Goal: Task Accomplishment & Management: Use online tool/utility

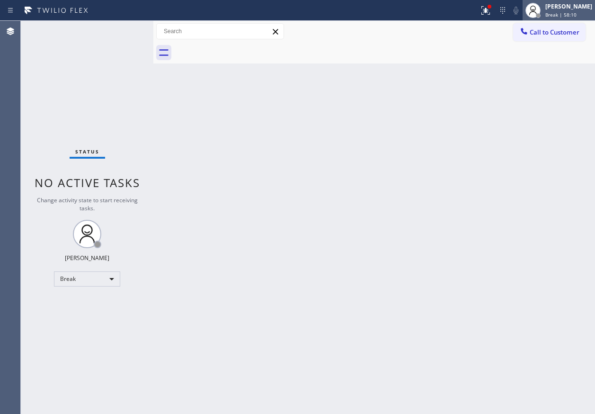
click at [570, 13] on span "Break | 58:10" at bounding box center [560, 14] width 31 height 7
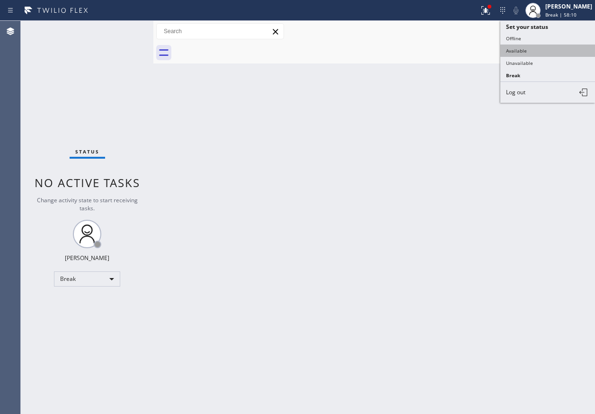
click at [540, 52] on button "Available" at bounding box center [547, 50] width 95 height 12
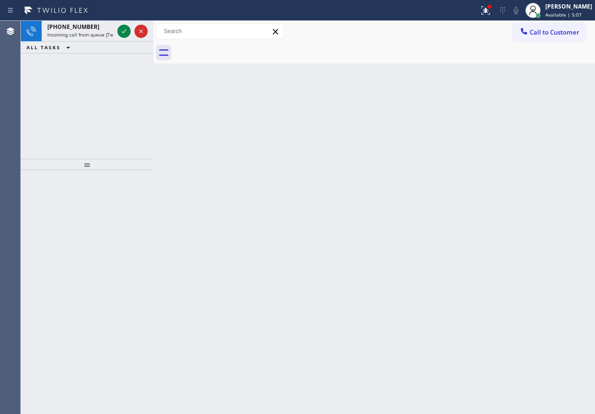
click at [575, 221] on div "Back to Dashboard Change Sender ID Customers Technicians Select a contact Outbo…" at bounding box center [373, 217] width 441 height 393
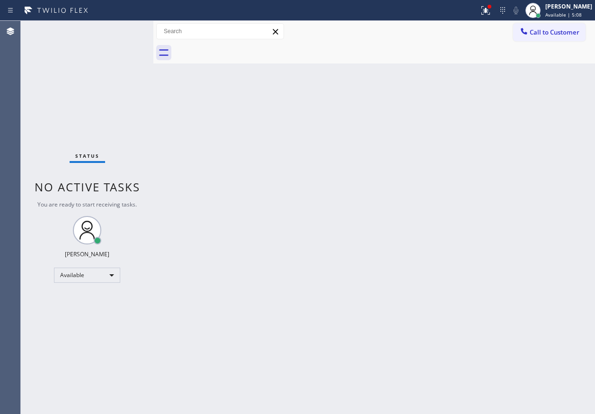
click at [118, 29] on div "Status No active tasks You are ready to start receiving tasks. [PERSON_NAME] Av…" at bounding box center [87, 217] width 132 height 393
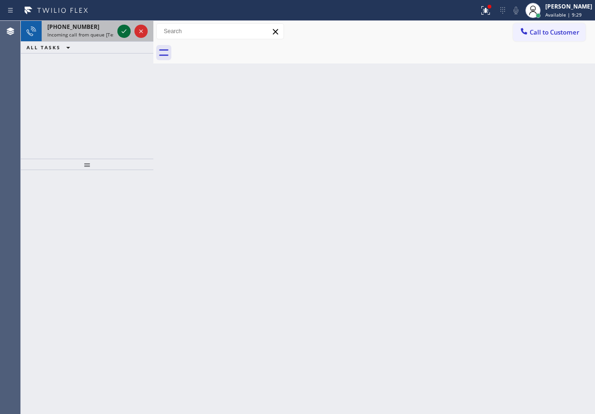
click at [126, 33] on icon at bounding box center [123, 31] width 11 height 11
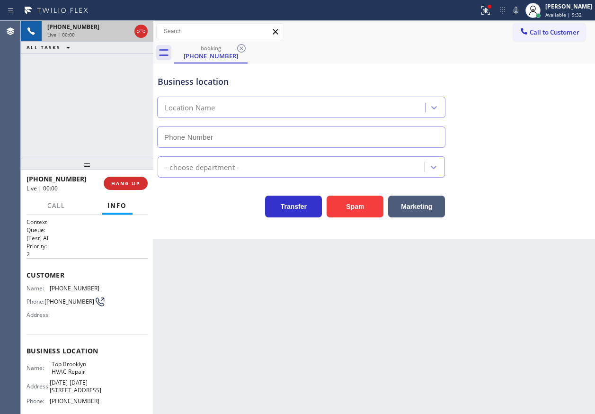
type input "(347) 236-3991"
click at [520, 13] on icon at bounding box center [515, 10] width 11 height 11
click at [518, 9] on icon at bounding box center [515, 11] width 5 height 8
click at [85, 373] on span "Top Brooklyn HVAC Repair" at bounding box center [75, 367] width 47 height 15
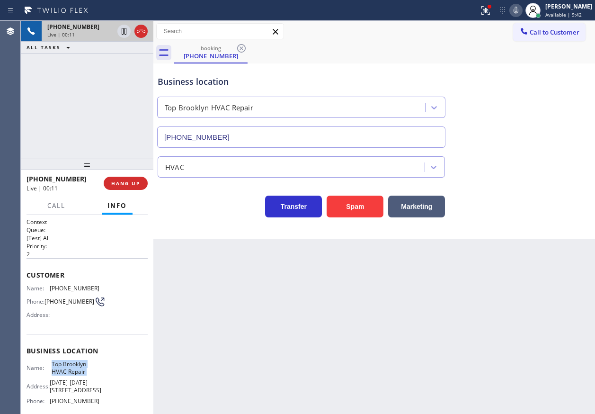
click at [85, 373] on span "Top Brooklyn HVAC Repair" at bounding box center [75, 367] width 47 height 15
copy span "Top Brooklyn HVAC Repair"
click at [247, 132] on input "(347) 236-3991" at bounding box center [301, 136] width 288 height 21
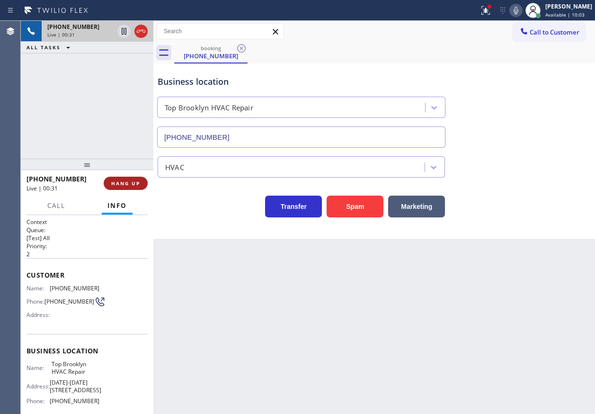
click at [133, 185] on span "HANG UP" at bounding box center [125, 183] width 29 height 7
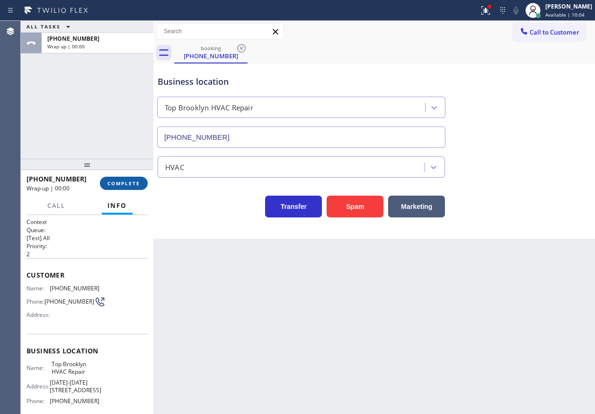
click at [133, 185] on span "COMPLETE" at bounding box center [123, 183] width 33 height 7
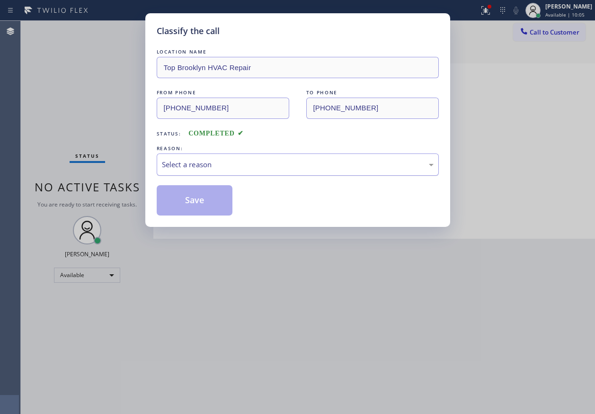
click at [219, 173] on div "Select a reason" at bounding box center [298, 164] width 282 height 22
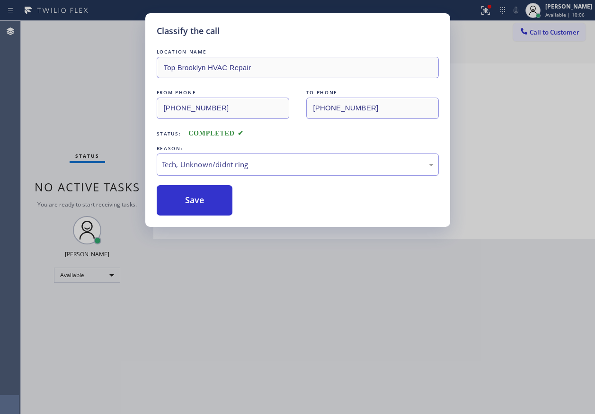
click at [218, 160] on div "Tech, Unknown/didnt ring" at bounding box center [298, 164] width 272 height 11
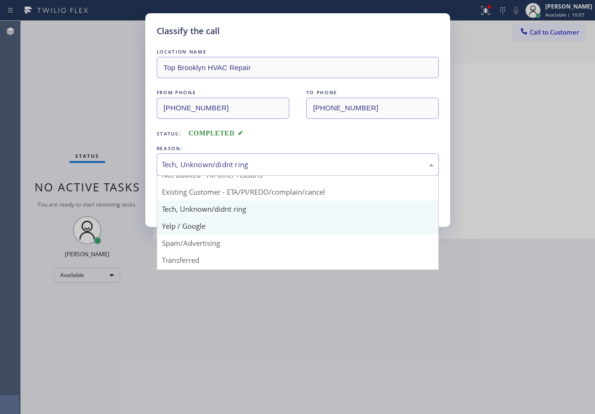
scroll to position [47, 0]
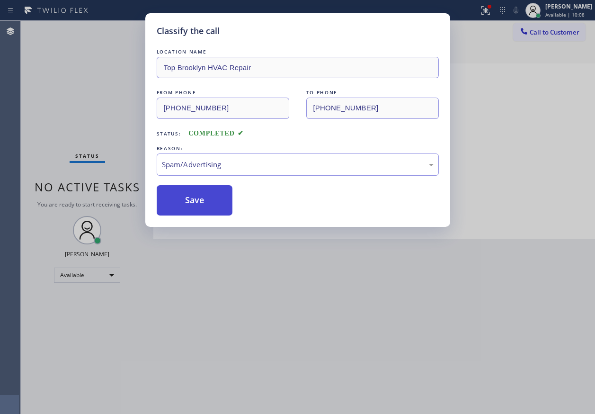
click at [198, 200] on button "Save" at bounding box center [195, 200] width 76 height 30
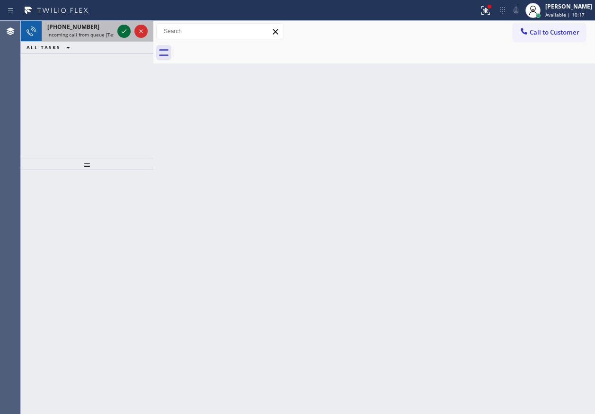
click at [120, 31] on icon at bounding box center [123, 31] width 11 height 11
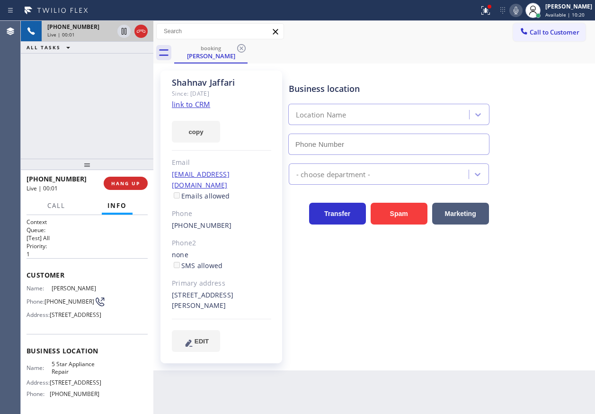
type input "[PHONE_NUMBER]"
click at [193, 106] on link "link to CRM" at bounding box center [191, 103] width 38 height 9
click at [81, 375] on span "5 Star Appliance Repair" at bounding box center [75, 367] width 47 height 15
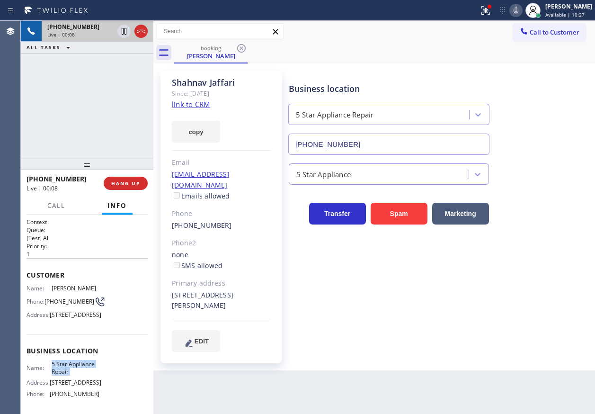
click at [81, 375] on span "5 Star Appliance Repair" at bounding box center [75, 367] width 47 height 15
copy span "5 Star Appliance Repair"
drag, startPoint x: 383, startPoint y: 128, endPoint x: 383, endPoint y: 143, distance: 15.6
click at [383, 140] on div "5 Star Appliance Repair (855) 731-4952" at bounding box center [389, 127] width 200 height 55
click at [383, 143] on input "[PHONE_NUMBER]" at bounding box center [388, 143] width 201 height 21
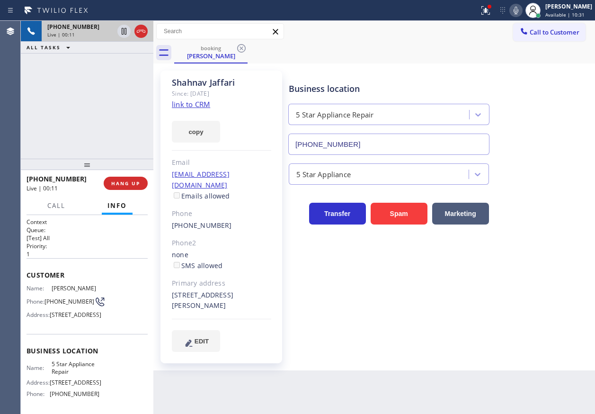
click at [383, 143] on input "[PHONE_NUMBER]" at bounding box center [388, 143] width 201 height 21
click at [518, 7] on icon at bounding box center [515, 11] width 5 height 8
click at [123, 30] on icon at bounding box center [124, 31] width 5 height 7
click at [494, 2] on button at bounding box center [485, 10] width 21 height 21
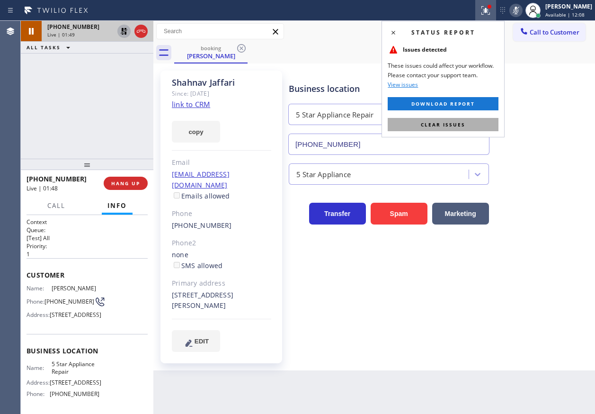
click at [426, 122] on span "Clear issues" at bounding box center [443, 124] width 44 height 7
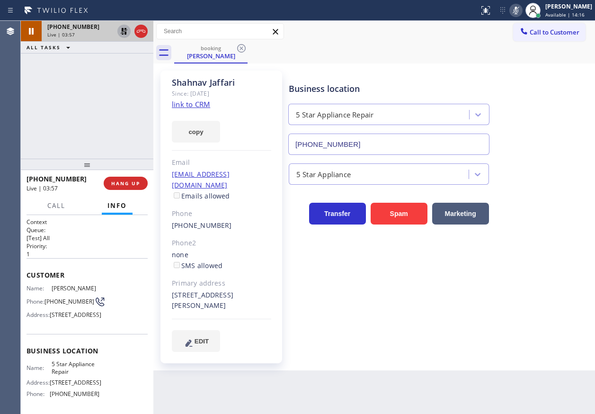
click at [521, 9] on icon at bounding box center [515, 10] width 11 height 11
click at [123, 27] on icon at bounding box center [123, 31] width 11 height 11
click at [564, 326] on div "Business location 5 Star Appliance Repair (855) 731-4952 5 Star Appliance Trans…" at bounding box center [440, 211] width 306 height 276
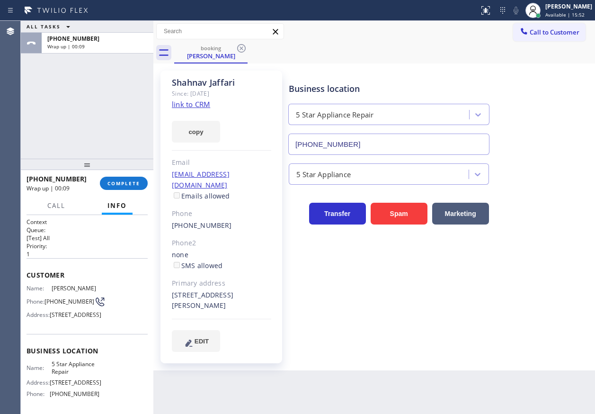
click at [132, 176] on div "+17202274037 Wrap up | 00:09 COMPLETE" at bounding box center [86, 183] width 121 height 25
click at [136, 185] on span "COMPLETE" at bounding box center [123, 183] width 33 height 7
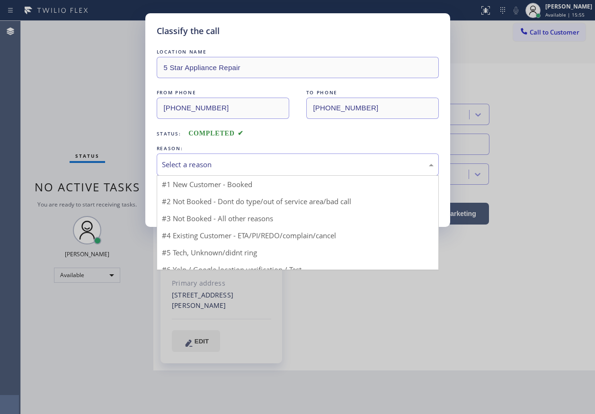
click at [229, 164] on div "Select a reason" at bounding box center [298, 164] width 272 height 11
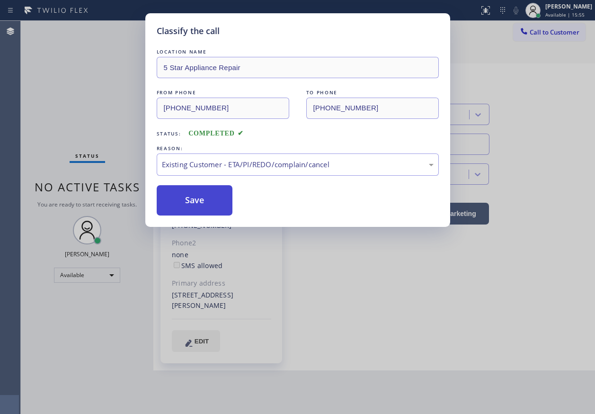
click at [195, 207] on button "Save" at bounding box center [195, 200] width 76 height 30
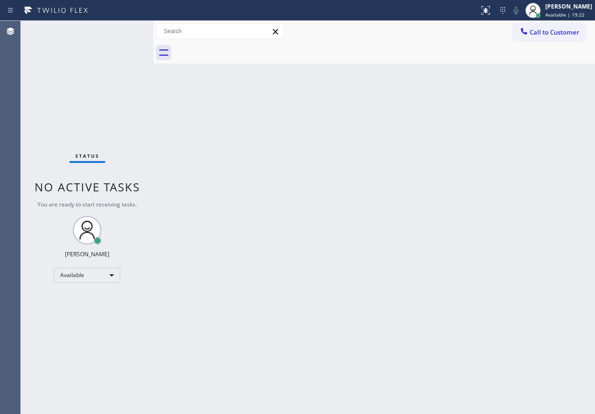
click at [579, 159] on div "Back to Dashboard Change Sender ID Customers Technicians Select a contact Outbo…" at bounding box center [373, 217] width 441 height 393
click at [123, 33] on div "Status No active tasks You are ready to start receiving tasks. [PERSON_NAME] Av…" at bounding box center [87, 217] width 132 height 393
click at [557, 231] on div "Back to Dashboard Change Sender ID Customers Technicians Select a contact Outbo…" at bounding box center [373, 217] width 441 height 393
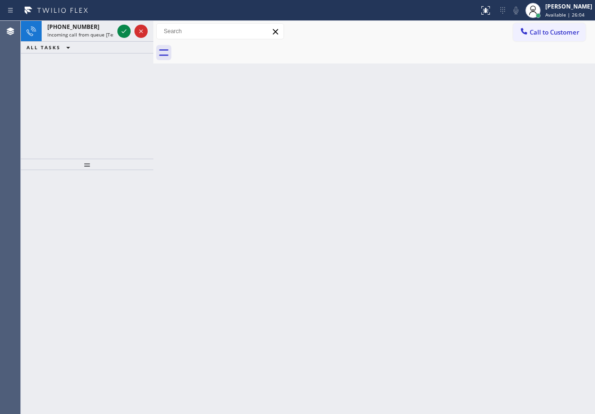
click at [518, 124] on div "Back to Dashboard Change Sender ID Customers Technicians Select a contact Outbo…" at bounding box center [373, 217] width 441 height 393
click at [125, 33] on icon at bounding box center [123, 31] width 11 height 11
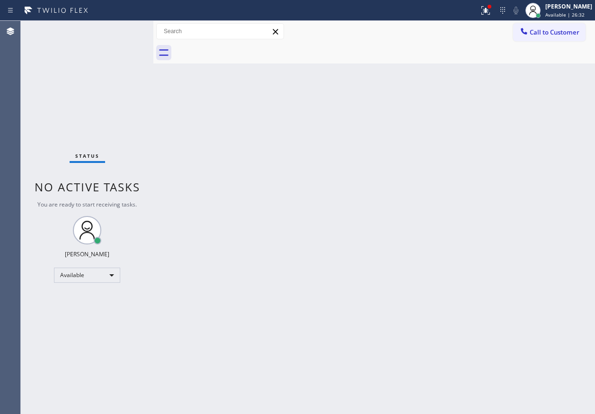
click at [546, 335] on div "Back to Dashboard Change Sender ID Customers Technicians Select a contact Outbo…" at bounding box center [373, 217] width 441 height 393
click at [499, 184] on div "Back to Dashboard Change Sender ID Customers Technicians Select a contact Outbo…" at bounding box center [373, 217] width 441 height 393
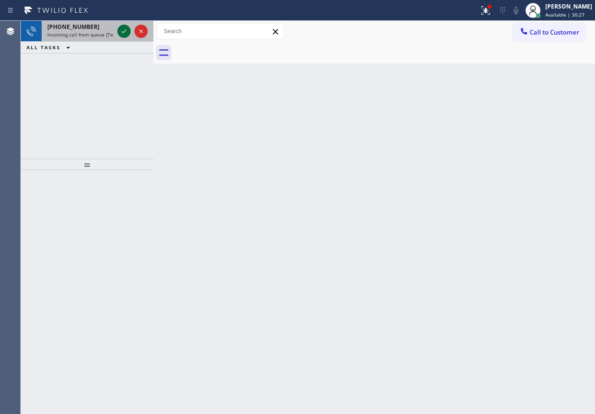
click at [122, 34] on icon at bounding box center [123, 31] width 11 height 11
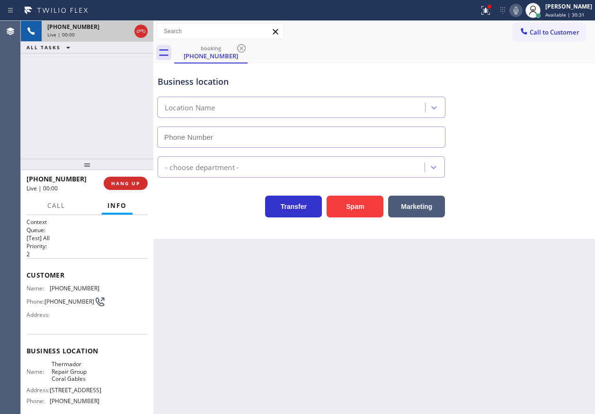
type input "(786) 661-1617"
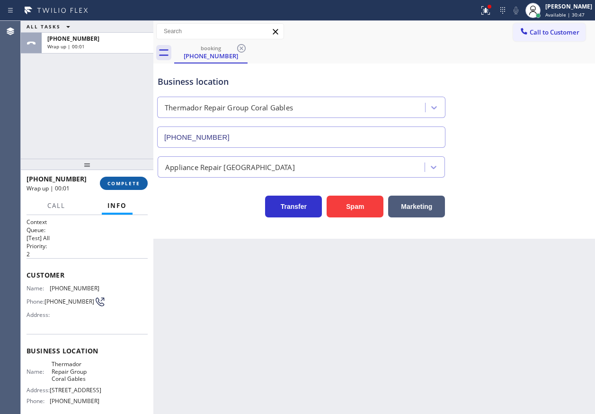
click at [131, 180] on span "COMPLETE" at bounding box center [123, 183] width 33 height 7
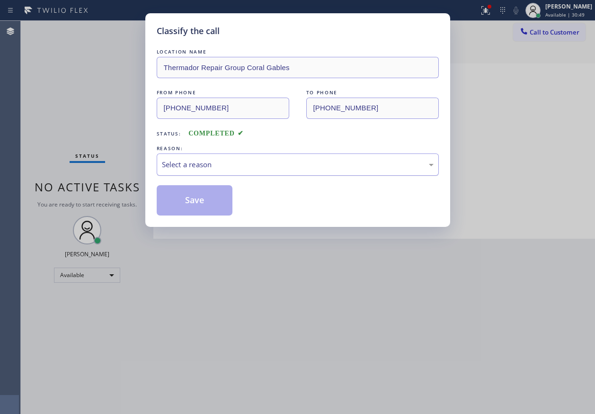
click at [232, 157] on div "Select a reason" at bounding box center [298, 164] width 282 height 22
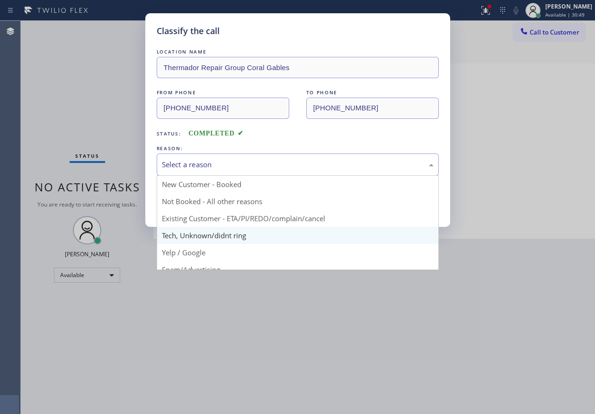
drag, startPoint x: 215, startPoint y: 236, endPoint x: 213, endPoint y: 211, distance: 24.2
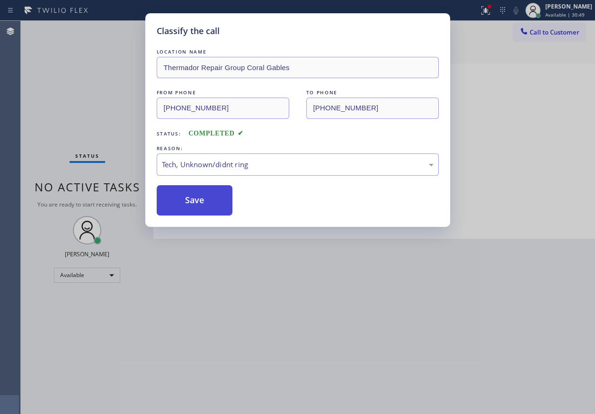
click at [212, 204] on button "Save" at bounding box center [195, 200] width 76 height 30
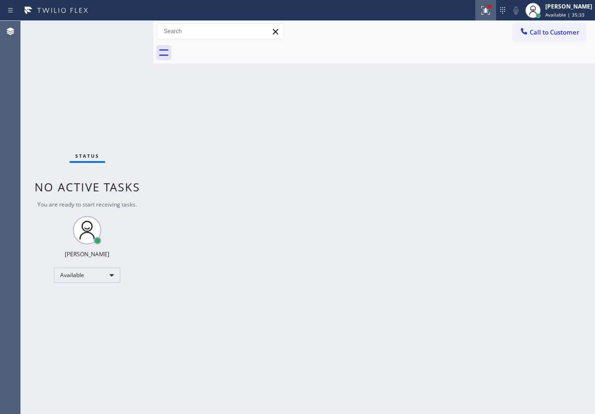
click at [491, 12] on icon at bounding box center [485, 10] width 11 height 11
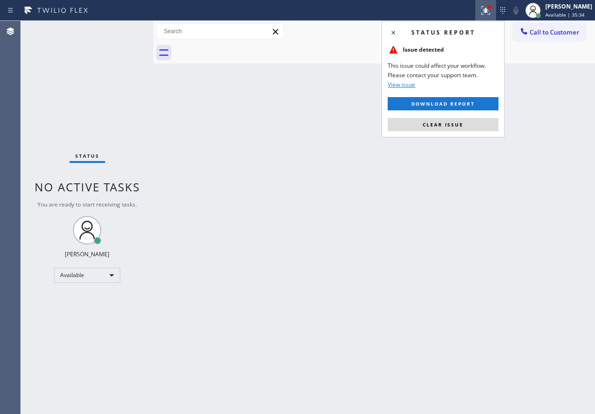
click at [485, 115] on div "Status report Issue detected This issue could affect your workflow. Please cont…" at bounding box center [442, 79] width 123 height 116
drag, startPoint x: 484, startPoint y: 123, endPoint x: 363, endPoint y: 68, distance: 133.0
click at [484, 123] on button "Clear issue" at bounding box center [443, 124] width 111 height 13
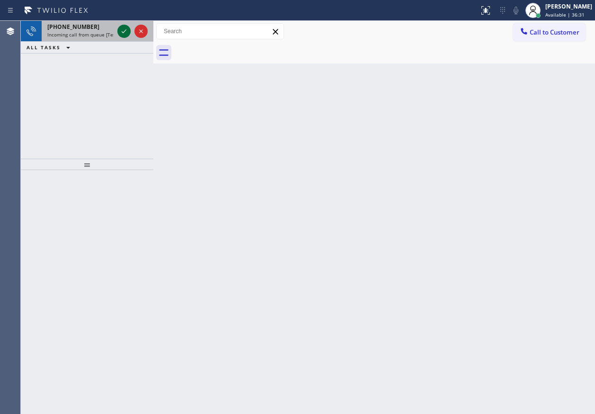
click at [123, 29] on icon at bounding box center [123, 31] width 11 height 11
click at [122, 28] on icon at bounding box center [123, 31] width 11 height 11
click at [124, 34] on icon at bounding box center [123, 31] width 11 height 11
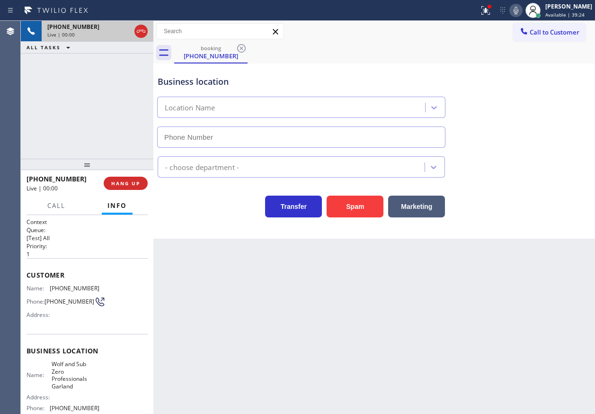
type input "(214) 972-3641"
click at [86, 384] on span "Wolf and Sub Zero Professionals Garland" at bounding box center [75, 374] width 47 height 29
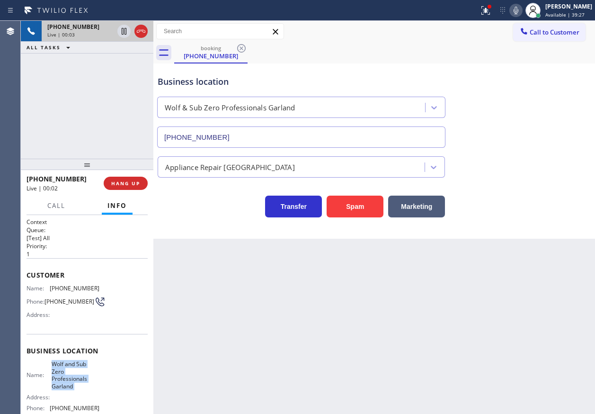
click at [86, 384] on span "Wolf and Sub Zero Professionals Garland" at bounding box center [75, 374] width 47 height 29
copy span "Wolf and Sub Zero Professionals Garland"
click at [241, 141] on input "(214) 972-3641" at bounding box center [301, 136] width 288 height 21
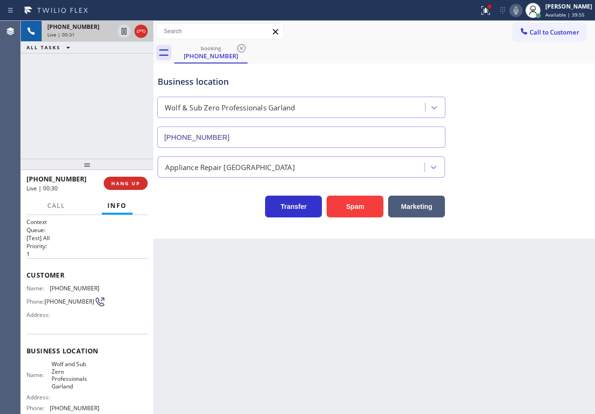
click at [521, 13] on icon at bounding box center [515, 10] width 11 height 11
click at [491, 11] on icon at bounding box center [485, 10] width 11 height 11
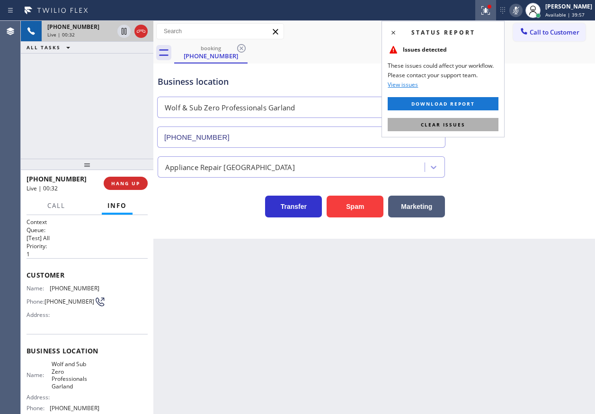
click at [476, 123] on button "Clear issues" at bounding box center [443, 124] width 111 height 13
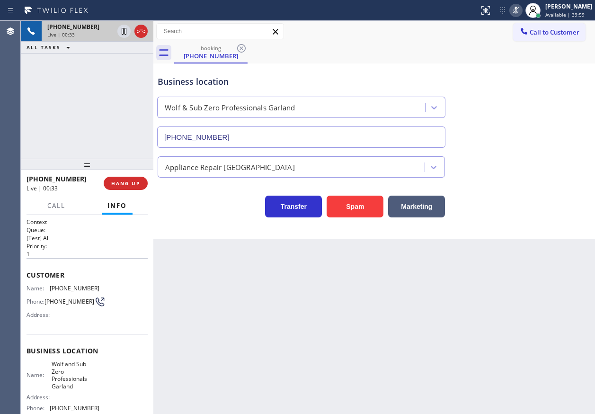
click at [521, 12] on icon at bounding box center [515, 10] width 11 height 11
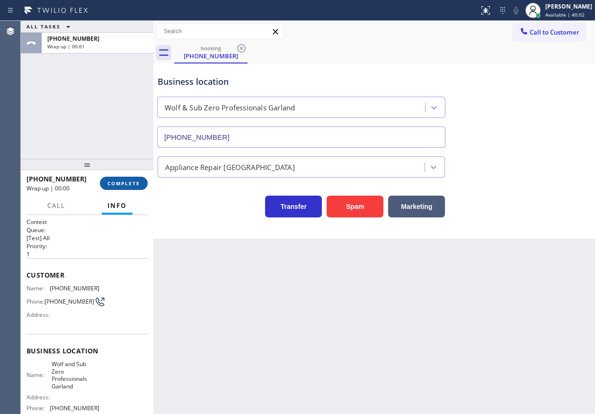
click at [137, 183] on span "COMPLETE" at bounding box center [123, 183] width 33 height 7
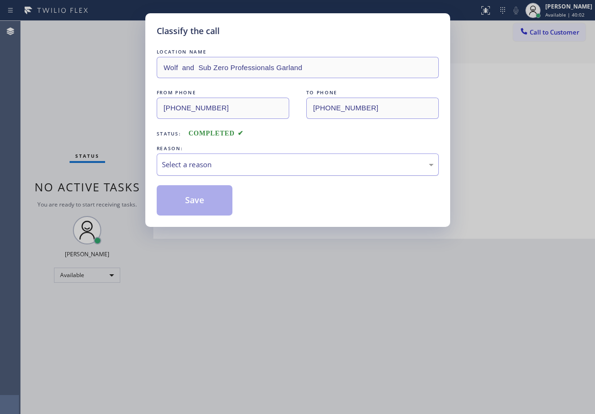
click at [207, 165] on div "Select a reason" at bounding box center [298, 164] width 272 height 11
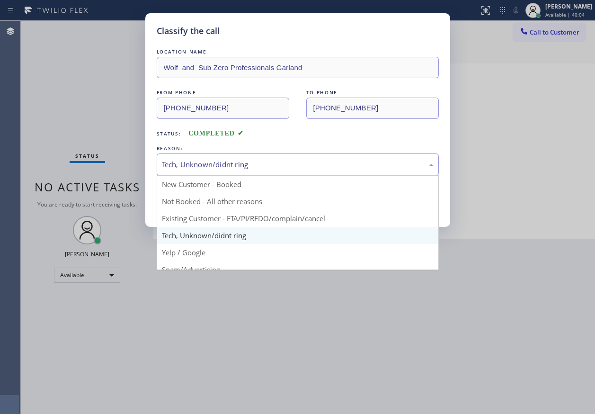
click at [223, 166] on div "Tech, Unknown/didnt ring" at bounding box center [298, 164] width 272 height 11
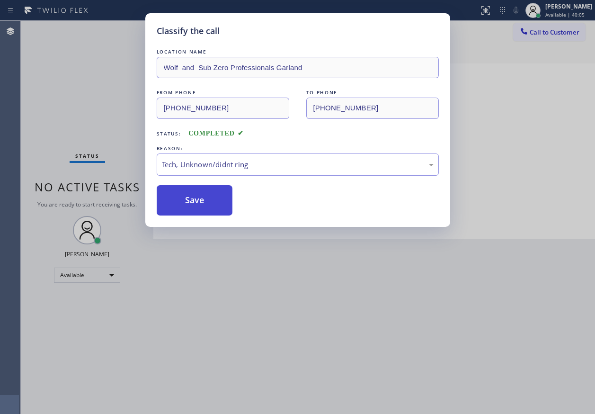
click at [198, 206] on button "Save" at bounding box center [195, 200] width 76 height 30
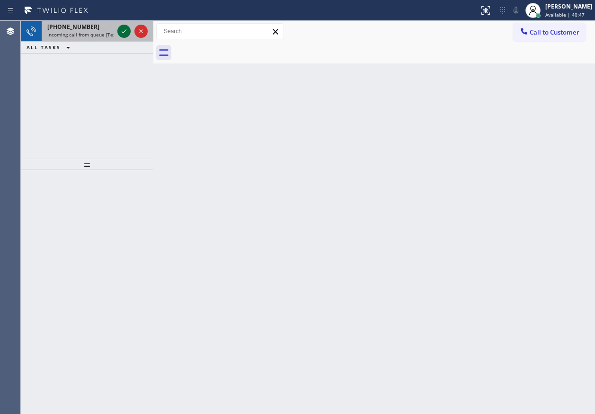
click at [122, 27] on icon at bounding box center [123, 31] width 11 height 11
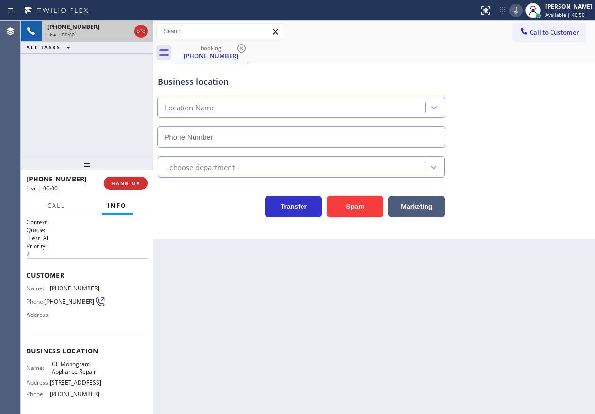
type input "(862) 404-1098"
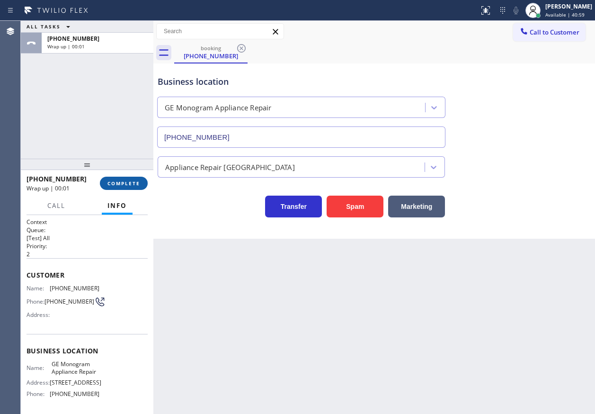
click at [128, 178] on button "COMPLETE" at bounding box center [124, 182] width 48 height 13
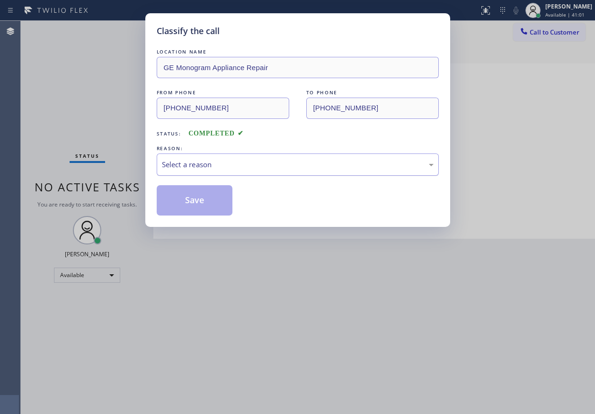
drag, startPoint x: 239, startPoint y: 161, endPoint x: 245, endPoint y: 169, distance: 9.6
click at [245, 162] on div "Select a reason" at bounding box center [298, 164] width 272 height 11
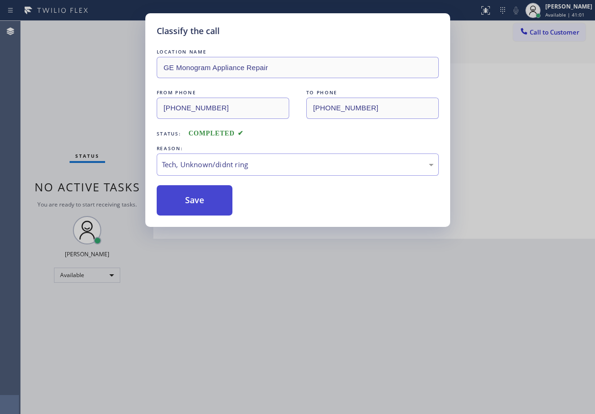
click at [203, 210] on button "Save" at bounding box center [195, 200] width 76 height 30
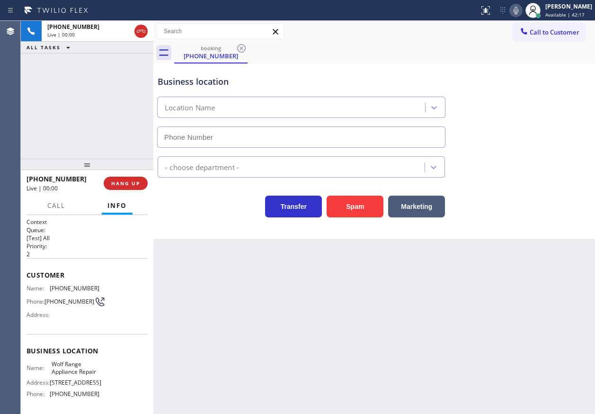
type input "(720) 295-1042"
click at [62, 373] on span "Wolf Range Appliance Repair" at bounding box center [75, 367] width 47 height 15
copy span "Wolf Range Appliance Repair"
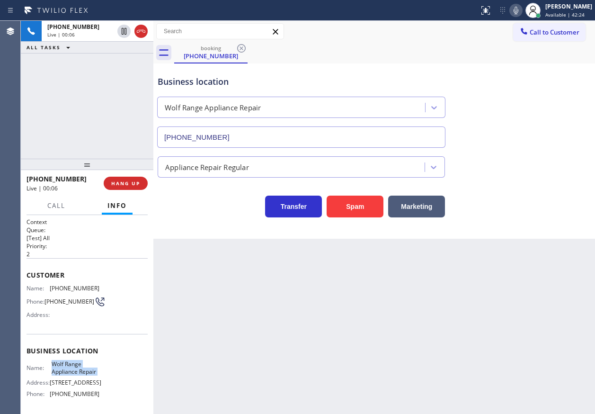
click at [247, 145] on input "(720) 295-1042" at bounding box center [301, 136] width 288 height 21
click at [73, 289] on span "(720) 628-2653" at bounding box center [75, 287] width 50 height 7
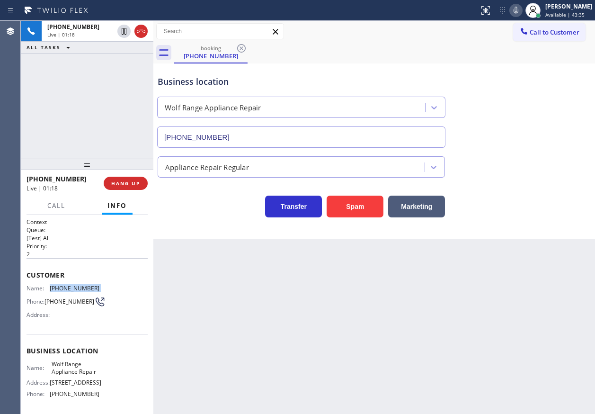
click at [73, 289] on span "(720) 628-2653" at bounding box center [75, 287] width 50 height 7
copy span "(720) 628-2653"
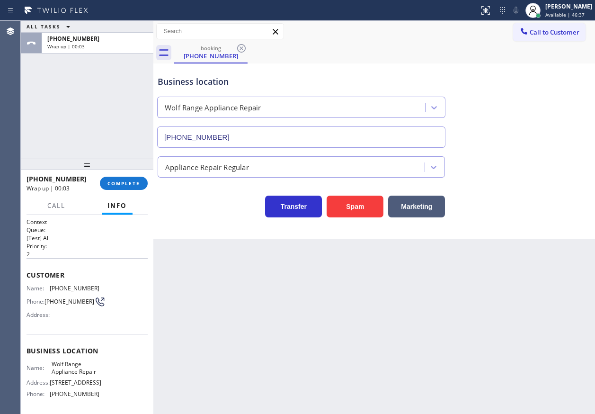
click at [130, 190] on div "+17206282653 Wrap up | 00:03 COMPLETE" at bounding box center [86, 183] width 121 height 25
click at [131, 188] on button "COMPLETE" at bounding box center [124, 182] width 48 height 13
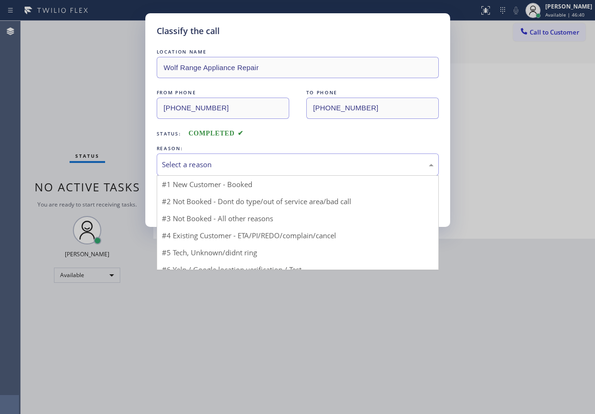
click at [219, 161] on div "Select a reason" at bounding box center [298, 164] width 272 height 11
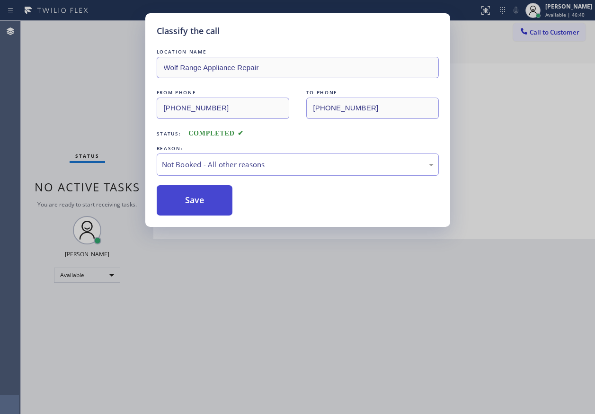
click at [189, 189] on button "Save" at bounding box center [195, 200] width 76 height 30
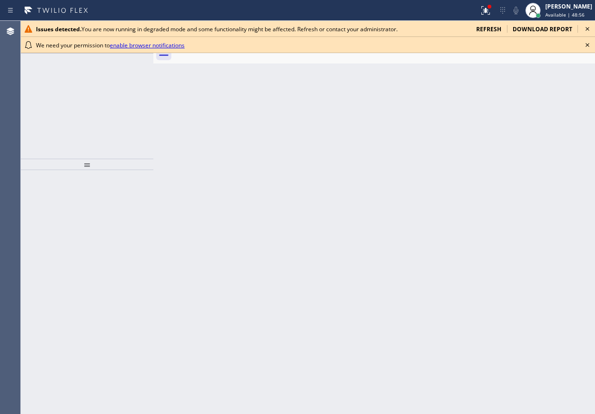
click at [588, 45] on icon at bounding box center [586, 44] width 11 height 11
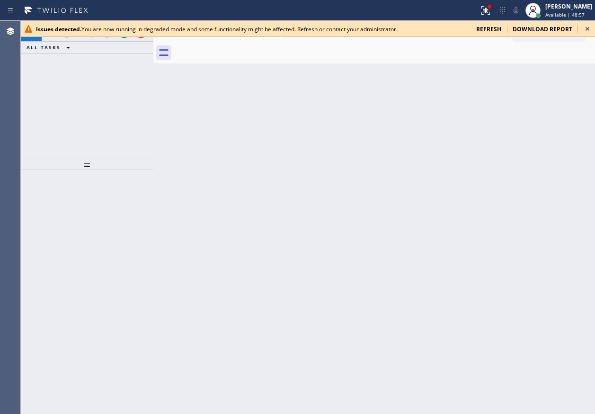
click at [590, 28] on icon at bounding box center [586, 28] width 11 height 11
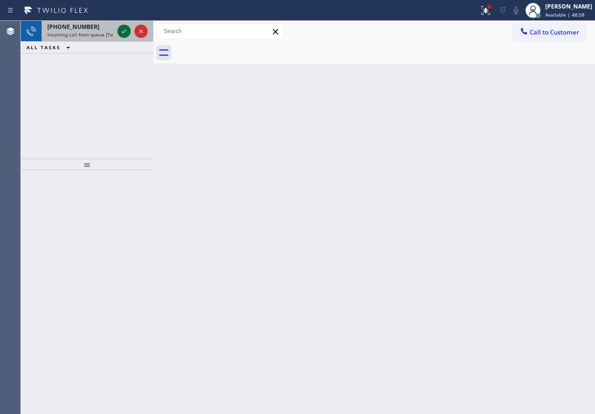
click at [123, 33] on icon at bounding box center [124, 31] width 5 height 4
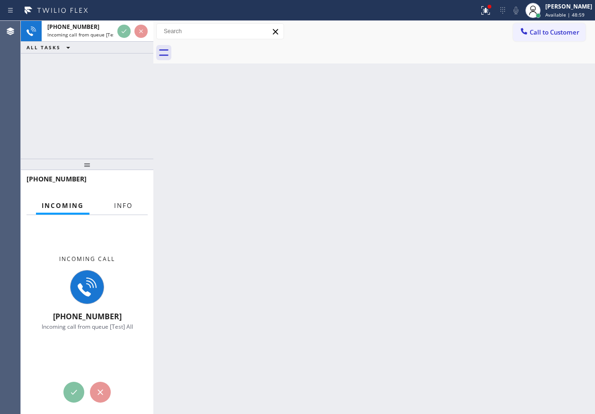
click at [124, 206] on span "Info" at bounding box center [123, 205] width 18 height 9
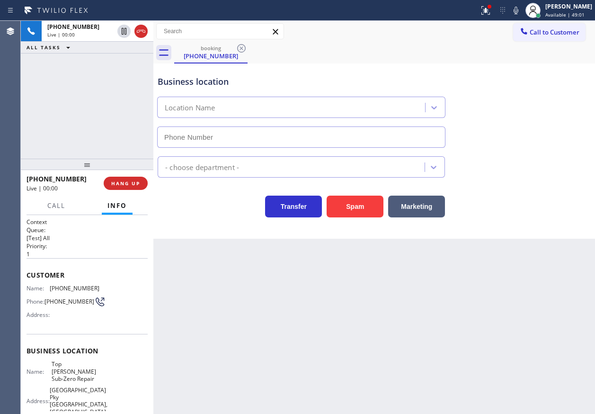
type input "(714) 970-4558"
click at [85, 366] on span "Top Yorba Linda Sub-Zero Repair" at bounding box center [75, 371] width 47 height 22
copy span "Top Yorba Linda Sub-Zero Repair"
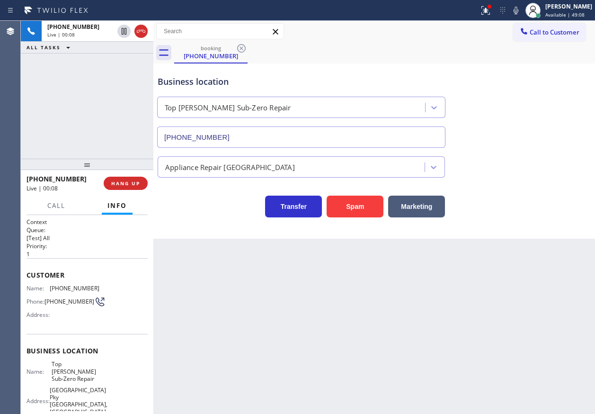
click at [253, 139] on input "(714) 970-4558" at bounding box center [301, 136] width 288 height 21
click at [78, 286] on span "(909) 730-6400" at bounding box center [75, 287] width 50 height 7
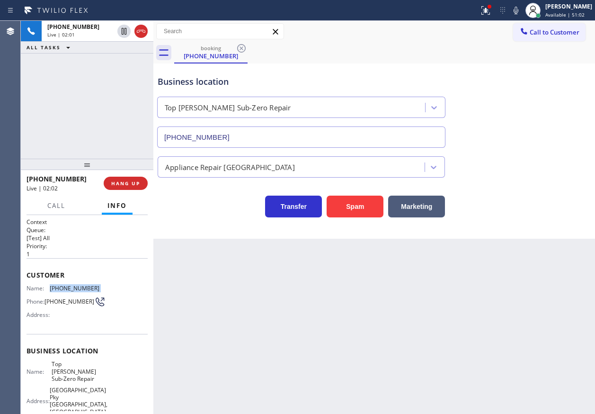
click at [78, 286] on span "(909) 730-6400" at bounding box center [75, 287] width 50 height 7
copy span "(909) 730-6400"
click at [57, 203] on span "Call" at bounding box center [56, 205] width 18 height 9
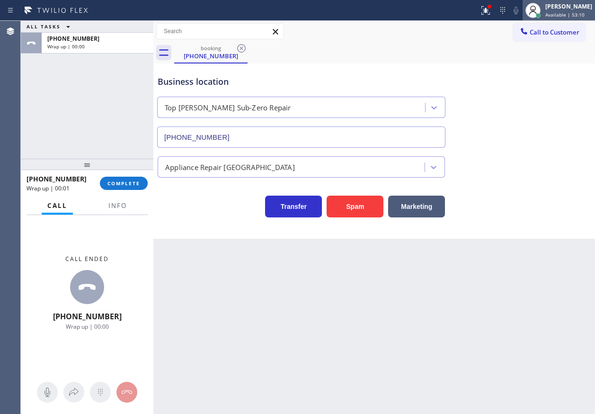
click at [569, 17] on span "Available | 53:10" at bounding box center [564, 14] width 39 height 7
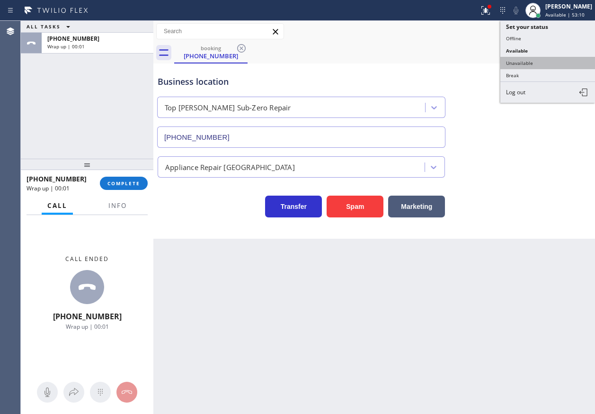
click at [561, 60] on button "Unavailable" at bounding box center [547, 63] width 95 height 12
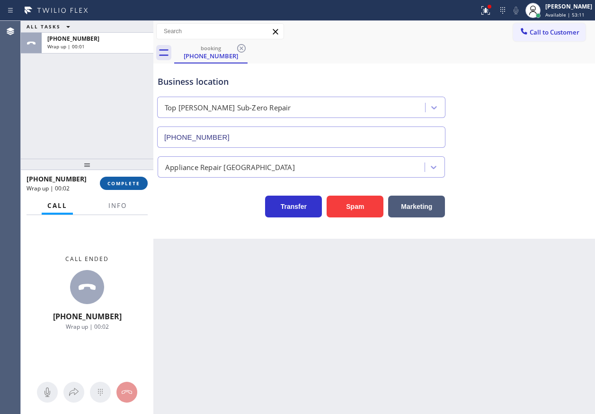
click at [144, 184] on button "COMPLETE" at bounding box center [124, 182] width 48 height 13
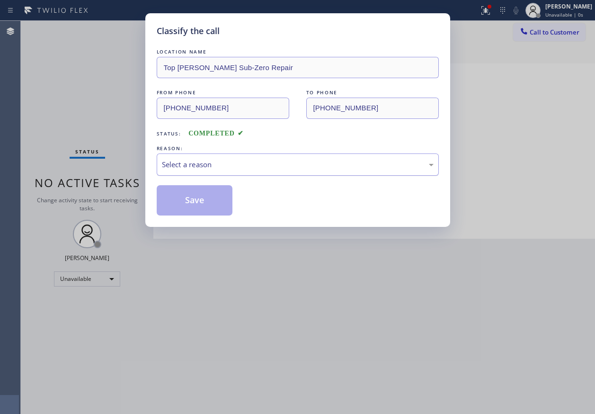
click at [242, 167] on div "Select a reason" at bounding box center [298, 164] width 272 height 11
drag, startPoint x: 207, startPoint y: 204, endPoint x: 444, endPoint y: 6, distance: 309.4
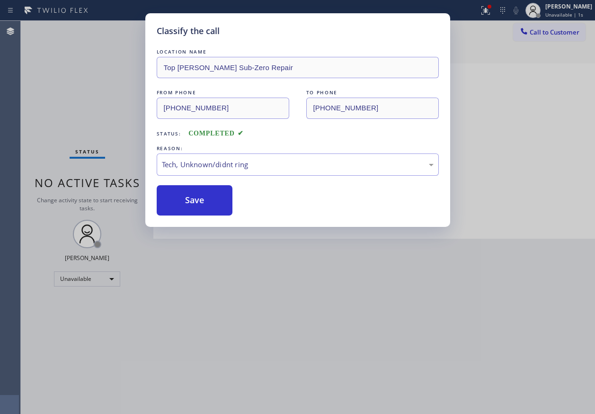
click at [208, 204] on button "Save" at bounding box center [195, 200] width 76 height 30
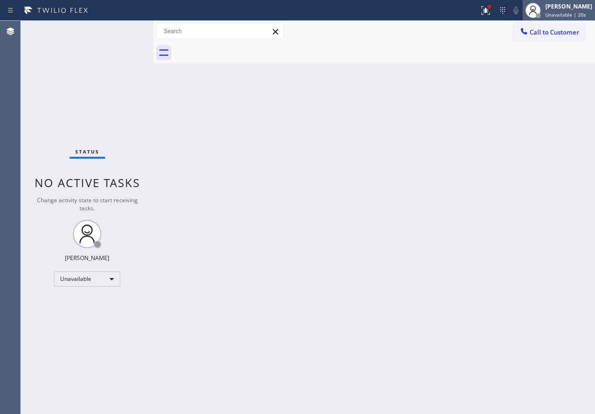
drag, startPoint x: 584, startPoint y: 22, endPoint x: 582, endPoint y: 16, distance: 6.9
click at [584, 22] on div "Call to Customer Outbound call Location Search location Your caller id phone nu…" at bounding box center [373, 31] width 441 height 21
click at [582, 16] on span "Unavailable | 21s" at bounding box center [565, 14] width 41 height 7
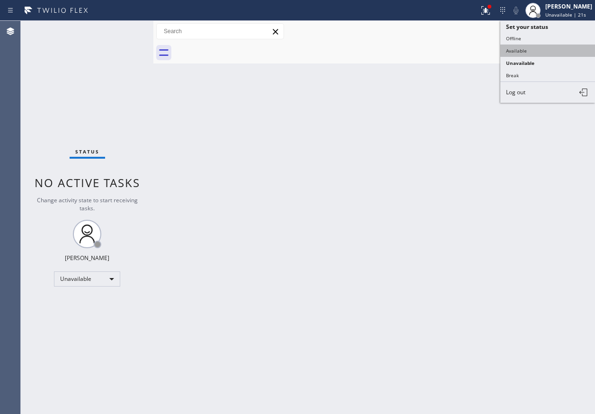
click at [532, 49] on button "Available" at bounding box center [547, 50] width 95 height 12
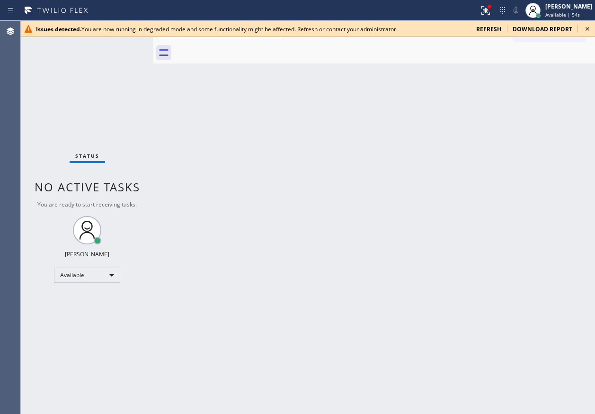
click at [585, 27] on icon at bounding box center [586, 28] width 11 height 11
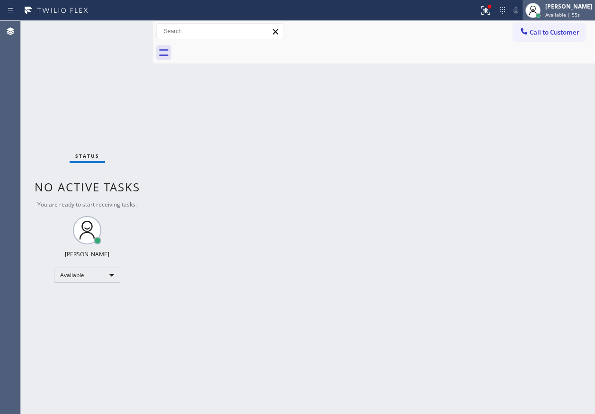
click at [579, 11] on span "Available | 55s" at bounding box center [562, 14] width 35 height 7
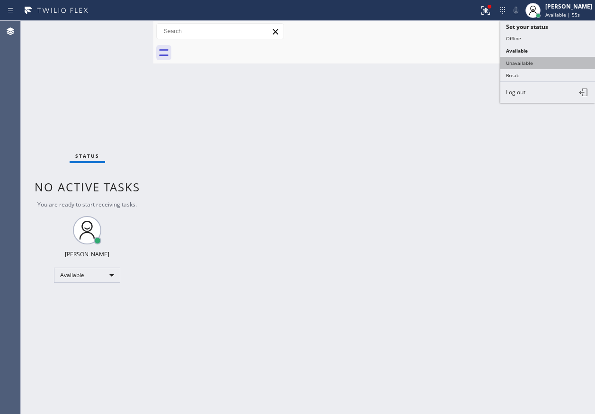
click at [555, 60] on button "Unavailable" at bounding box center [547, 63] width 95 height 12
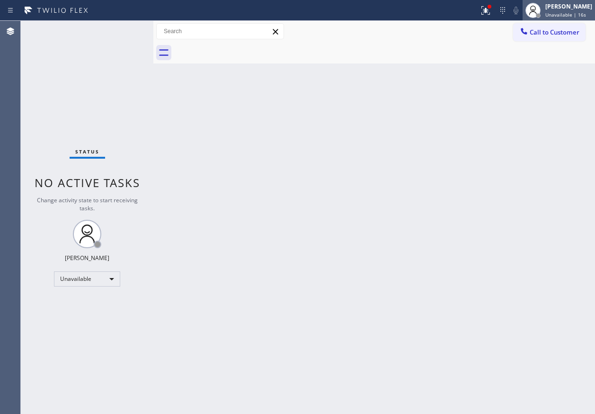
click at [566, 9] on div "[PERSON_NAME]" at bounding box center [568, 6] width 47 height 8
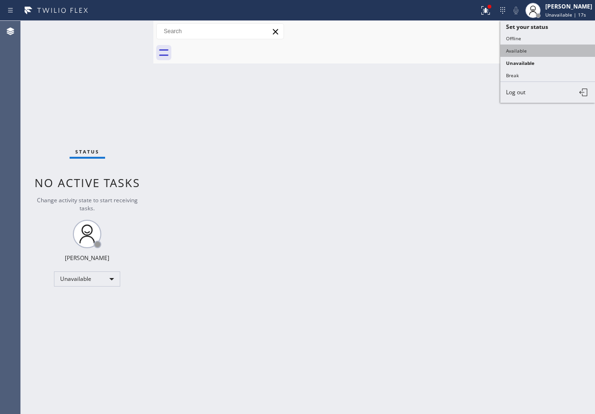
click at [529, 51] on button "Available" at bounding box center [547, 50] width 95 height 12
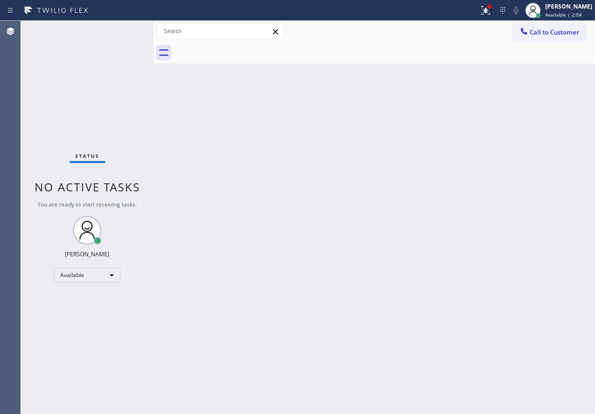
click at [527, 298] on div "Back to Dashboard Change Sender ID Customers Technicians Select a contact Outbo…" at bounding box center [373, 217] width 441 height 393
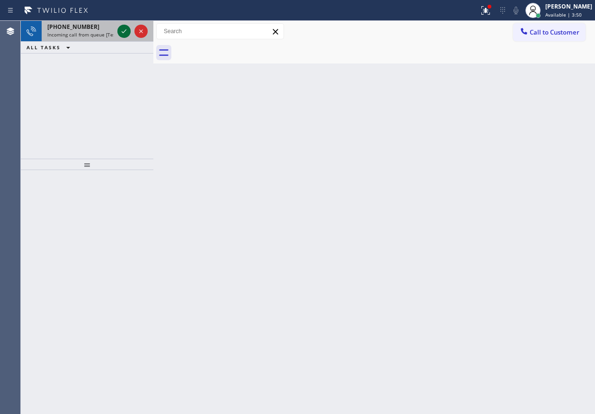
click at [121, 34] on icon at bounding box center [123, 31] width 11 height 11
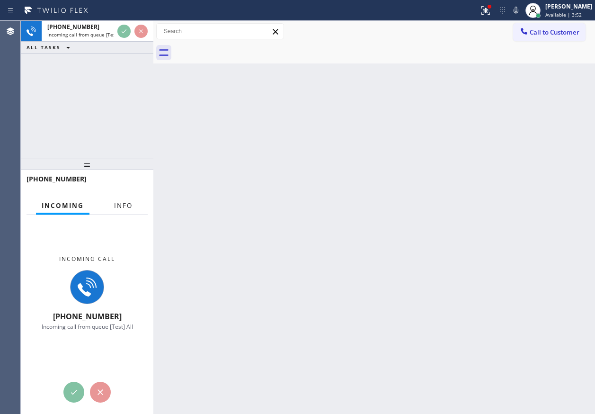
click at [131, 204] on span "Info" at bounding box center [123, 205] width 18 height 9
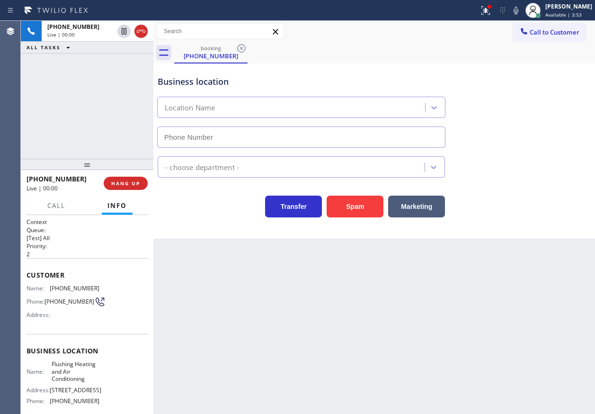
type input "(347) 690-7214"
click at [131, 185] on span "HANG UP" at bounding box center [125, 183] width 29 height 7
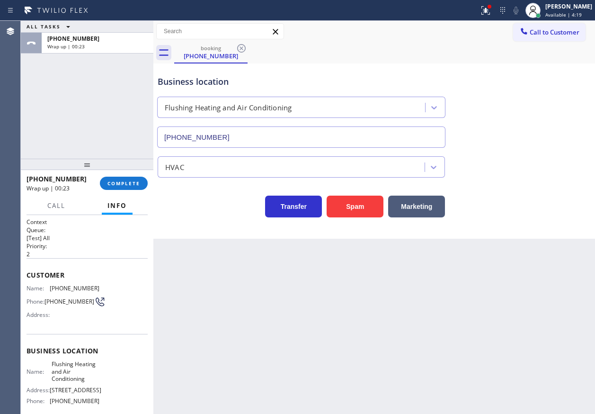
click at [517, 238] on div "Business location Flushing Heating and Air Conditioning (347) 690-7214 HVAC Tra…" at bounding box center [373, 150] width 441 height 175
click at [118, 172] on div "+19172800885 Wrap up | 00:24 COMPLETE" at bounding box center [86, 183] width 121 height 25
click at [118, 176] on button "COMPLETE" at bounding box center [124, 182] width 48 height 13
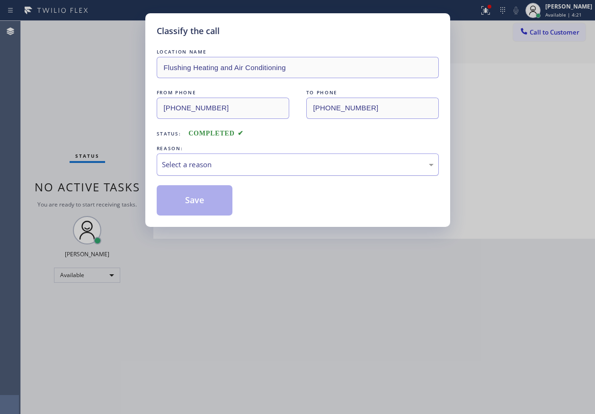
click at [217, 168] on div "Select a reason" at bounding box center [298, 164] width 272 height 11
click at [196, 202] on button "Save" at bounding box center [195, 200] width 76 height 30
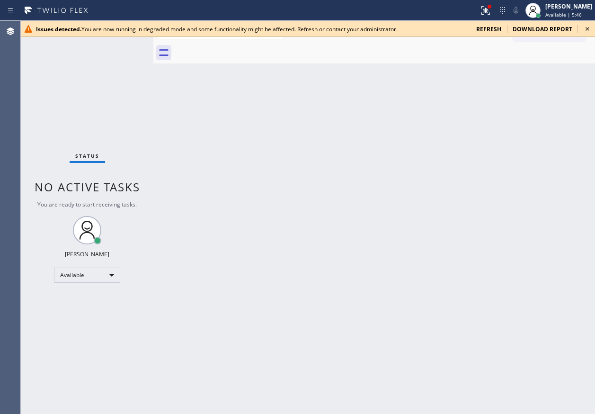
click at [590, 30] on icon at bounding box center [586, 28] width 11 height 11
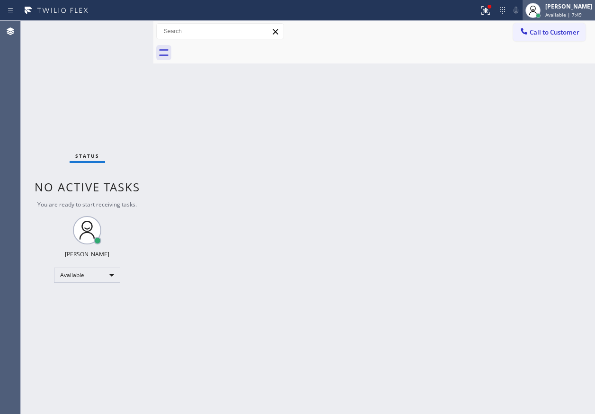
click at [581, 17] on span "Available | 7:49" at bounding box center [563, 14] width 36 height 7
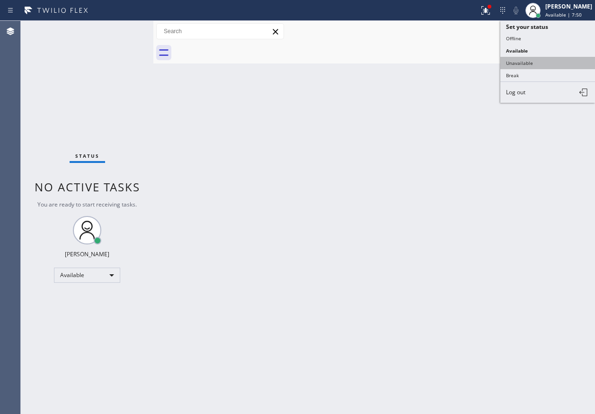
click at [508, 62] on button "Unavailable" at bounding box center [547, 63] width 95 height 12
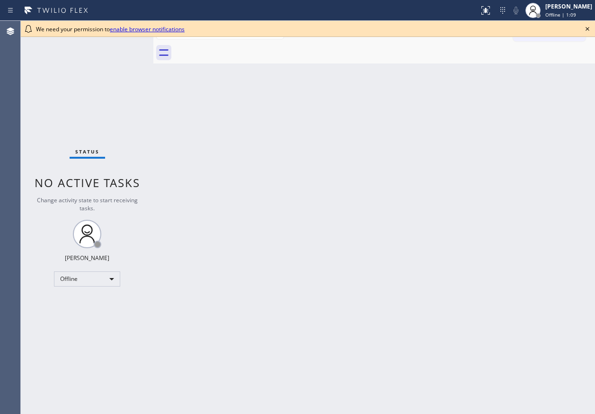
click at [594, 80] on div "Back to Dashboard Change Sender ID Customers Technicians Select a contact Outbo…" at bounding box center [373, 217] width 441 height 393
click at [590, 25] on icon at bounding box center [586, 28] width 11 height 11
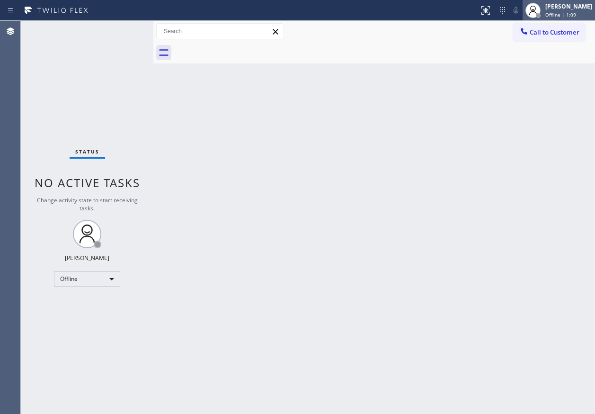
click at [584, 15] on div "Offline | 1:09" at bounding box center [568, 14] width 47 height 7
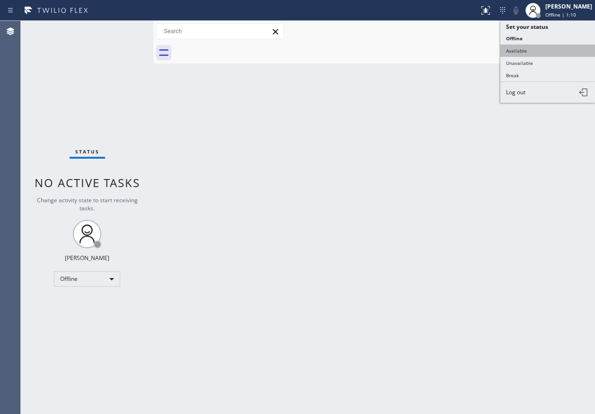
click at [549, 49] on button "Available" at bounding box center [547, 50] width 95 height 12
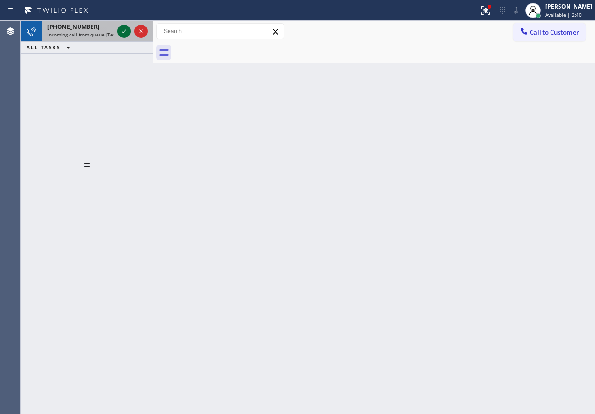
click at [120, 29] on icon at bounding box center [123, 31] width 11 height 11
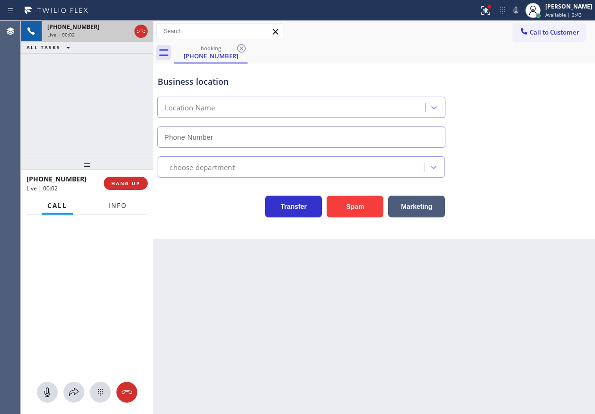
click at [130, 208] on button "Info" at bounding box center [118, 205] width 30 height 18
type input "[PHONE_NUMBER]"
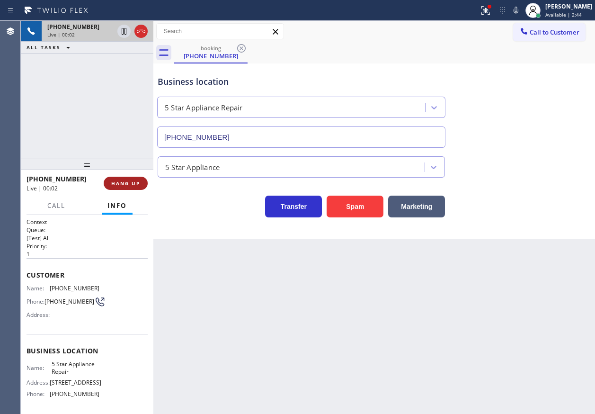
click at [128, 186] on span "HANG UP" at bounding box center [125, 183] width 29 height 7
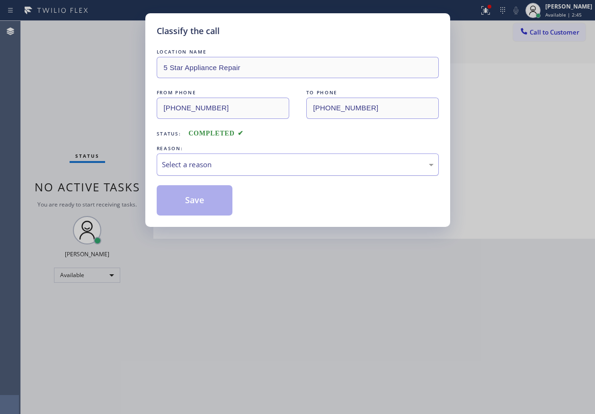
click at [190, 162] on div "Select a reason" at bounding box center [298, 164] width 272 height 11
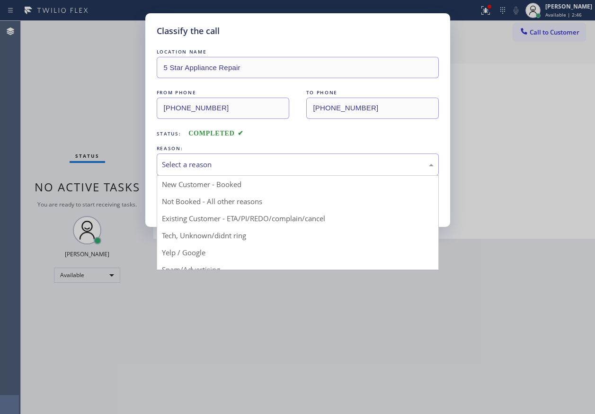
drag, startPoint x: 198, startPoint y: 235, endPoint x: 198, endPoint y: 222, distance: 12.8
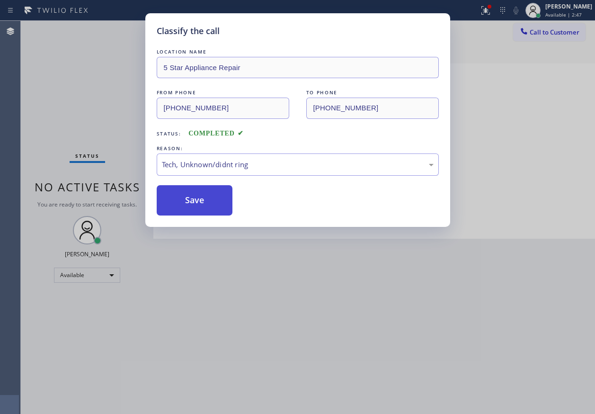
drag, startPoint x: 198, startPoint y: 197, endPoint x: 214, endPoint y: 203, distance: 17.1
click at [199, 197] on button "Save" at bounding box center [195, 200] width 76 height 30
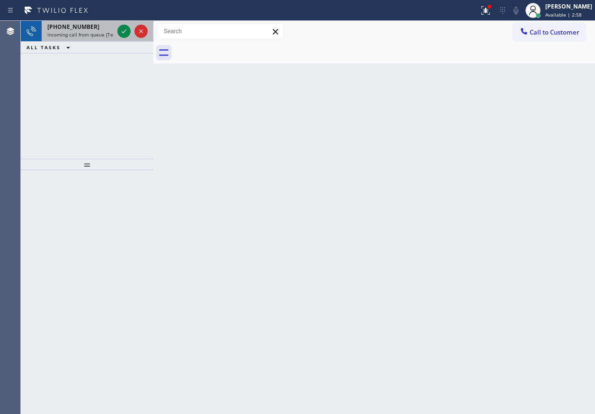
click at [62, 27] on span "[PHONE_NUMBER]" at bounding box center [73, 27] width 52 height 8
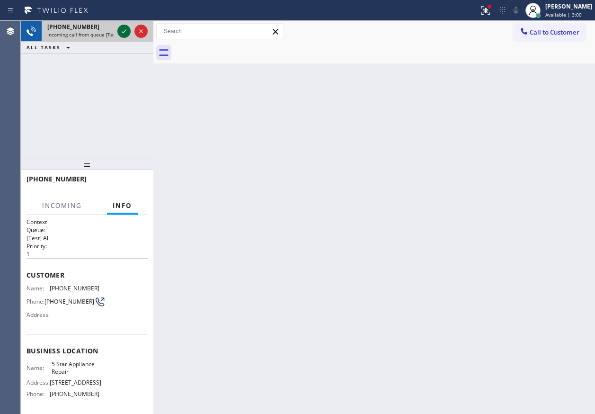
click at [122, 31] on icon at bounding box center [123, 31] width 11 height 11
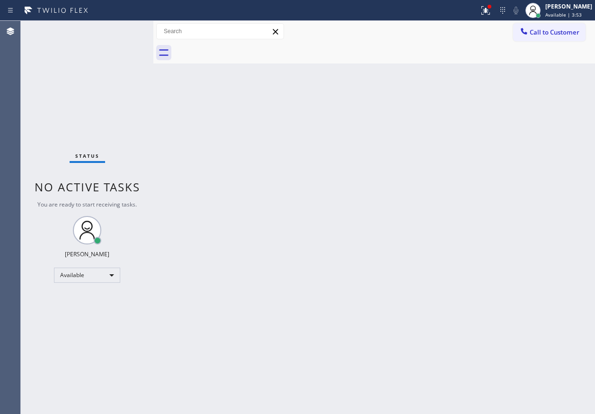
click at [122, 39] on div "Status No active tasks You are ready to start receiving tasks. [PERSON_NAME] Av…" at bounding box center [87, 217] width 132 height 393
click at [536, 206] on div "Back to Dashboard Change Sender ID Customers Technicians Select a contact Outbo…" at bounding box center [373, 217] width 441 height 393
drag, startPoint x: 495, startPoint y: 16, endPoint x: 490, endPoint y: 38, distance: 22.7
click at [495, 16] on button at bounding box center [485, 10] width 21 height 21
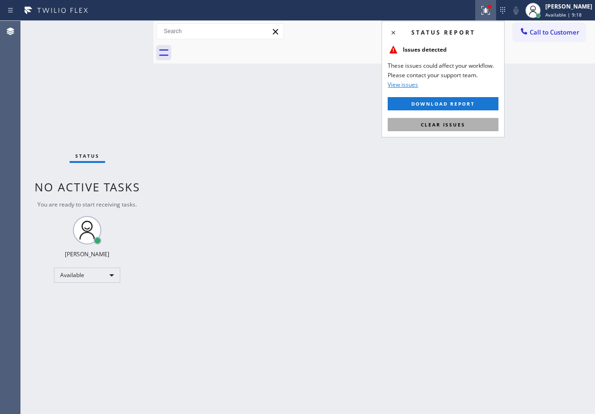
click at [449, 130] on button "Clear issues" at bounding box center [443, 124] width 111 height 13
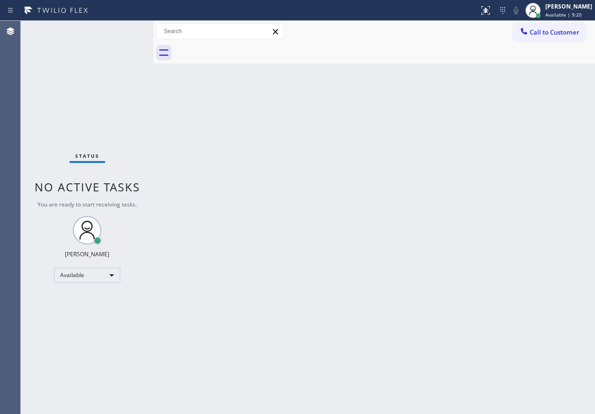
drag, startPoint x: 498, startPoint y: 162, endPoint x: 500, endPoint y: 154, distance: 8.7
click at [498, 162] on div "Back to Dashboard Change Sender ID Customers Technicians Select a contact Outbo…" at bounding box center [373, 217] width 441 height 393
click at [550, 219] on div "Back to Dashboard Change Sender ID Customers Technicians Select a contact Outbo…" at bounding box center [373, 217] width 441 height 393
click at [541, 129] on div "Back to Dashboard Change Sender ID Customers Technicians Select a contact Outbo…" at bounding box center [373, 217] width 441 height 393
click at [574, 25] on button "Call to Customer" at bounding box center [549, 32] width 72 height 18
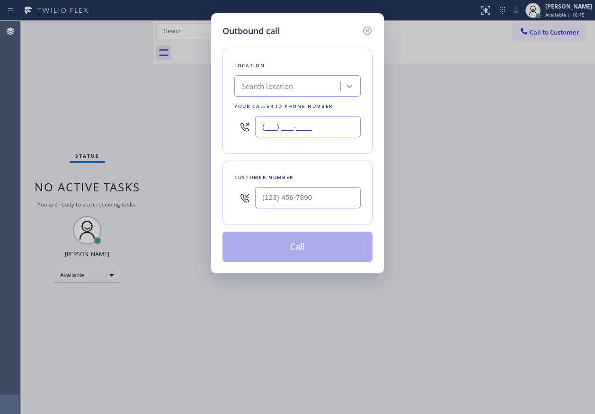
click at [316, 123] on input "(___) ___-____" at bounding box center [308, 126] width 106 height 21
paste input "408) 617-8880"
type input "[PHONE_NUMBER]"
click at [313, 197] on input "(___) ___-____" at bounding box center [308, 197] width 106 height 21
paste input "650) 303-3316"
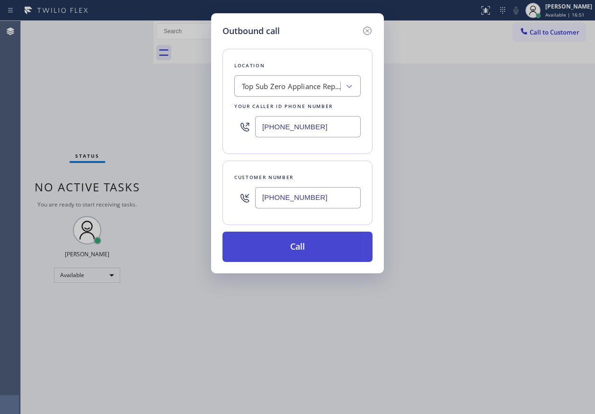
type input "[PHONE_NUMBER]"
click at [313, 247] on button "Call" at bounding box center [297, 246] width 150 height 30
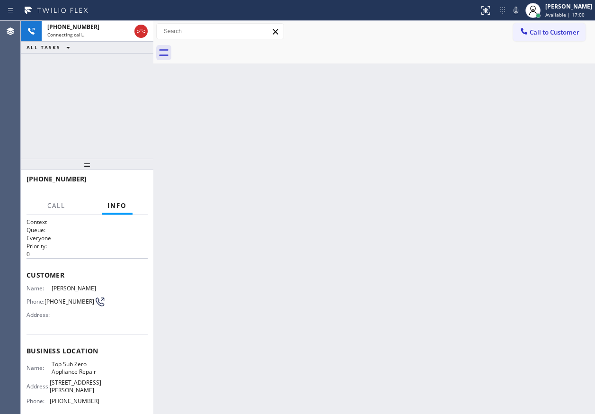
click at [525, 117] on div "Back to Dashboard Change Sender ID Customers Technicians Select a contact Outbo…" at bounding box center [373, 217] width 441 height 393
click at [521, 10] on icon at bounding box center [515, 10] width 11 height 11
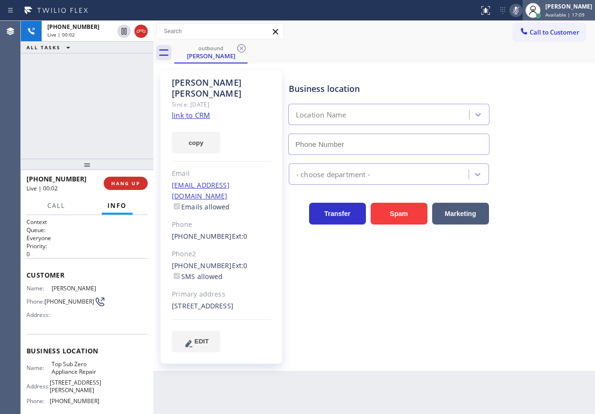
type input "[PHONE_NUMBER]"
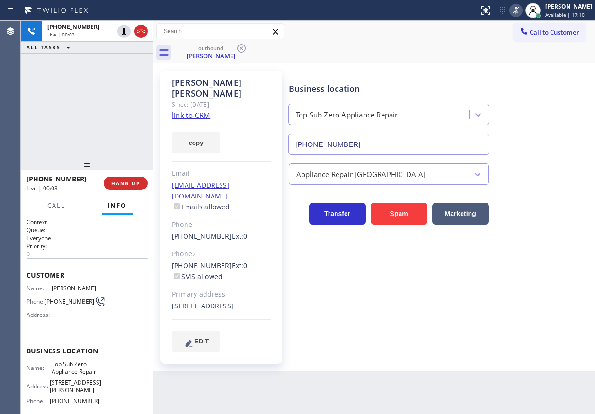
click at [520, 13] on icon at bounding box center [515, 10] width 11 height 11
click at [125, 184] on span "HANG UP" at bounding box center [125, 183] width 29 height 7
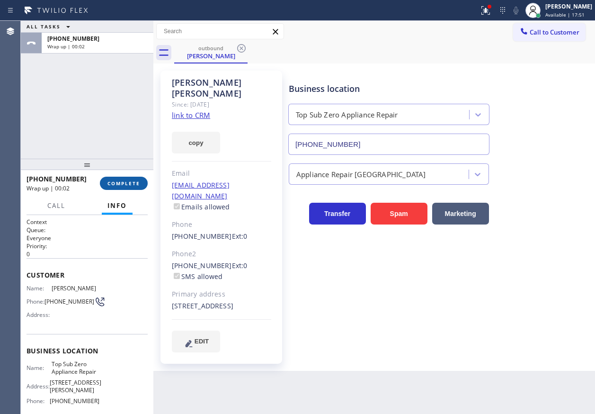
click at [125, 184] on span "COMPLETE" at bounding box center [123, 183] width 33 height 7
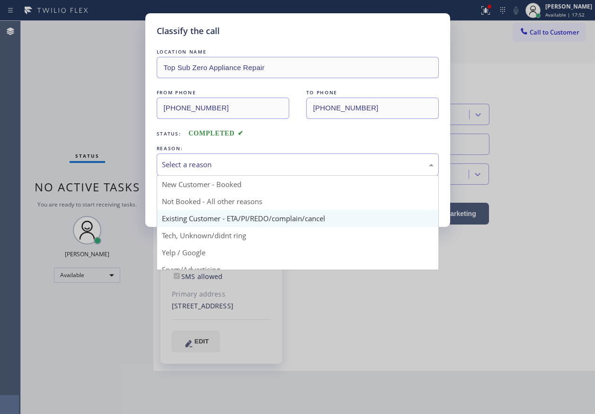
drag, startPoint x: 238, startPoint y: 158, endPoint x: 189, endPoint y: 218, distance: 78.0
click at [238, 159] on div "Select a reason" at bounding box center [298, 164] width 282 height 22
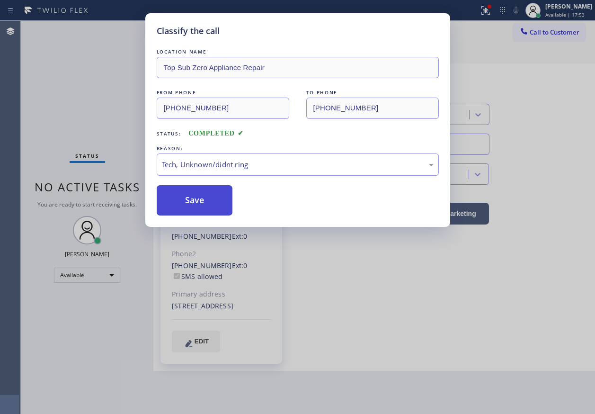
click at [189, 187] on button "Save" at bounding box center [195, 200] width 76 height 30
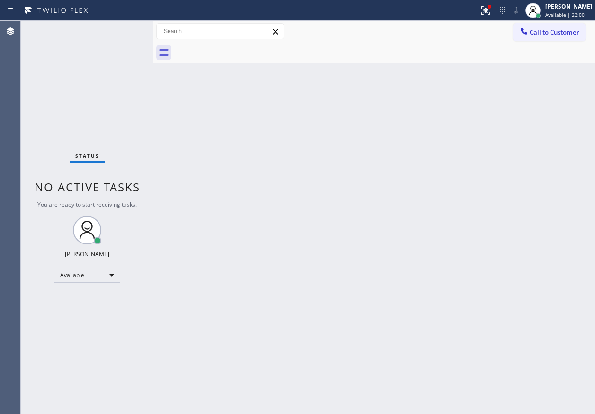
click at [455, 246] on div "Back to Dashboard Change Sender ID Customers Technicians Select a contact Outbo…" at bounding box center [373, 217] width 441 height 393
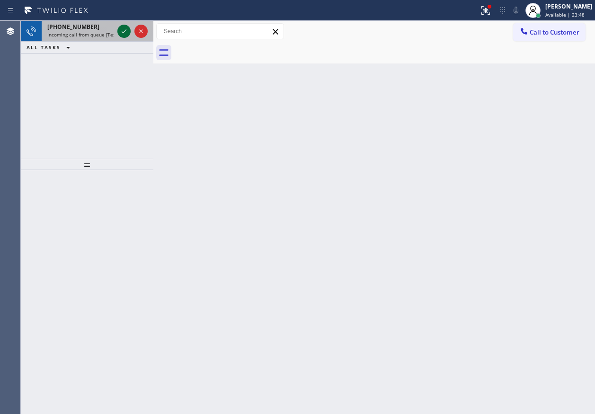
click at [124, 33] on icon at bounding box center [123, 31] width 11 height 11
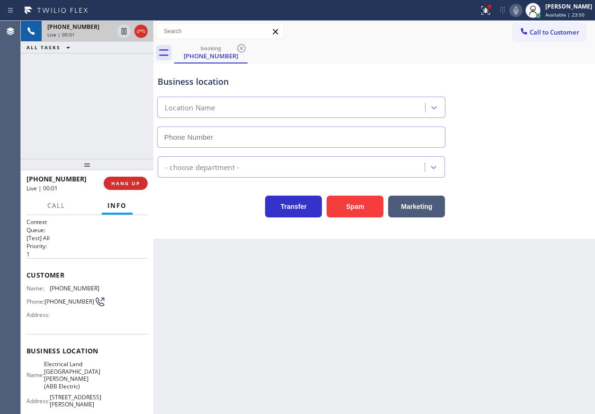
type input "[PHONE_NUMBER]"
click at [91, 371] on span "Electrical Land [GEOGRAPHIC_DATA][PERSON_NAME](ABB Electric)" at bounding box center [72, 374] width 56 height 29
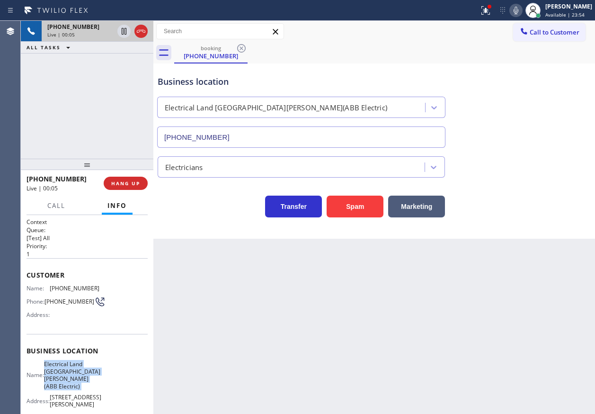
click at [91, 371] on span "Electrical Land [GEOGRAPHIC_DATA][PERSON_NAME](ABB Electric)" at bounding box center [72, 374] width 56 height 29
copy span "Electrical Land [GEOGRAPHIC_DATA][PERSON_NAME](ABB Electric)"
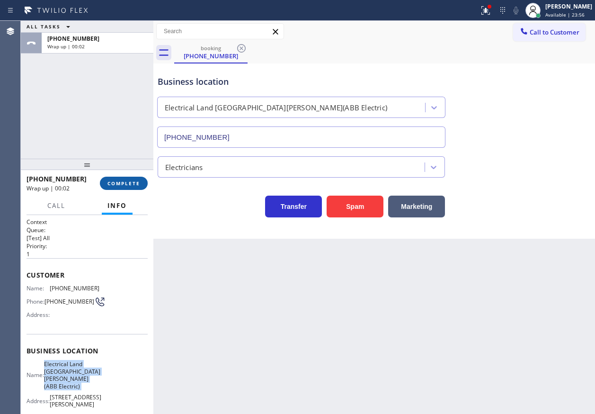
click at [126, 180] on span "COMPLETE" at bounding box center [123, 183] width 33 height 7
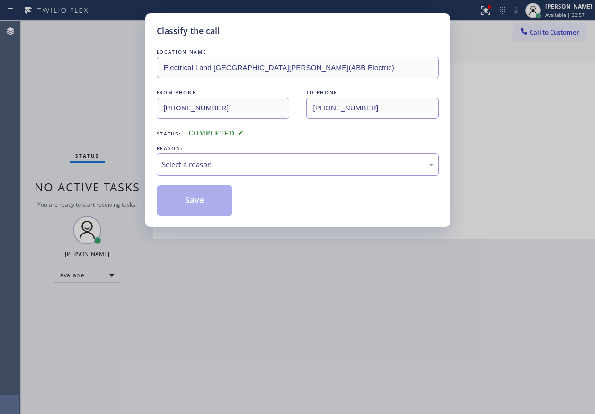
click at [221, 166] on div "Select a reason" at bounding box center [298, 164] width 272 height 11
drag, startPoint x: 215, startPoint y: 206, endPoint x: 282, endPoint y: 211, distance: 67.4
click at [216, 206] on button "Save" at bounding box center [195, 200] width 76 height 30
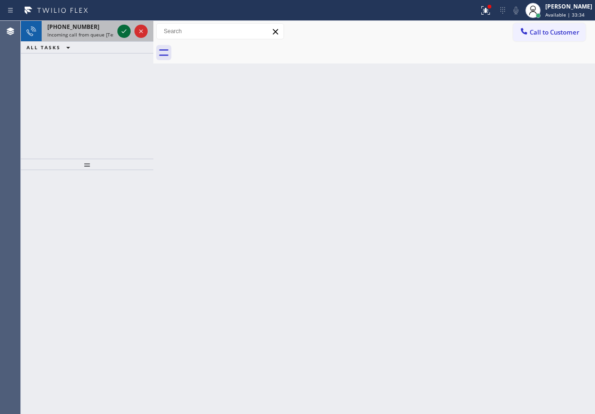
click at [120, 33] on icon at bounding box center [123, 31] width 11 height 11
click at [127, 35] on icon at bounding box center [123, 31] width 11 height 11
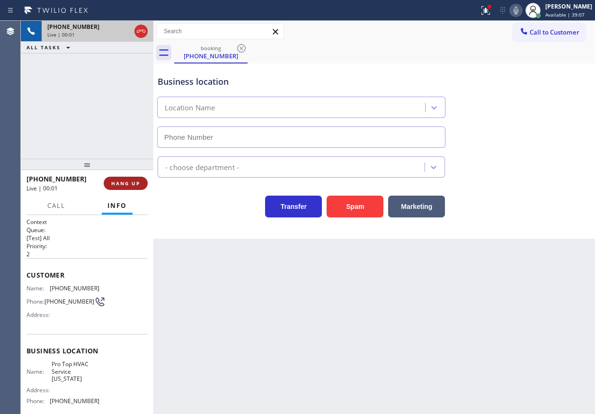
type input "[PHONE_NUMBER]"
click at [130, 185] on span "HANG UP" at bounding box center [125, 183] width 29 height 7
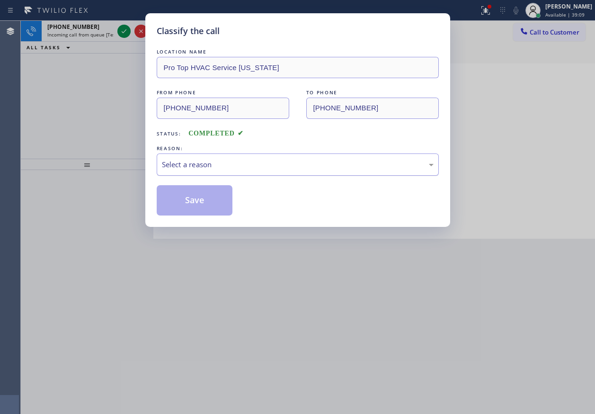
click at [212, 165] on div "Select a reason" at bounding box center [298, 164] width 272 height 11
click at [211, 196] on button "Save" at bounding box center [195, 200] width 76 height 30
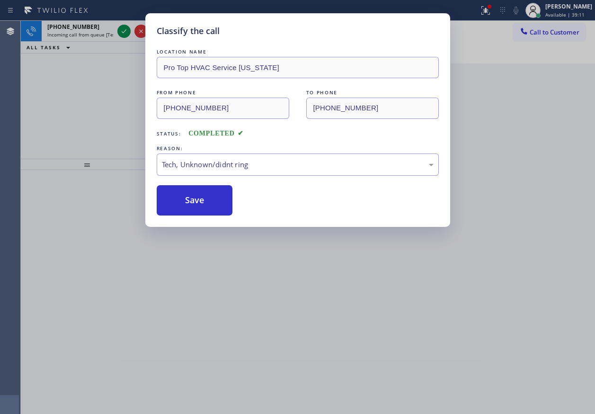
click at [122, 30] on div "Classify the call LOCATION NAME Pro Top HVAC Service [US_STATE] FROM PHONE [PHO…" at bounding box center [297, 207] width 595 height 414
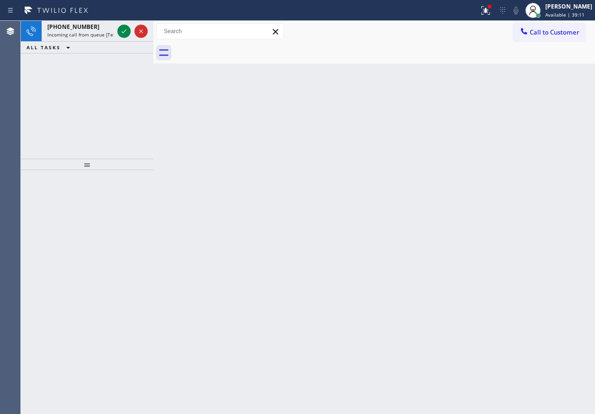
click at [122, 30] on icon at bounding box center [123, 31] width 11 height 11
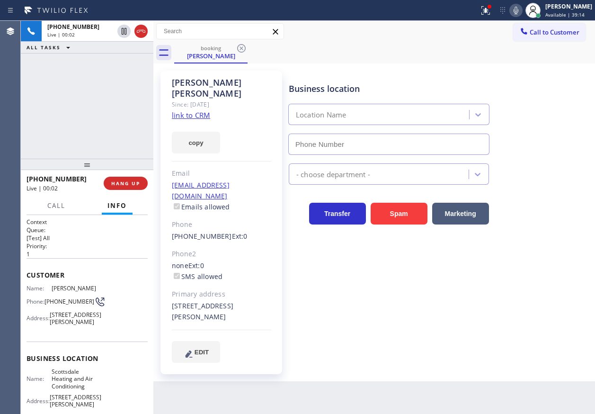
type input "[PHONE_NUMBER]"
click at [197, 110] on link "link to CRM" at bounding box center [191, 114] width 38 height 9
click at [73, 388] on span "Scottsdale Heating and Air Conditioning" at bounding box center [75, 379] width 47 height 22
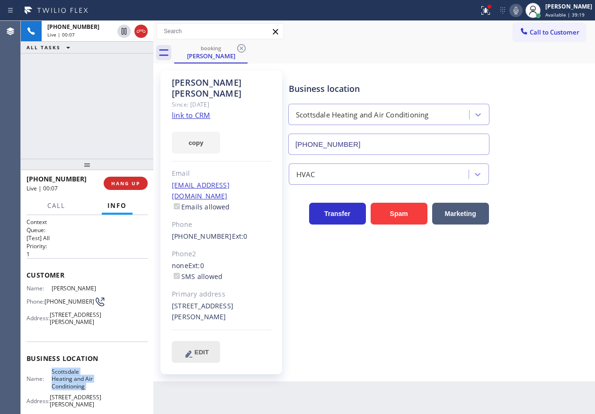
copy span "Scottsdale Heating and Air Conditioning"
click at [394, 142] on input "[PHONE_NUMBER]" at bounding box center [388, 143] width 201 height 21
click at [518, 11] on icon at bounding box center [515, 11] width 5 height 8
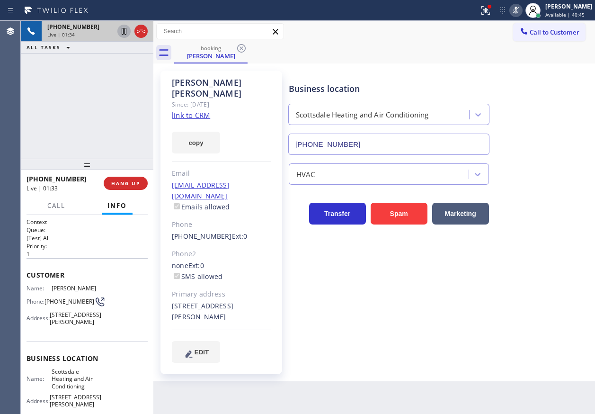
click at [121, 32] on icon at bounding box center [123, 31] width 11 height 11
drag, startPoint x: 538, startPoint y: 271, endPoint x: 548, endPoint y: 52, distance: 219.8
click at [539, 271] on div "Business location [GEOGRAPHIC_DATA] Heating and Air Conditioning [PHONE_NUMBER]…" at bounding box center [440, 216] width 306 height 287
click at [521, 14] on icon at bounding box center [515, 10] width 11 height 11
drag, startPoint x: 120, startPoint y: 30, endPoint x: 123, endPoint y: 38, distance: 8.3
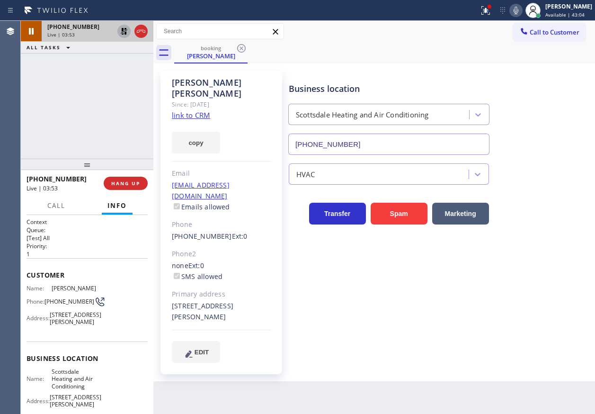
click at [120, 30] on div at bounding box center [123, 31] width 13 height 11
click at [518, 13] on icon at bounding box center [515, 11] width 5 height 8
drag, startPoint x: 521, startPoint y: 11, endPoint x: 506, endPoint y: 11, distance: 15.1
click at [521, 11] on icon at bounding box center [515, 10] width 11 height 11
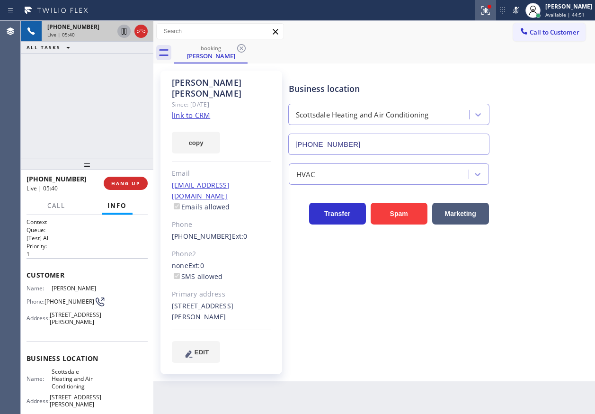
click at [491, 12] on icon at bounding box center [485, 10] width 11 height 11
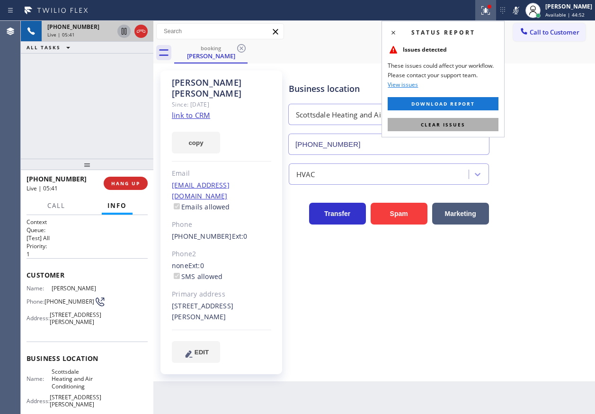
click at [488, 123] on button "Clear issues" at bounding box center [443, 124] width 111 height 13
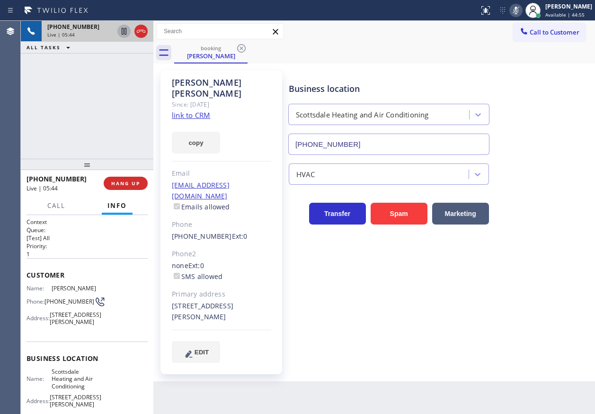
click at [518, 7] on icon at bounding box center [515, 11] width 5 height 8
click at [518, 9] on icon at bounding box center [515, 11] width 5 height 8
click at [518, 14] on icon at bounding box center [515, 11] width 5 height 8
click at [124, 34] on icon at bounding box center [123, 31] width 11 height 11
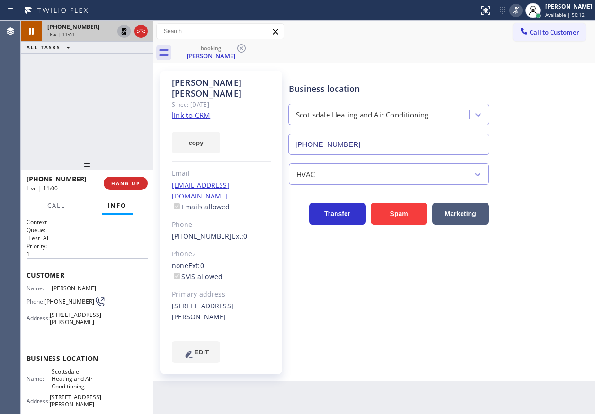
click at [521, 12] on icon at bounding box center [515, 10] width 11 height 11
click at [126, 35] on icon at bounding box center [123, 31] width 11 height 11
click at [521, 11] on icon at bounding box center [515, 10] width 11 height 11
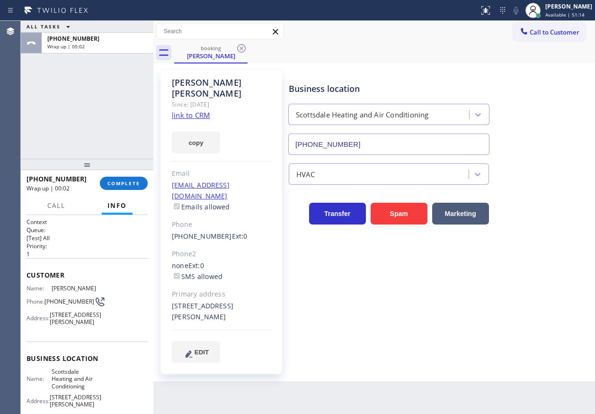
click at [525, 94] on div "Business location [GEOGRAPHIC_DATA] Heating and Air Conditioning [PHONE_NUMBER]" at bounding box center [440, 112] width 306 height 86
click at [132, 181] on span "COMPLETE" at bounding box center [123, 183] width 33 height 7
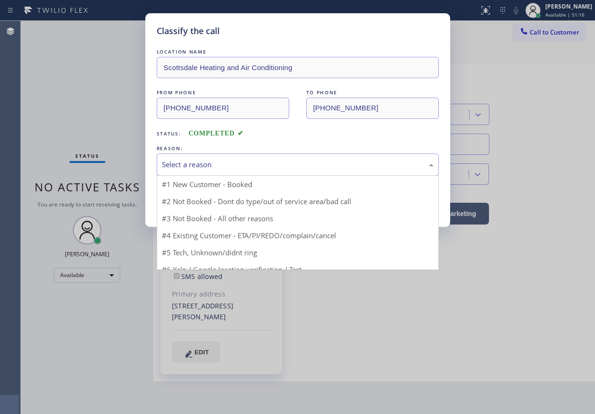
click at [210, 171] on div "Select a reason" at bounding box center [298, 164] width 282 height 22
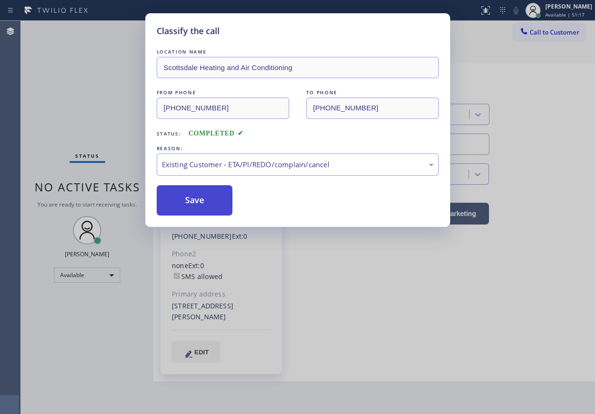
click at [208, 209] on button "Save" at bounding box center [195, 200] width 76 height 30
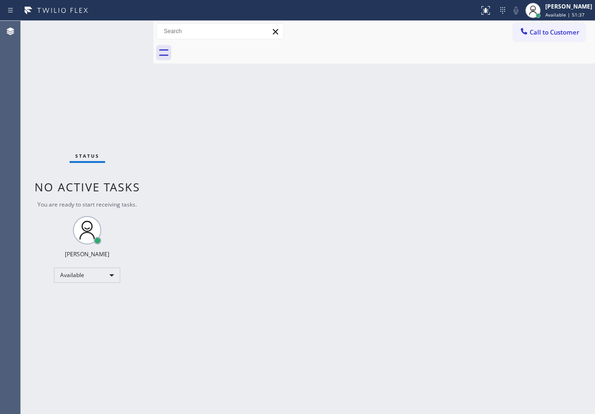
drag, startPoint x: 508, startPoint y: 127, endPoint x: 494, endPoint y: 71, distance: 57.5
click at [508, 127] on div "Back to Dashboard Change Sender ID Customers Technicians Select a contact Outbo…" at bounding box center [373, 217] width 441 height 393
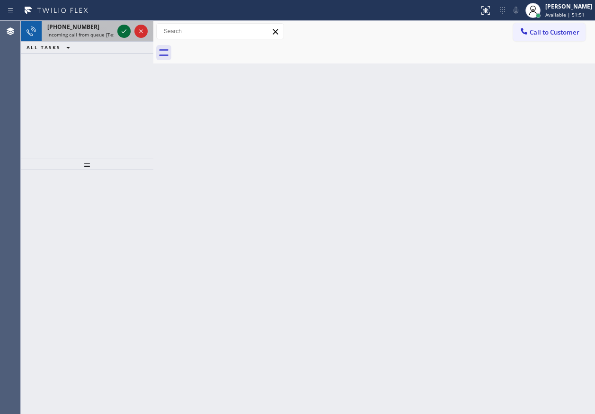
click at [121, 35] on icon at bounding box center [123, 31] width 11 height 11
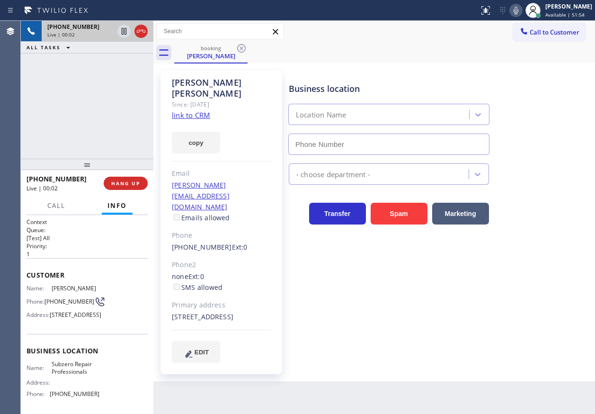
type input "[PHONE_NUMBER]"
click at [176, 110] on link "link to CRM" at bounding box center [191, 114] width 38 height 9
click at [84, 375] on span "Subzero Repair Professionals" at bounding box center [75, 367] width 47 height 15
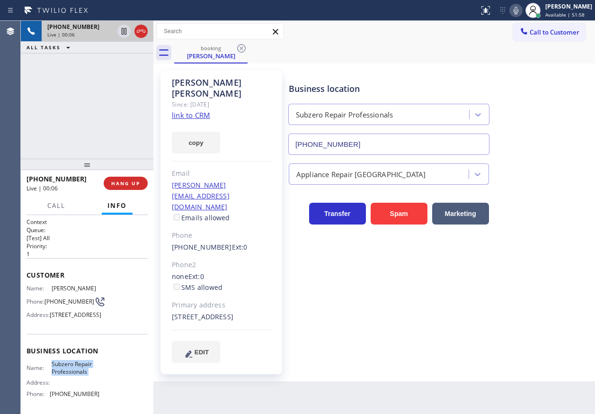
copy span "Subzero Repair Professionals"
click at [351, 145] on input "[PHONE_NUMBER]" at bounding box center [388, 143] width 201 height 21
click at [51, 298] on span "[PHONE_NUMBER]" at bounding box center [69, 301] width 50 height 7
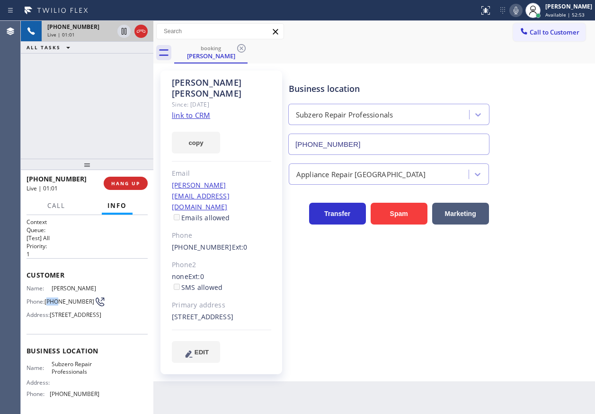
click at [51, 298] on span "[PHONE_NUMBER]" at bounding box center [69, 301] width 50 height 7
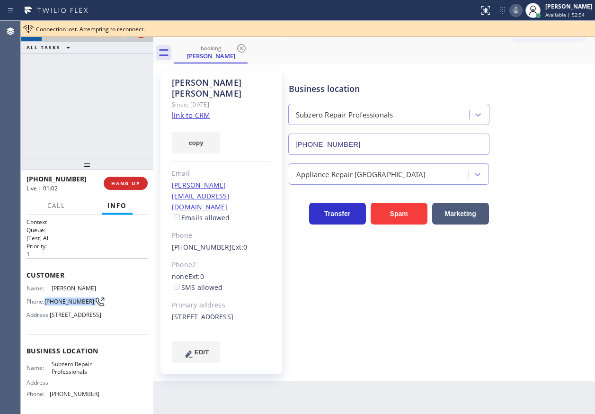
click at [51, 298] on span "[PHONE_NUMBER]" at bounding box center [69, 301] width 50 height 7
copy div "[PHONE_NUMBER]"
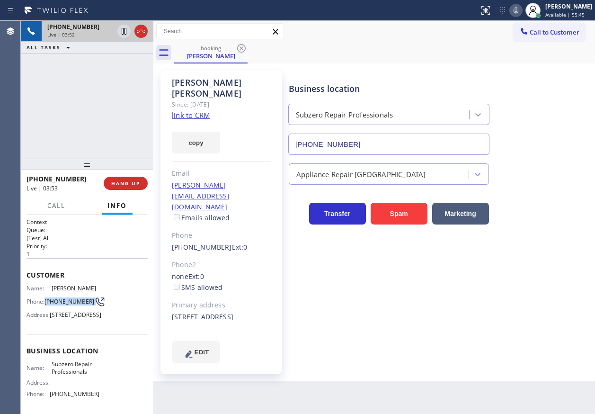
click at [521, 12] on icon at bounding box center [515, 10] width 11 height 11
click at [518, 12] on icon at bounding box center [515, 11] width 5 height 8
click at [521, 10] on icon at bounding box center [515, 10] width 11 height 11
click at [518, 10] on icon at bounding box center [515, 11] width 5 height 8
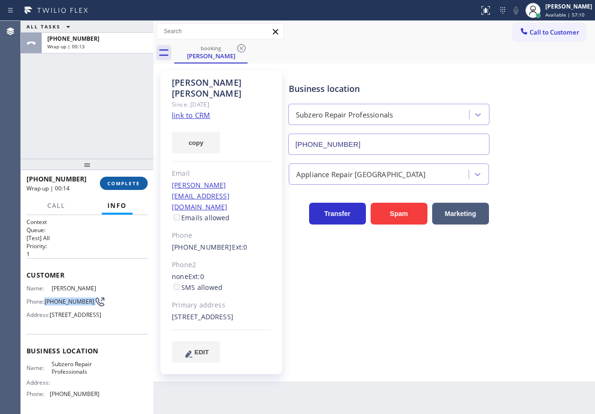
click at [142, 184] on button "COMPLETE" at bounding box center [124, 182] width 48 height 13
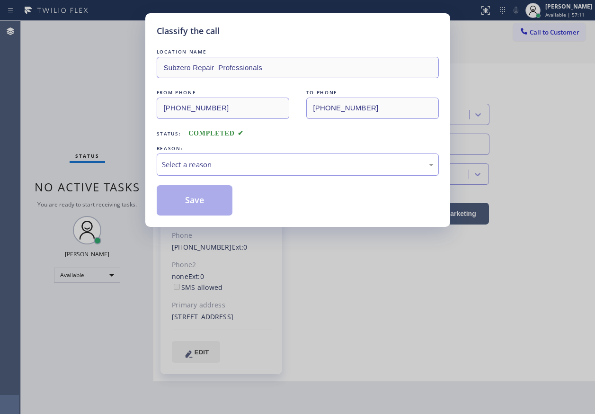
click at [185, 166] on div "Select a reason" at bounding box center [298, 164] width 272 height 11
click at [185, 208] on button "Save" at bounding box center [195, 200] width 76 height 30
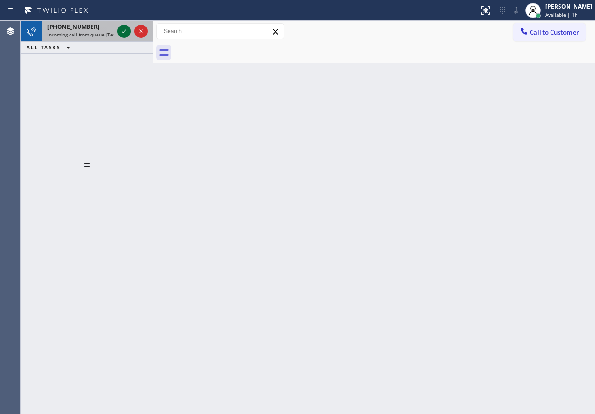
click at [123, 32] on icon at bounding box center [123, 31] width 11 height 11
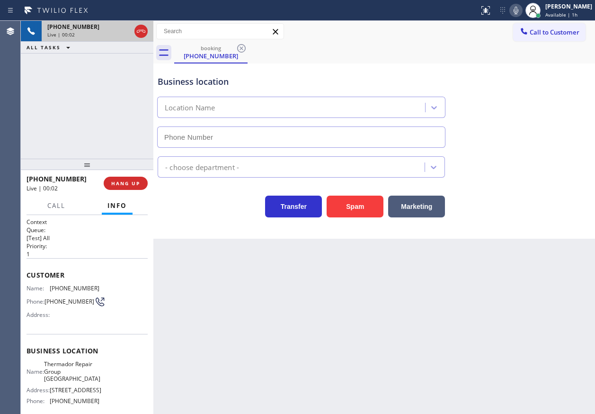
type input "[PHONE_NUMBER]"
click at [86, 376] on span "Thermador Repair Group [GEOGRAPHIC_DATA]" at bounding box center [72, 371] width 56 height 22
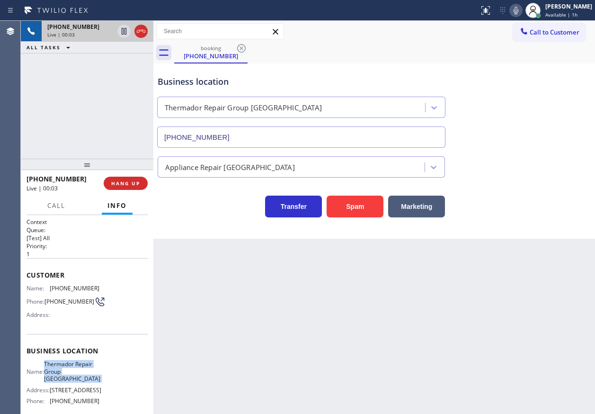
click at [86, 376] on span "Thermador Repair Group [GEOGRAPHIC_DATA]" at bounding box center [72, 371] width 56 height 22
copy span "Thermador Repair Group [GEOGRAPHIC_DATA]"
click at [236, 134] on input "[PHONE_NUMBER]" at bounding box center [301, 136] width 288 height 21
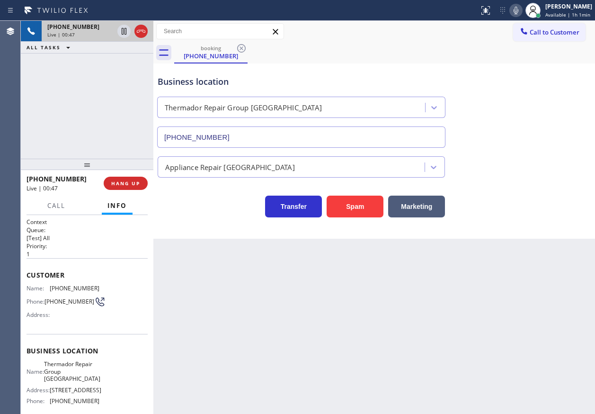
click at [520, 13] on icon at bounding box center [515, 10] width 11 height 11
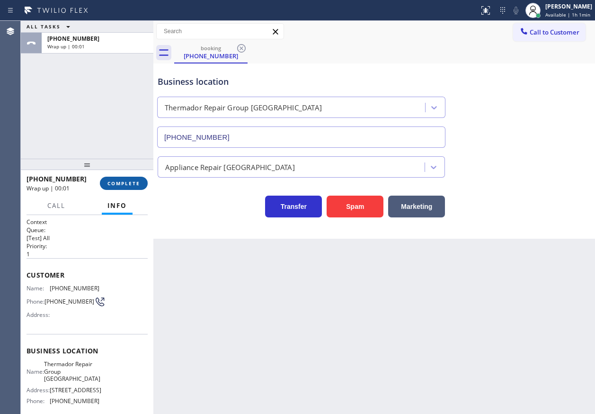
drag, startPoint x: 122, startPoint y: 181, endPoint x: 224, endPoint y: 184, distance: 102.2
click at [123, 181] on span "COMPLETE" at bounding box center [123, 183] width 33 height 7
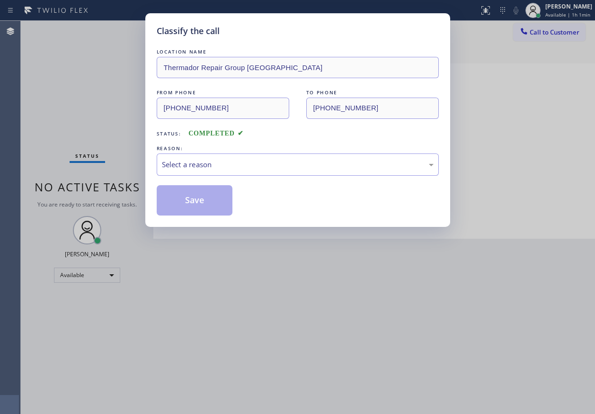
click at [249, 176] on div "LOCATION NAME Thermador Repair Group [GEOGRAPHIC_DATA] FROM PHONE [PHONE_NUMBER…" at bounding box center [298, 131] width 282 height 168
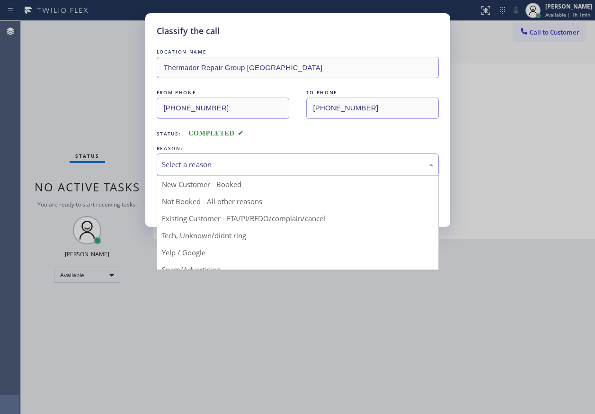
click at [193, 158] on div "Select a reason" at bounding box center [298, 164] width 282 height 22
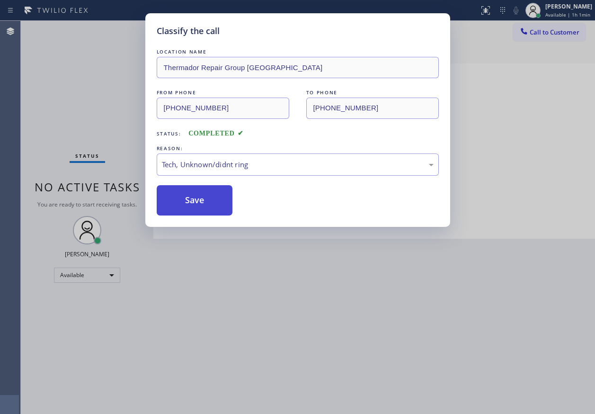
click at [194, 197] on button "Save" at bounding box center [195, 200] width 76 height 30
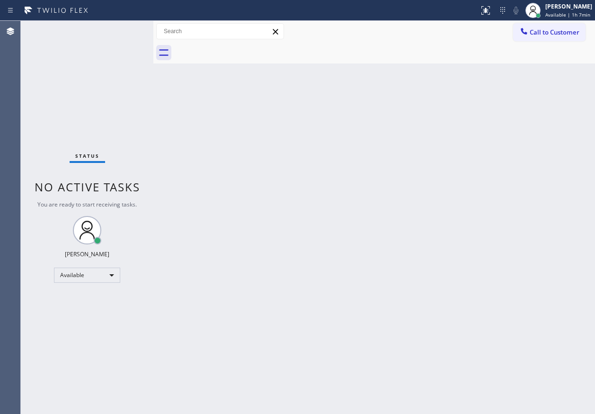
click at [480, 164] on div "Back to Dashboard Change Sender ID Customers Technicians Select a contact Outbo…" at bounding box center [373, 217] width 441 height 393
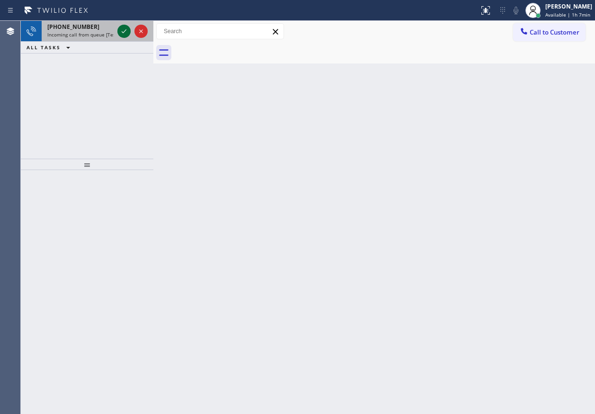
click at [124, 34] on icon at bounding box center [123, 31] width 11 height 11
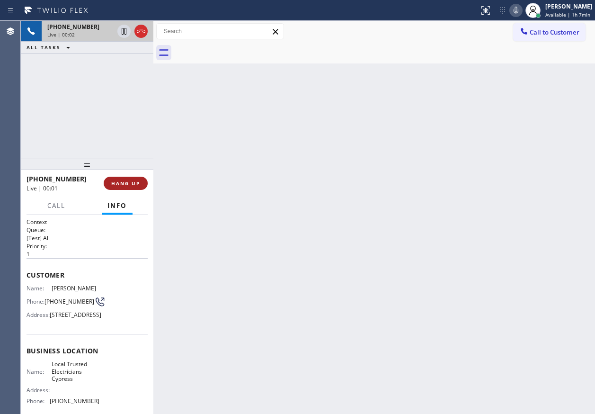
click at [126, 179] on button "HANG UP" at bounding box center [126, 182] width 44 height 13
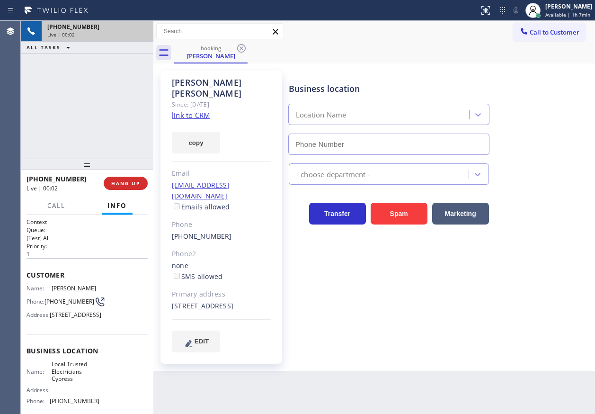
type input "[PHONE_NUMBER]"
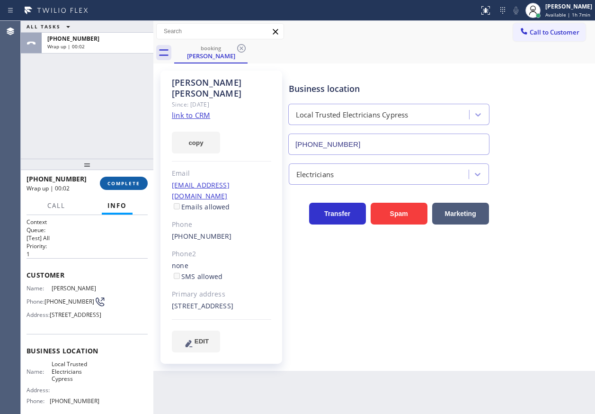
click at [133, 182] on span "COMPLETE" at bounding box center [123, 183] width 33 height 7
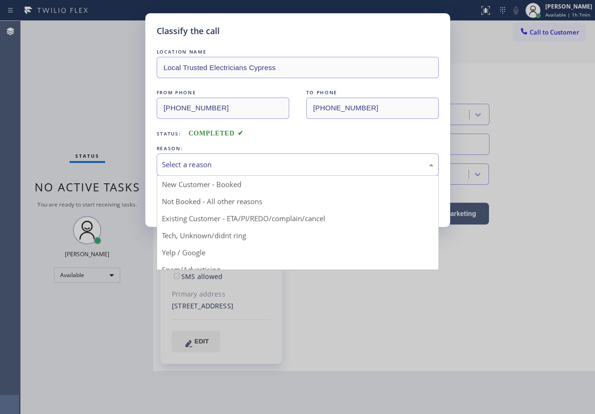
click at [303, 169] on div "Select a reason" at bounding box center [298, 164] width 272 height 11
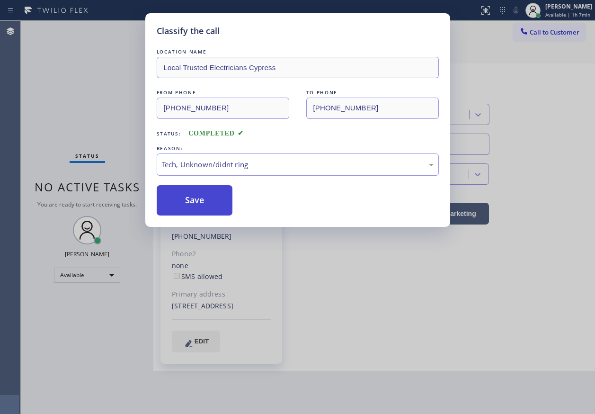
click at [198, 201] on button "Save" at bounding box center [195, 200] width 76 height 30
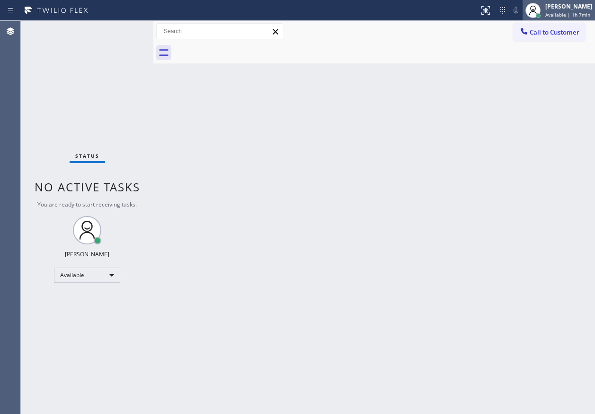
click at [559, 11] on div "[PERSON_NAME] Available | 1h 7min" at bounding box center [569, 10] width 52 height 17
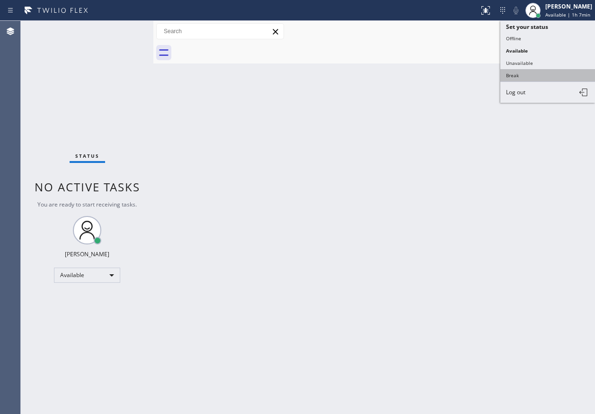
click at [527, 72] on button "Break" at bounding box center [547, 75] width 95 height 12
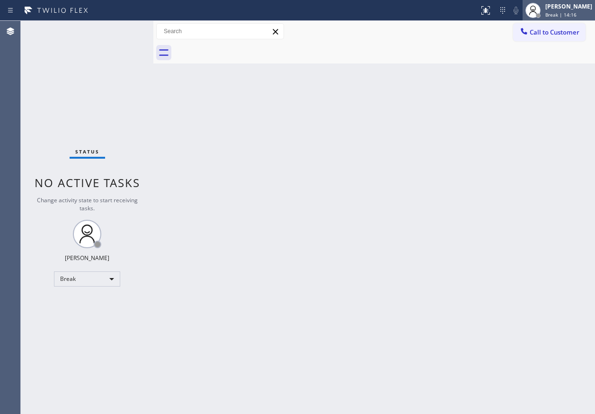
click at [576, 7] on div "[PERSON_NAME]" at bounding box center [568, 6] width 47 height 8
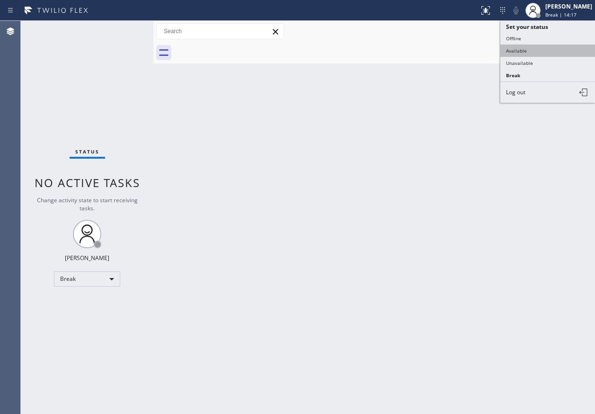
click at [547, 51] on button "Available" at bounding box center [547, 50] width 95 height 12
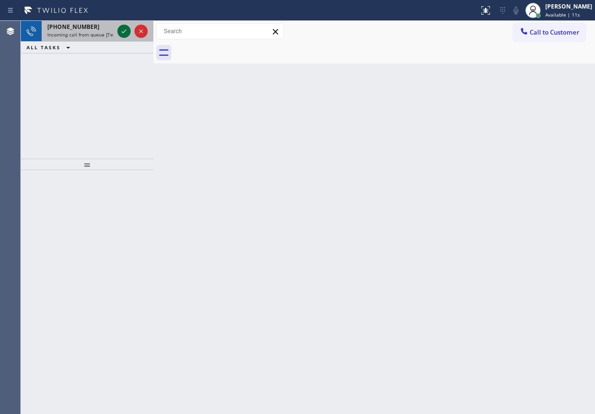
click at [120, 32] on icon at bounding box center [123, 31] width 11 height 11
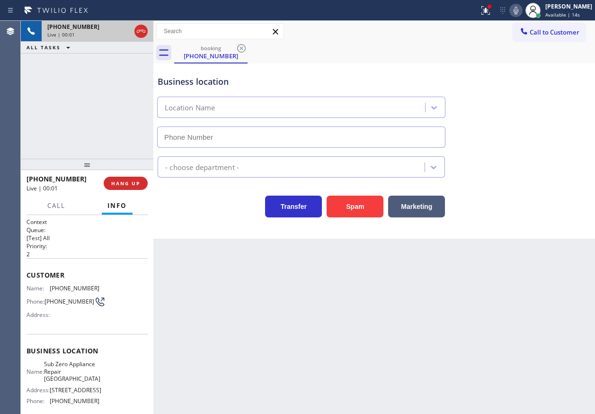
type input "[PHONE_NUMBER]"
click at [74, 382] on span "Sub Zero Appliance Repair [GEOGRAPHIC_DATA]" at bounding box center [72, 371] width 56 height 22
click at [74, 381] on span "Sub Zero Appliance Repair [GEOGRAPHIC_DATA]" at bounding box center [72, 371] width 56 height 22
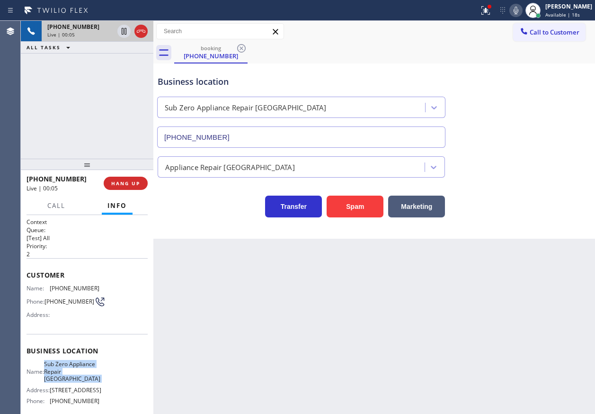
click at [74, 381] on span "Sub Zero Appliance Repair [GEOGRAPHIC_DATA]" at bounding box center [72, 371] width 56 height 22
copy span "Sub Zero Appliance Repair [GEOGRAPHIC_DATA]"
click at [273, 128] on input "[PHONE_NUMBER]" at bounding box center [301, 136] width 288 height 21
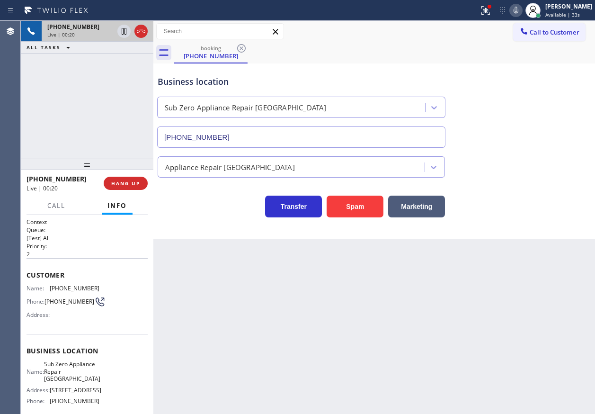
click at [131, 193] on div "[PHONE_NUMBER] Live | 00:20 HANG UP" at bounding box center [86, 183] width 121 height 25
click at [132, 190] on div "[PHONE_NUMBER] Live | 00:20 HANG UP" at bounding box center [86, 183] width 121 height 25
click at [132, 188] on button "HANG UP" at bounding box center [126, 182] width 44 height 13
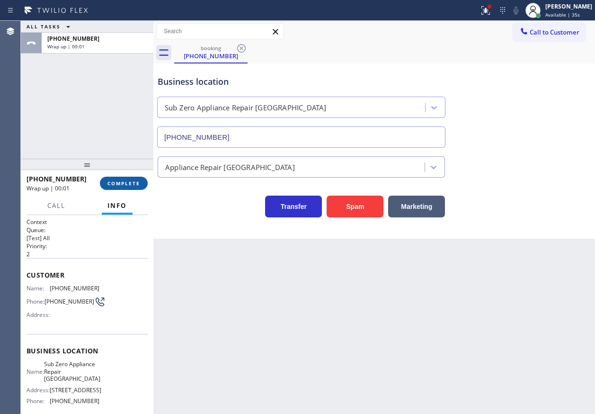
click at [132, 188] on button "COMPLETE" at bounding box center [124, 182] width 48 height 13
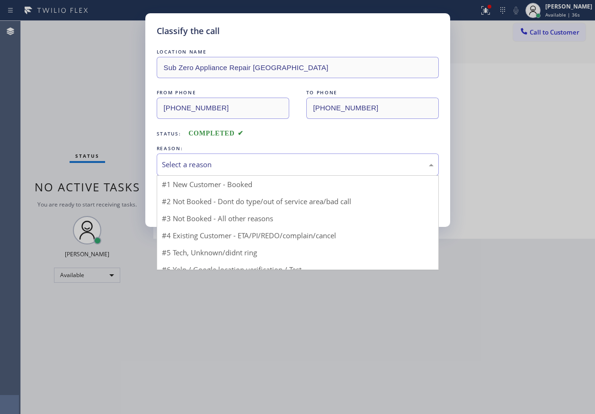
click at [254, 157] on div "Select a reason" at bounding box center [298, 164] width 282 height 22
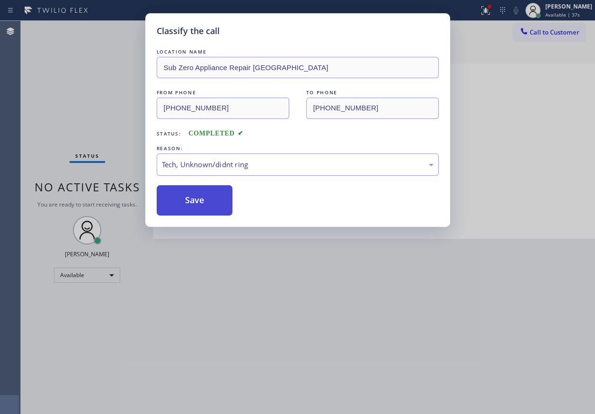
click at [225, 208] on button "Save" at bounding box center [195, 200] width 76 height 30
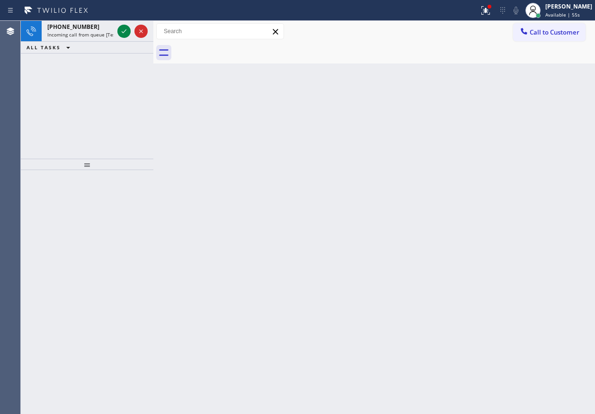
click at [124, 27] on icon at bounding box center [123, 31] width 11 height 11
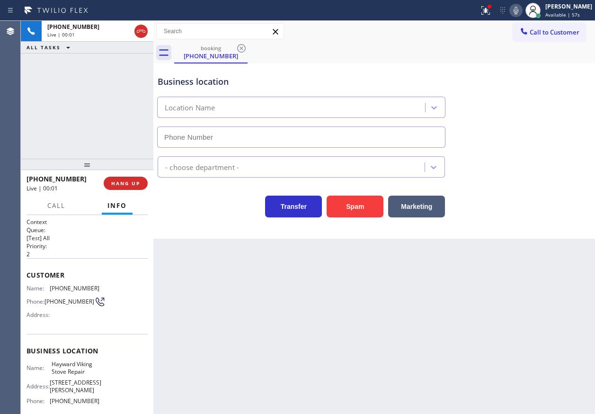
type input "[PHONE_NUMBER]"
click at [81, 363] on span "Hayward Viking Stove Repair" at bounding box center [75, 367] width 47 height 15
copy span "Hayward Viking Stove Repair"
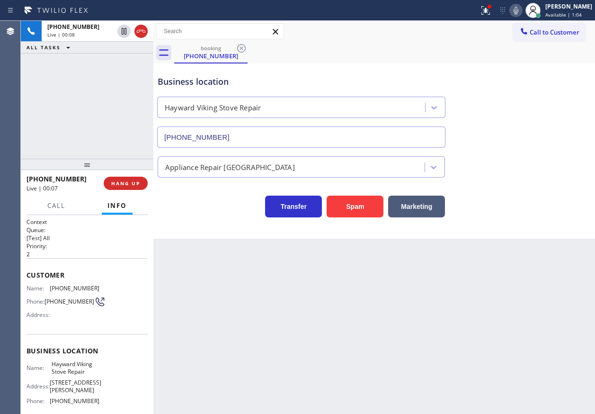
click at [264, 136] on input "[PHONE_NUMBER]" at bounding box center [301, 136] width 288 height 21
click at [56, 282] on div "Customer Name: [PHONE_NUMBER] Phone: [PHONE_NUMBER] Address:" at bounding box center [86, 296] width 121 height 76
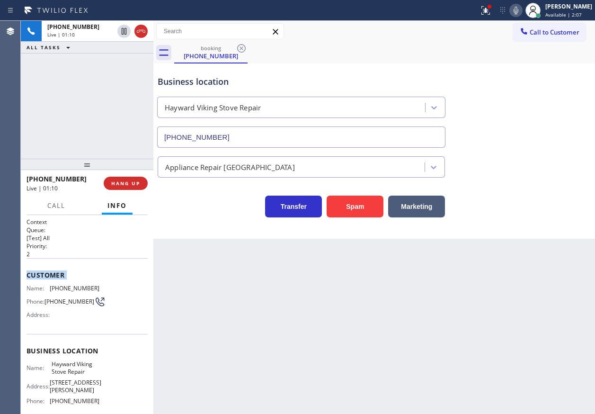
click at [56, 282] on div "Customer Name: [PHONE_NUMBER] Phone: [PHONE_NUMBER] Address:" at bounding box center [86, 296] width 121 height 76
click at [65, 295] on div "Name: [PHONE_NUMBER] Phone: [PHONE_NUMBER] Address:" at bounding box center [62, 302] width 73 height 37
click at [65, 294] on div "Name: [PHONE_NUMBER] Phone: [PHONE_NUMBER] Address:" at bounding box center [62, 302] width 73 height 37
click at [71, 286] on span "[PHONE_NUMBER]" at bounding box center [75, 287] width 50 height 7
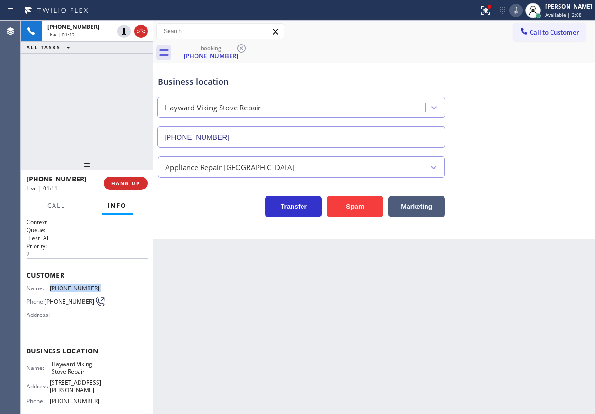
click at [71, 286] on span "[PHONE_NUMBER]" at bounding box center [75, 287] width 50 height 7
copy span "[PHONE_NUMBER]"
click at [521, 12] on icon at bounding box center [515, 10] width 11 height 11
click at [491, 12] on icon at bounding box center [485, 10] width 11 height 11
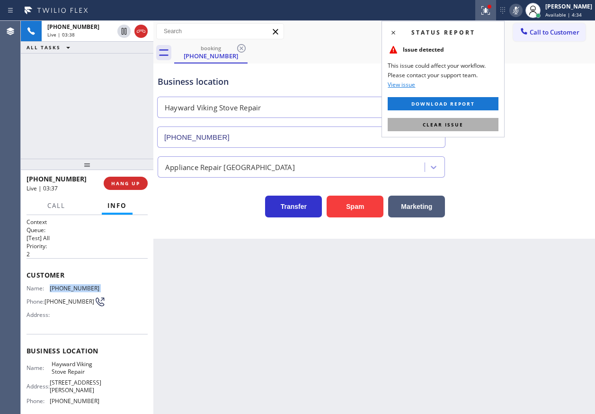
click at [485, 119] on button "Clear issue" at bounding box center [443, 124] width 111 height 13
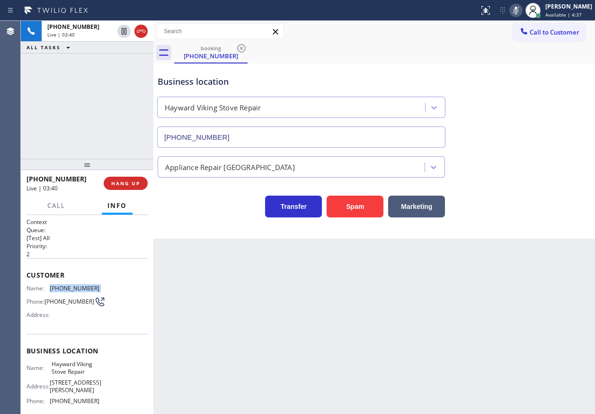
click at [518, 14] on icon at bounding box center [515, 11] width 5 height 8
click at [521, 6] on icon at bounding box center [515, 10] width 11 height 11
click at [120, 31] on icon at bounding box center [123, 31] width 11 height 11
click at [123, 32] on icon at bounding box center [124, 31] width 7 height 7
click at [520, 9] on icon at bounding box center [515, 10] width 11 height 11
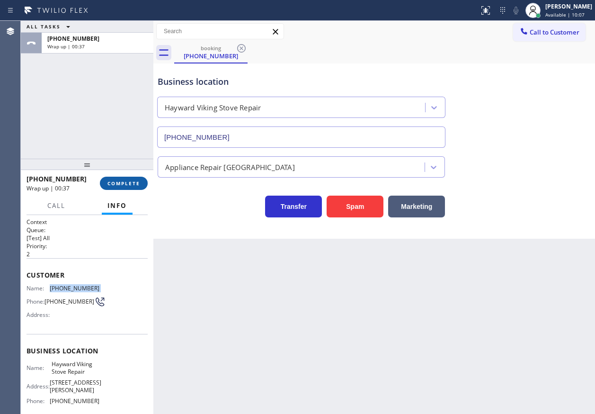
click at [134, 185] on span "COMPLETE" at bounding box center [123, 183] width 33 height 7
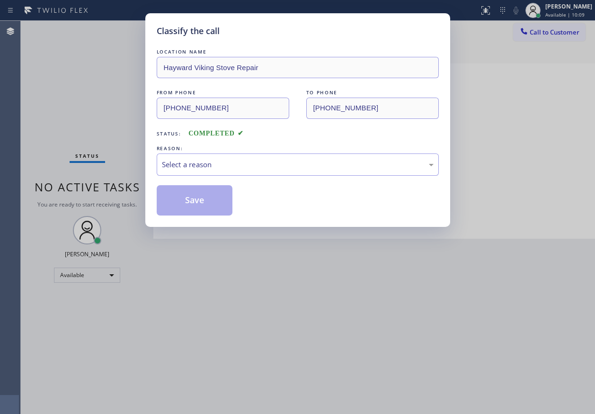
click at [258, 166] on div "Select a reason" at bounding box center [298, 164] width 272 height 11
click at [216, 195] on button "Save" at bounding box center [195, 200] width 76 height 30
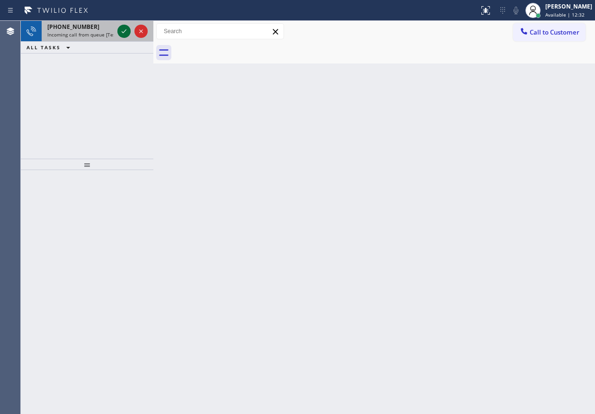
click at [123, 33] on icon at bounding box center [124, 31] width 5 height 4
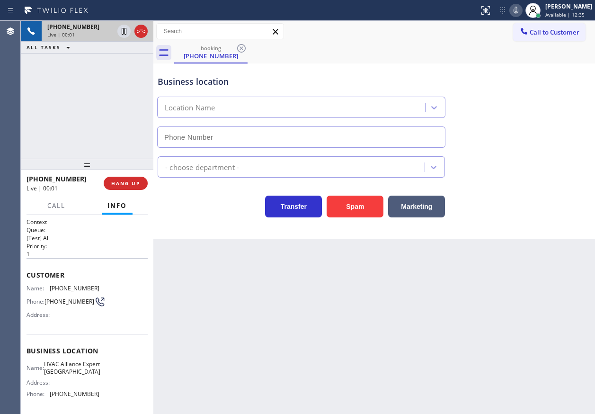
type input "[PHONE_NUMBER]"
click at [114, 185] on span "HANG UP" at bounding box center [125, 183] width 29 height 7
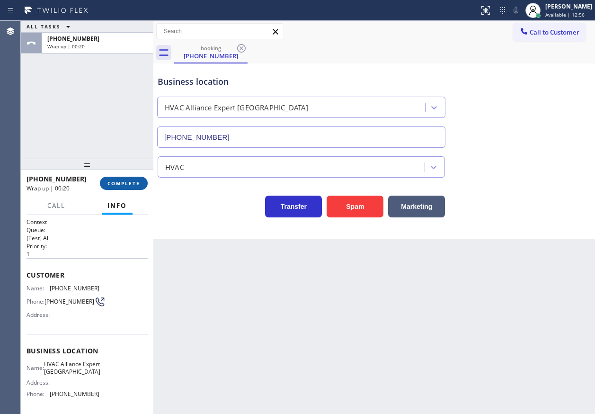
click at [134, 180] on span "COMPLETE" at bounding box center [123, 183] width 33 height 7
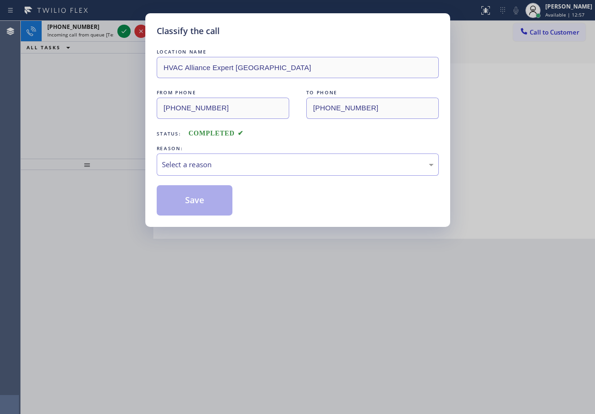
click at [242, 150] on div "REASON:" at bounding box center [298, 148] width 282 height 10
click at [239, 160] on div "Select a reason" at bounding box center [298, 164] width 272 height 11
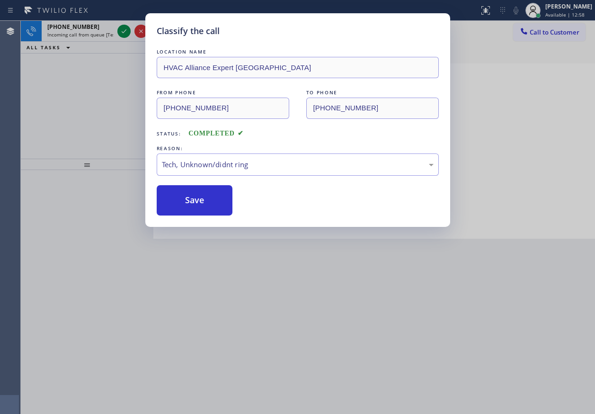
drag, startPoint x: 198, startPoint y: 207, endPoint x: 78, endPoint y: 38, distance: 207.6
click at [198, 206] on button "Save" at bounding box center [195, 200] width 76 height 30
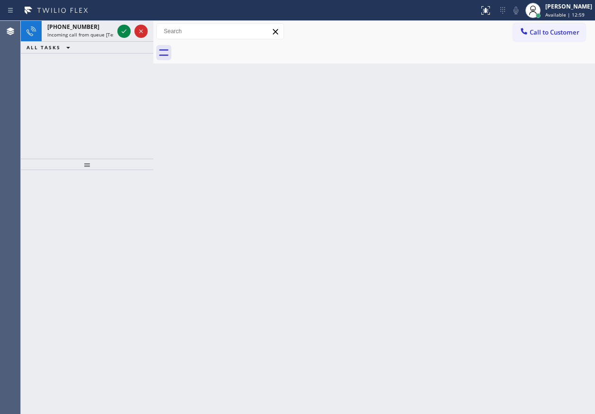
click at [71, 29] on span "[PHONE_NUMBER]" at bounding box center [73, 27] width 52 height 8
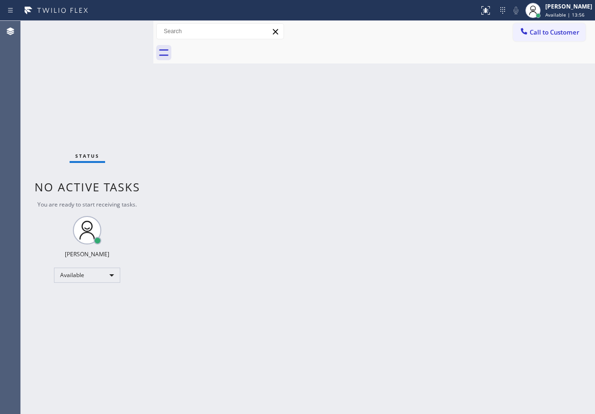
click at [479, 294] on div "Back to Dashboard Change Sender ID Customers Technicians Select a contact Outbo…" at bounding box center [373, 217] width 441 height 393
click at [547, 174] on div "Back to Dashboard Change Sender ID Customers Technicians Select a contact Outbo…" at bounding box center [373, 217] width 441 height 393
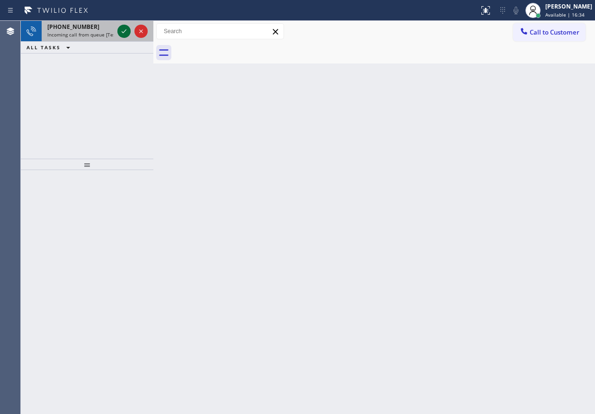
click at [119, 30] on icon at bounding box center [123, 31] width 11 height 11
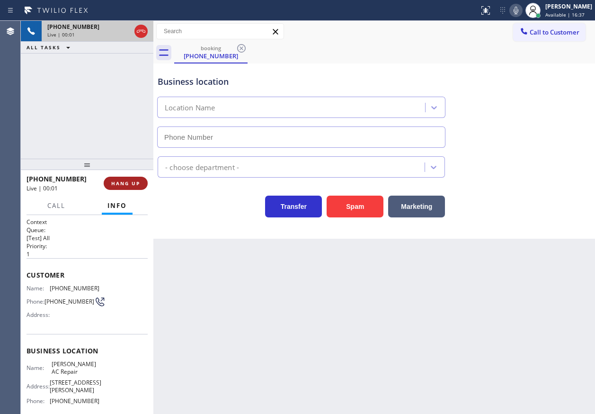
type input "[PHONE_NUMBER]"
click at [126, 183] on span "HANG UP" at bounding box center [125, 183] width 29 height 7
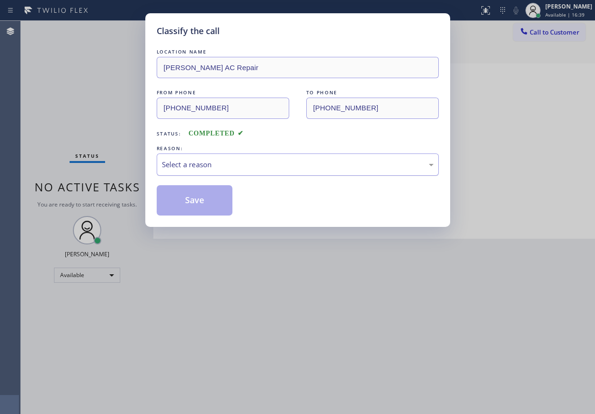
click at [208, 167] on div "Select a reason" at bounding box center [298, 164] width 272 height 11
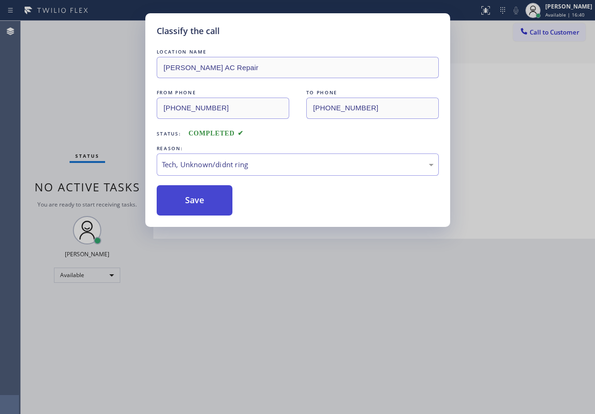
click at [196, 200] on button "Save" at bounding box center [195, 200] width 76 height 30
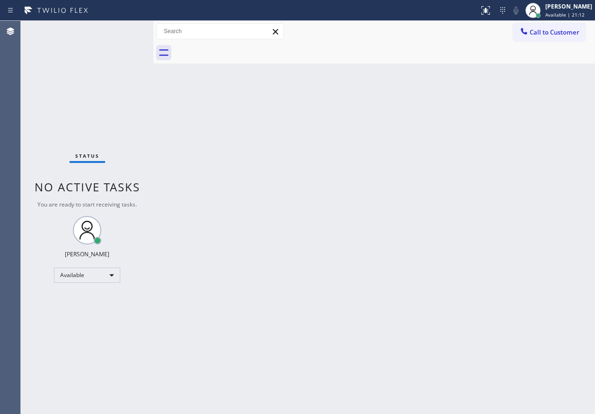
click at [467, 133] on div "Back to Dashboard Change Sender ID Customers Technicians Select a contact Outbo…" at bounding box center [373, 217] width 441 height 393
click at [571, 211] on div "Back to Dashboard Change Sender ID Customers Technicians Select a contact Outbo…" at bounding box center [373, 217] width 441 height 393
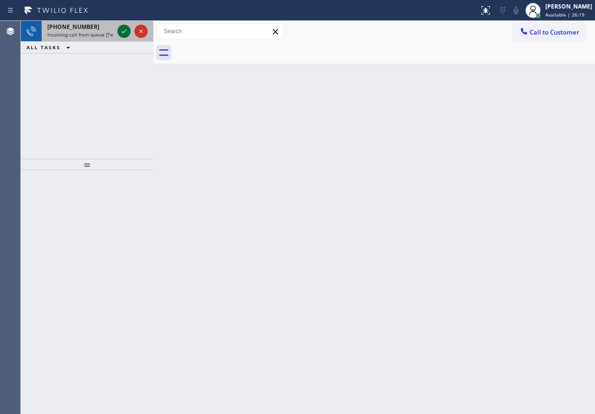
click at [123, 33] on icon at bounding box center [124, 31] width 5 height 4
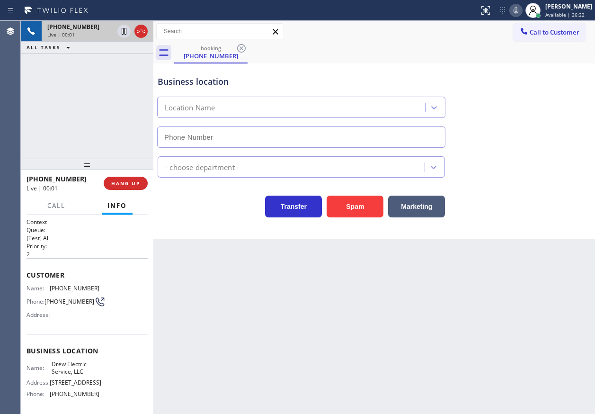
type input "[PHONE_NUMBER]"
click at [125, 180] on span "HANG UP" at bounding box center [125, 183] width 29 height 7
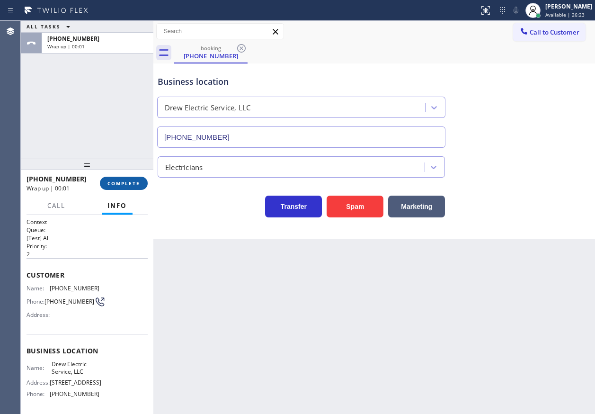
click at [125, 180] on span "COMPLETE" at bounding box center [123, 183] width 33 height 7
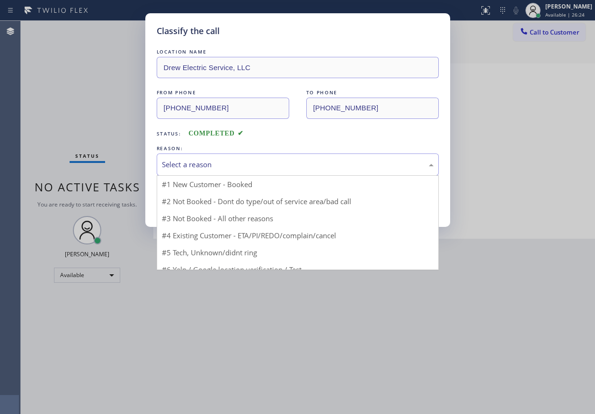
click at [186, 163] on div "Select a reason" at bounding box center [298, 164] width 272 height 11
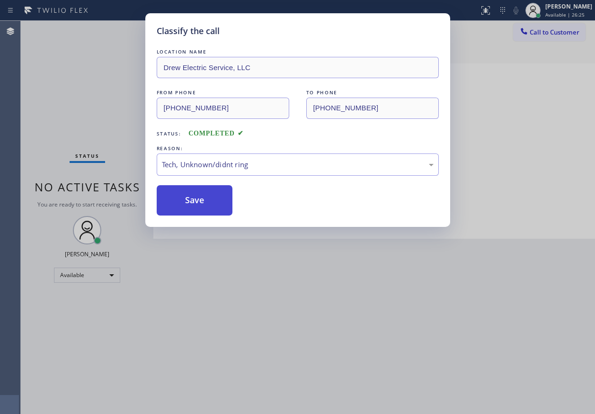
click at [194, 203] on button "Save" at bounding box center [195, 200] width 76 height 30
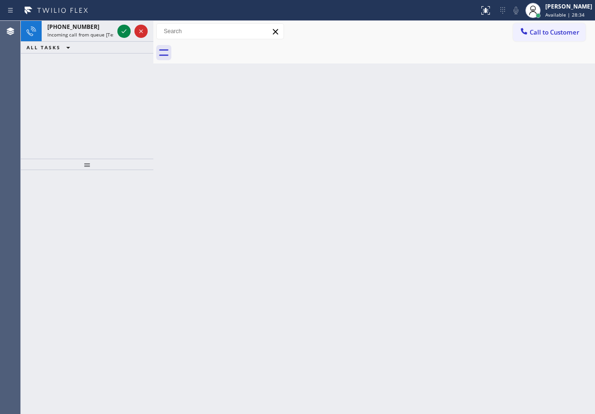
click at [533, 163] on div "Back to Dashboard Change Sender ID Customers Technicians Select a contact Outbo…" at bounding box center [373, 217] width 441 height 393
click at [125, 31] on icon at bounding box center [124, 31] width 5 height 4
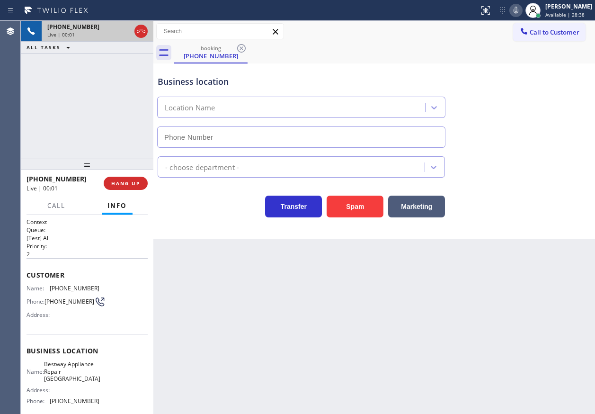
type input "[PHONE_NUMBER]"
click at [78, 382] on span "Bestway Appliance Repair [GEOGRAPHIC_DATA]" at bounding box center [72, 371] width 56 height 22
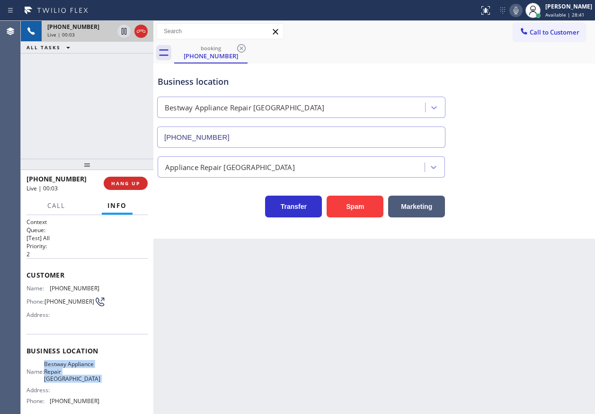
click at [78, 382] on span "Bestway Appliance Repair [GEOGRAPHIC_DATA]" at bounding box center [72, 371] width 56 height 22
copy span "Bestway Appliance Repair [GEOGRAPHIC_DATA]"
click at [302, 141] on input "[PHONE_NUMBER]" at bounding box center [301, 136] width 288 height 21
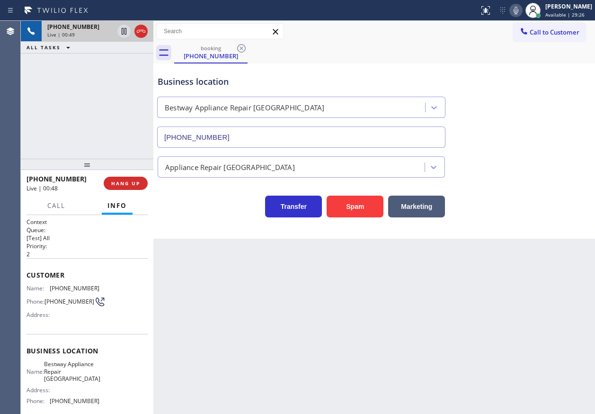
click at [70, 284] on span "[PHONE_NUMBER]" at bounding box center [75, 287] width 50 height 7
copy span "[PHONE_NUMBER]"
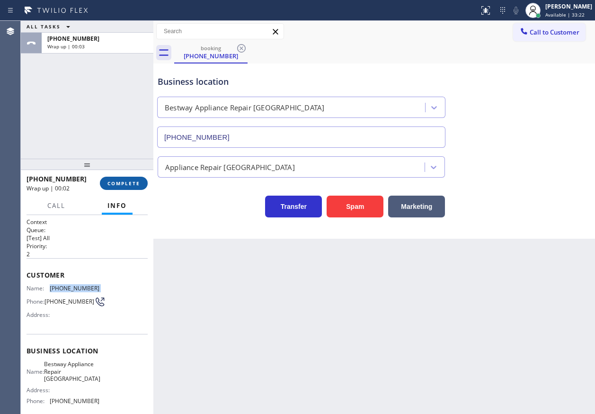
click at [134, 182] on span "COMPLETE" at bounding box center [123, 183] width 33 height 7
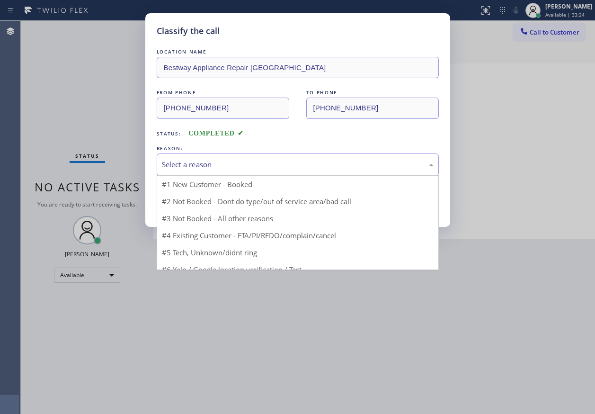
click at [221, 160] on div "Select a reason" at bounding box center [298, 164] width 272 height 11
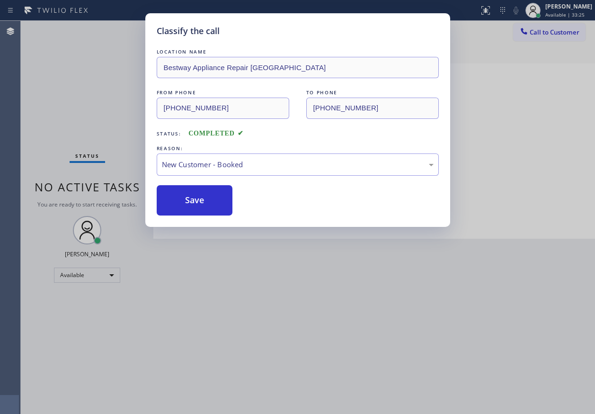
click at [194, 199] on button "Save" at bounding box center [195, 200] width 76 height 30
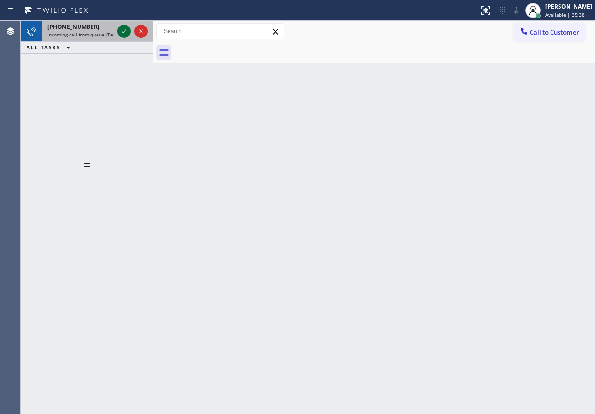
click at [123, 26] on icon at bounding box center [123, 31] width 11 height 11
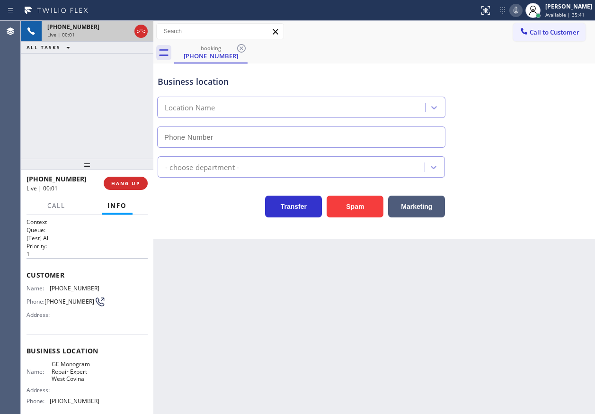
type input "[PHONE_NUMBER]"
click at [86, 380] on span "GE Monogram Repair Expert West Covina" at bounding box center [75, 371] width 47 height 22
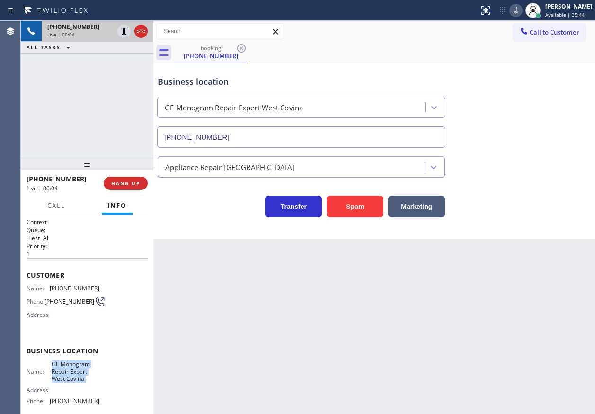
click at [86, 380] on span "GE Monogram Repair Expert West Covina" at bounding box center [75, 371] width 47 height 22
click at [277, 141] on input "[PHONE_NUMBER]" at bounding box center [301, 136] width 288 height 21
click at [79, 282] on div "Customer Name: [PHONE_NUMBER] Phone: [PHONE_NUMBER] Address:" at bounding box center [86, 296] width 121 height 76
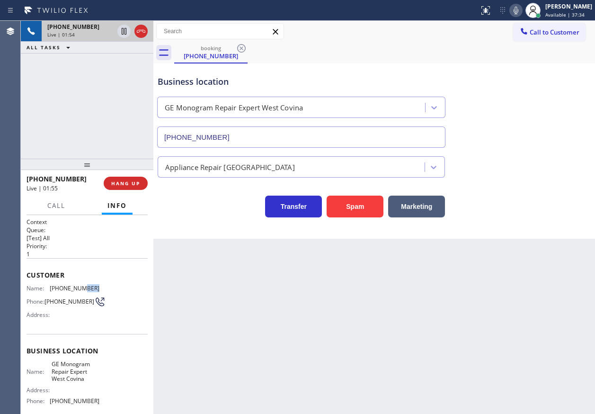
click at [79, 282] on div "Customer Name: [PHONE_NUMBER] Phone: [PHONE_NUMBER] Address:" at bounding box center [86, 296] width 121 height 76
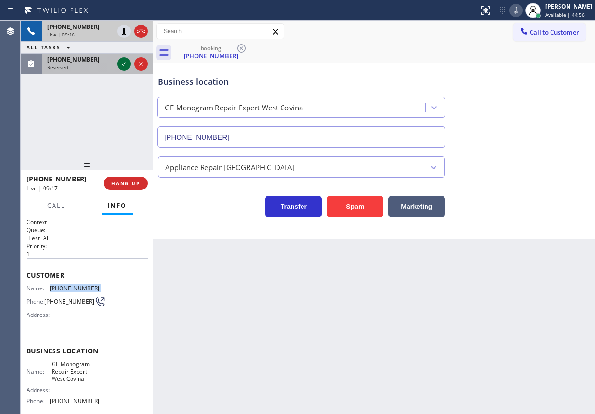
click at [123, 64] on icon at bounding box center [123, 63] width 11 height 11
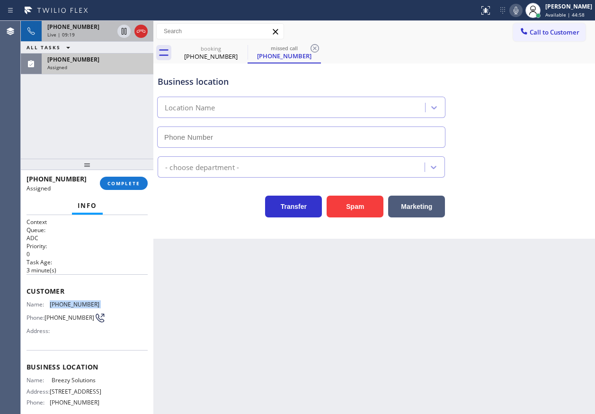
type input "[PHONE_NUMBER]"
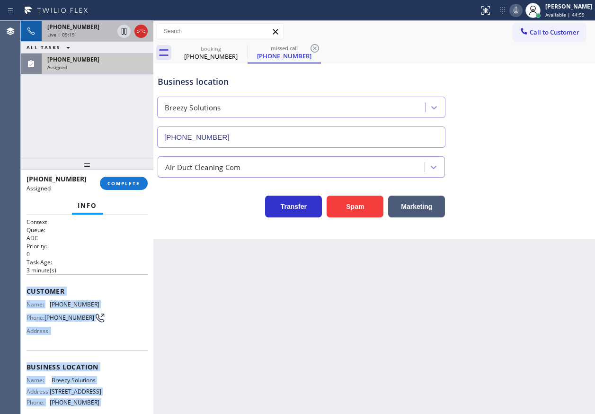
scroll to position [93, 0]
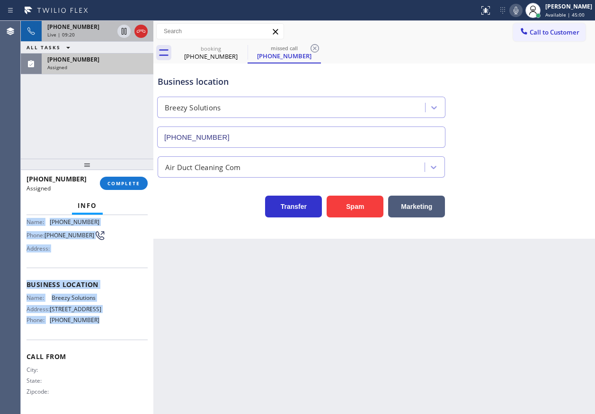
drag, startPoint x: 24, startPoint y: 291, endPoint x: 110, endPoint y: 329, distance: 94.7
click at [110, 329] on div "Context Queue: ADC Priority: 0 Task Age: [DEMOGRAPHIC_DATA] minute(s) Customer …" at bounding box center [87, 314] width 132 height 199
click at [118, 184] on span "COMPLETE" at bounding box center [123, 183] width 33 height 7
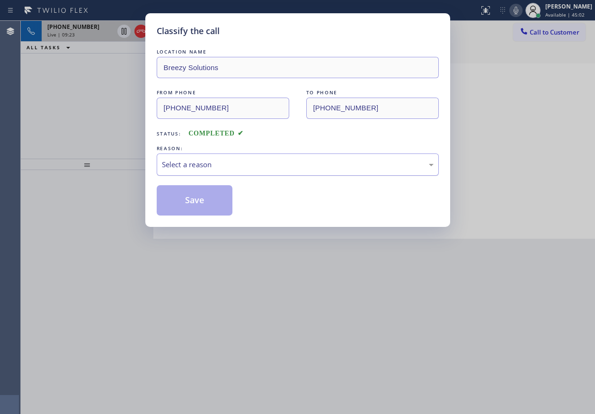
click at [214, 163] on div "Select a reason" at bounding box center [298, 164] width 272 height 11
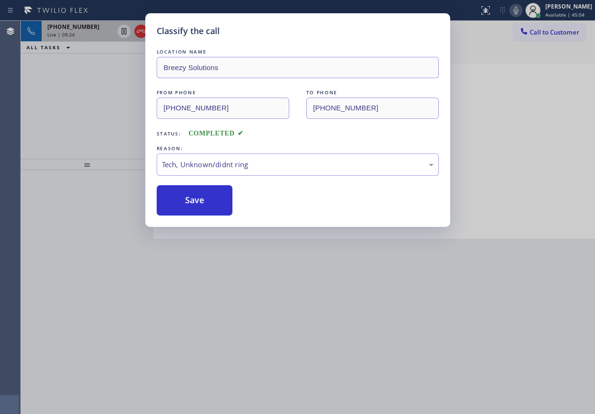
click at [206, 208] on button "Save" at bounding box center [195, 200] width 76 height 30
click at [79, 20] on div "Classify the call LOCATION NAME Breezy Solutions FROM PHONE [PHONE_NUMBER] TO P…" at bounding box center [297, 207] width 595 height 414
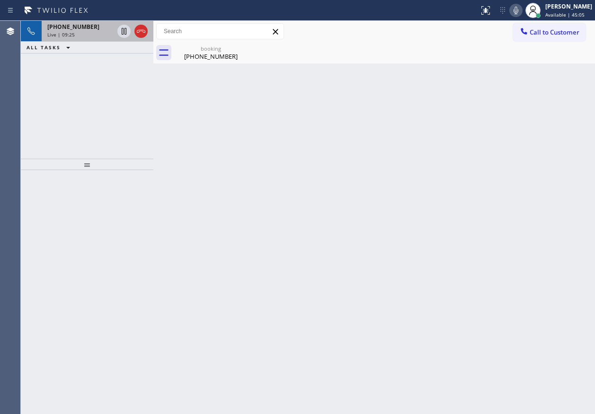
click at [93, 29] on div "[PHONE_NUMBER]" at bounding box center [80, 27] width 66 height 8
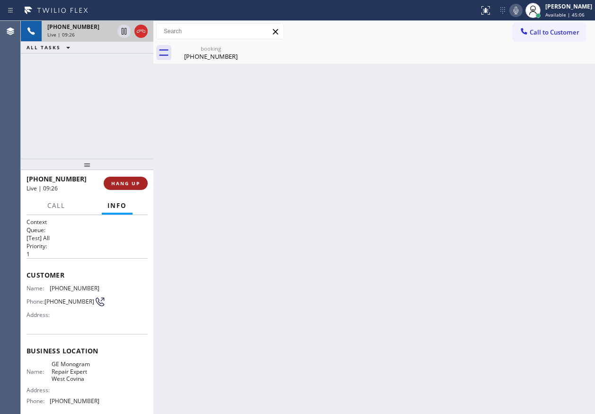
click at [121, 183] on span "HANG UP" at bounding box center [125, 183] width 29 height 7
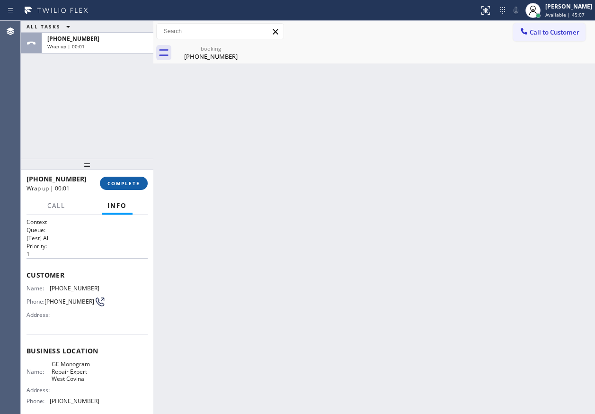
click at [122, 183] on span "COMPLETE" at bounding box center [123, 183] width 33 height 7
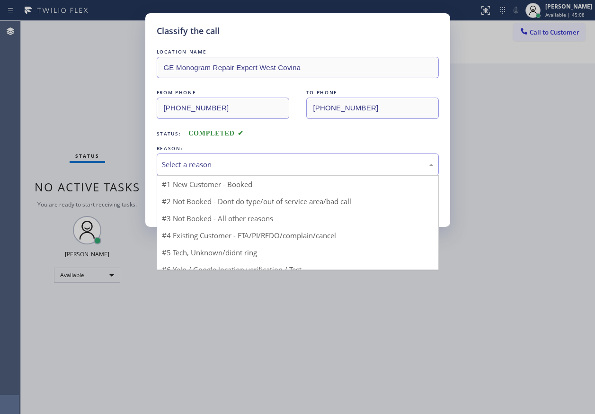
click at [227, 167] on div "Select a reason" at bounding box center [298, 164] width 272 height 11
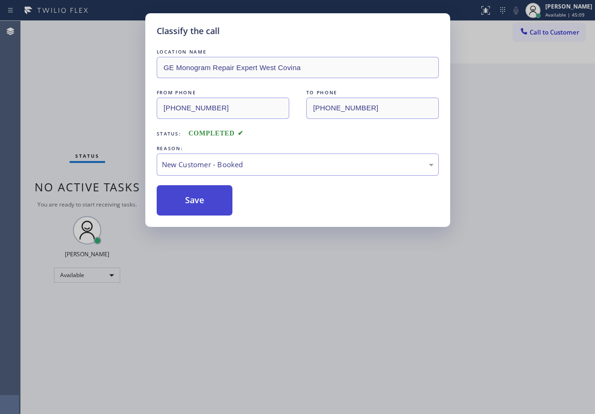
click at [207, 194] on button "Save" at bounding box center [195, 200] width 76 height 30
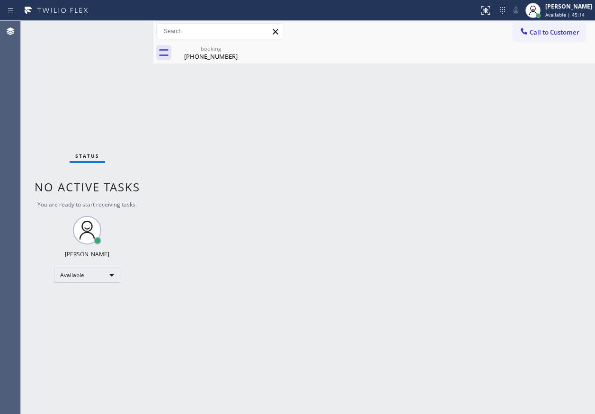
click at [545, 205] on div "Back to Dashboard Change Sender ID Customers Technicians Select a contact Outbo…" at bounding box center [373, 217] width 441 height 393
click at [195, 57] on div "[PHONE_NUMBER]" at bounding box center [210, 56] width 71 height 9
click at [569, 36] on button "Call to Customer" at bounding box center [549, 32] width 72 height 18
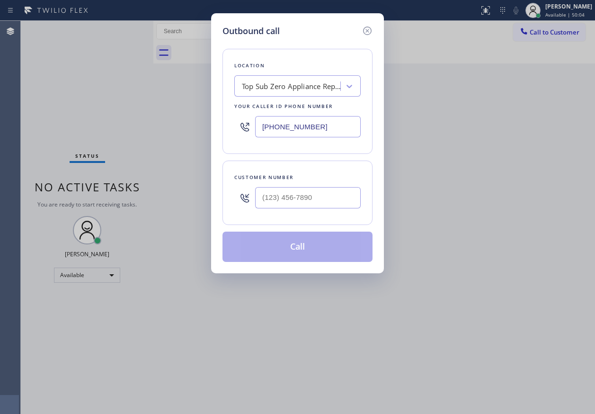
click at [328, 131] on input "[PHONE_NUMBER]" at bounding box center [308, 126] width 106 height 21
click at [329, 131] on input "[PHONE_NUMBER]" at bounding box center [308, 126] width 106 height 21
paste input "text"
type input "[PHONE_NUMBER]"
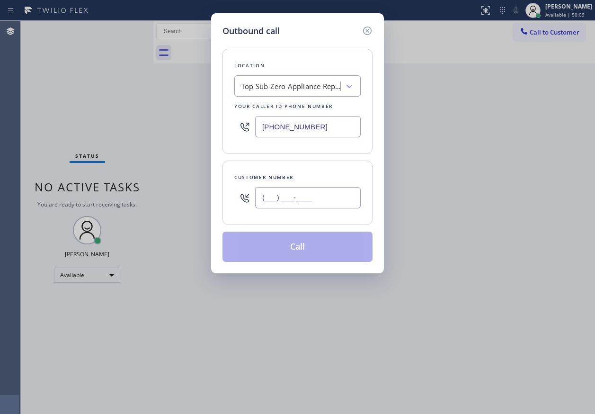
click at [294, 189] on input "(___) ___-____" at bounding box center [308, 197] width 106 height 21
paste input "650) 303-3316"
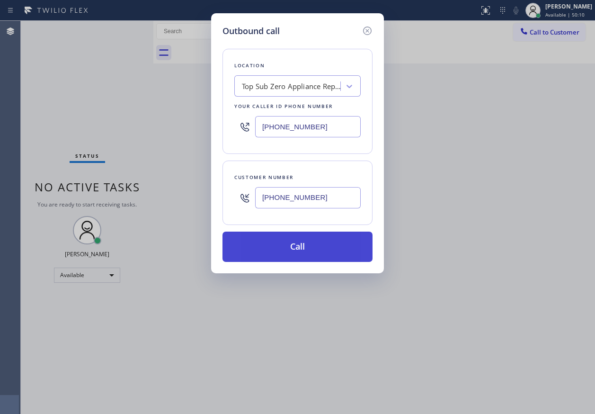
type input "[PHONE_NUMBER]"
click at [297, 247] on button "Call" at bounding box center [297, 246] width 150 height 30
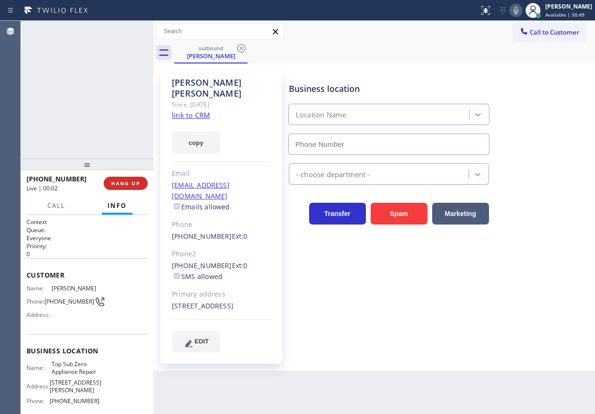
type input "[PHONE_NUMBER]"
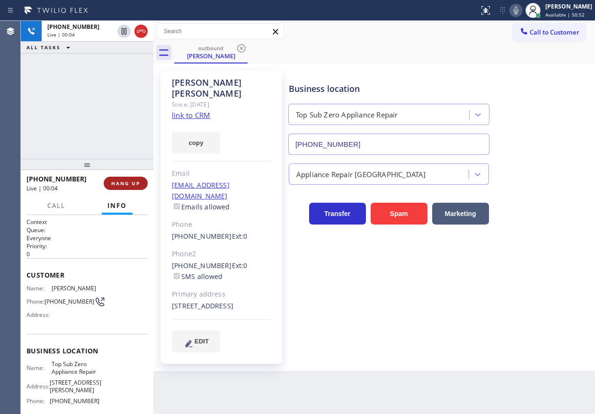
click at [132, 185] on span "HANG UP" at bounding box center [125, 183] width 29 height 7
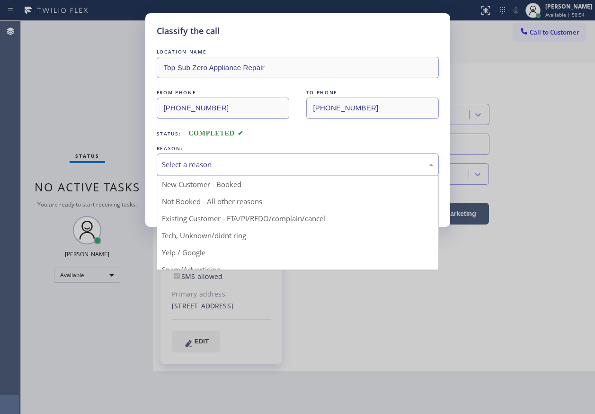
click at [195, 165] on div "Select a reason" at bounding box center [298, 164] width 272 height 11
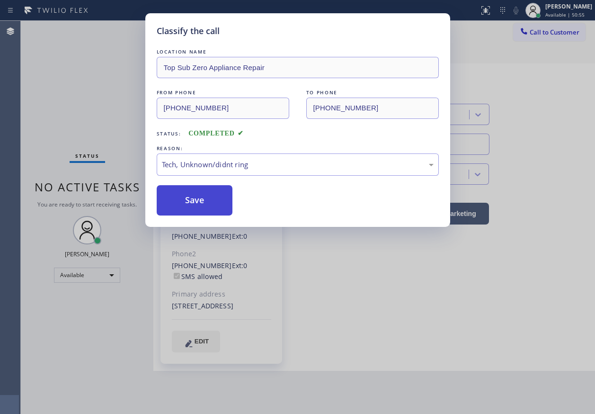
click at [193, 205] on button "Save" at bounding box center [195, 200] width 76 height 30
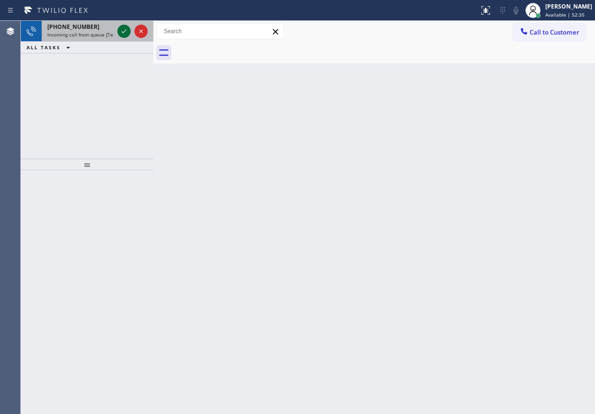
click at [123, 28] on icon at bounding box center [123, 31] width 11 height 11
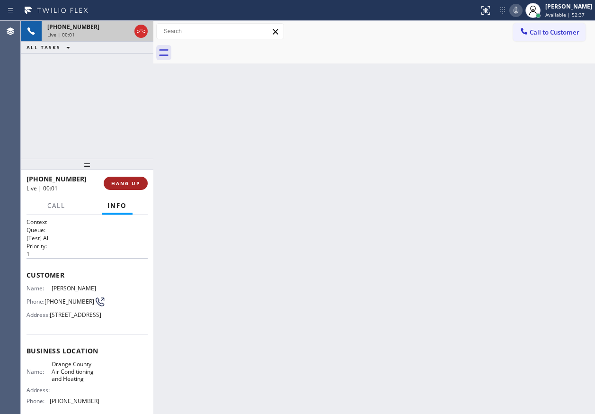
click at [132, 178] on button "HANG UP" at bounding box center [126, 182] width 44 height 13
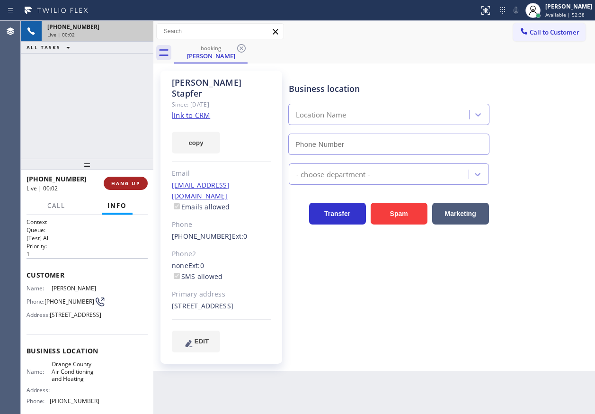
click at [131, 180] on span "HANG UP" at bounding box center [125, 183] width 29 height 7
type input "[PHONE_NUMBER]"
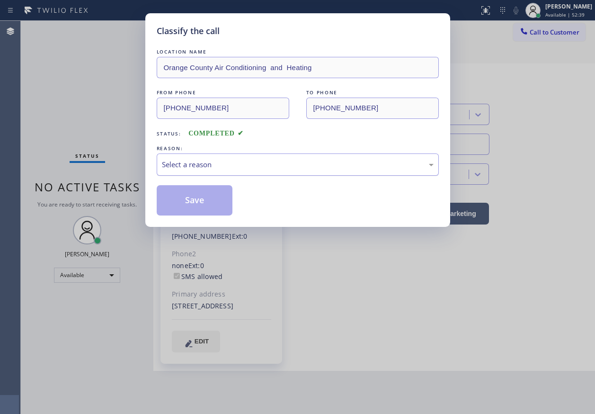
drag, startPoint x: 208, startPoint y: 164, endPoint x: 208, endPoint y: 174, distance: 9.5
click at [208, 166] on div "Select a reason" at bounding box center [298, 164] width 272 height 11
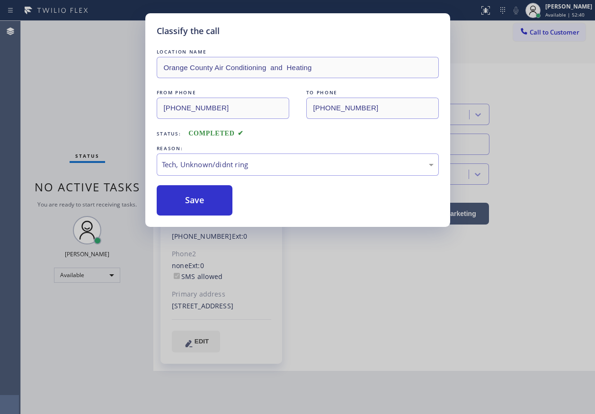
click at [204, 215] on div "Classify the call LOCATION NAME Orange County Air Conditioning and Heating FROM…" at bounding box center [297, 119] width 305 height 213
drag, startPoint x: 203, startPoint y: 203, endPoint x: 218, endPoint y: 211, distance: 16.5
click at [203, 204] on button "Save" at bounding box center [195, 200] width 76 height 30
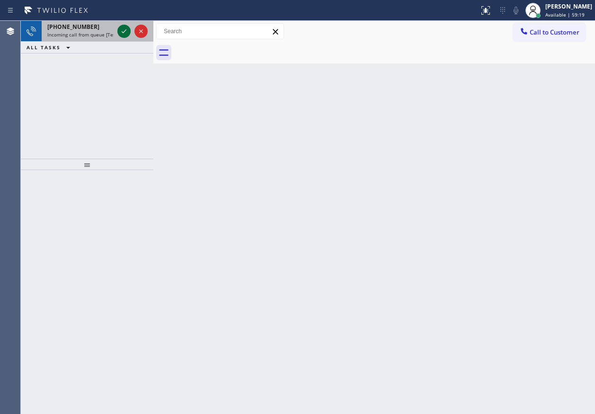
click at [126, 35] on icon at bounding box center [123, 31] width 11 height 11
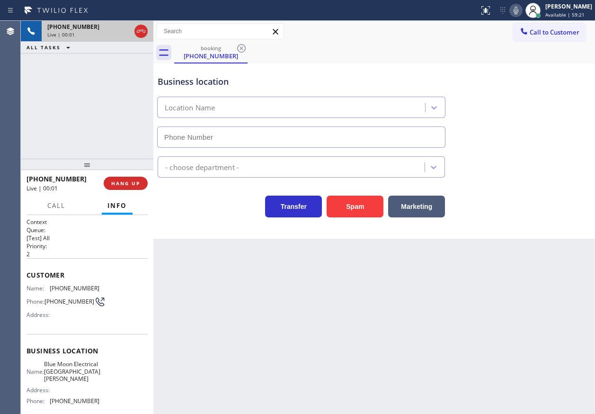
type input "[PHONE_NUMBER]"
click at [121, 180] on span "HANG UP" at bounding box center [125, 183] width 29 height 7
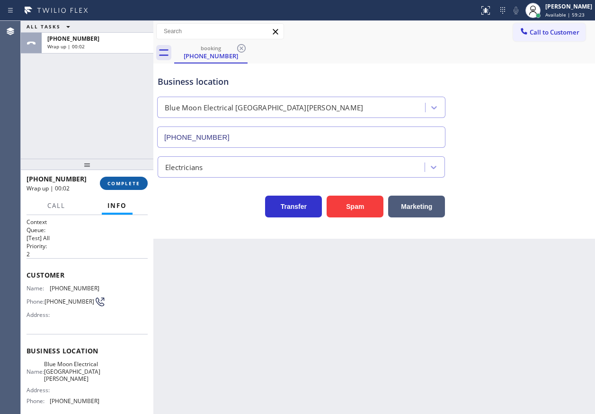
click at [122, 182] on span "COMPLETE" at bounding box center [123, 183] width 33 height 7
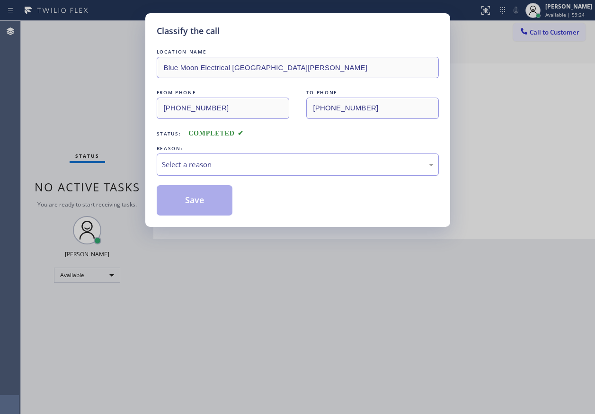
click at [225, 167] on div "Select a reason" at bounding box center [298, 164] width 272 height 11
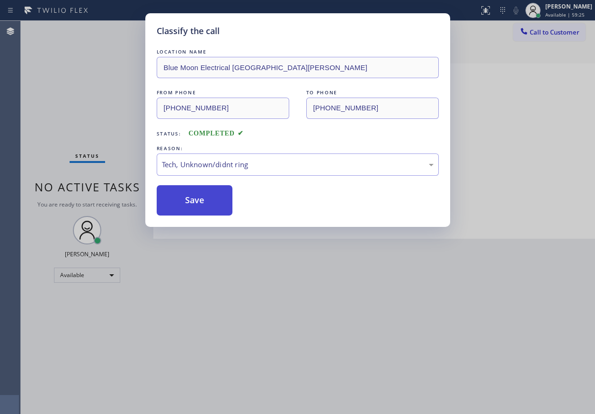
click at [210, 207] on button "Save" at bounding box center [195, 200] width 76 height 30
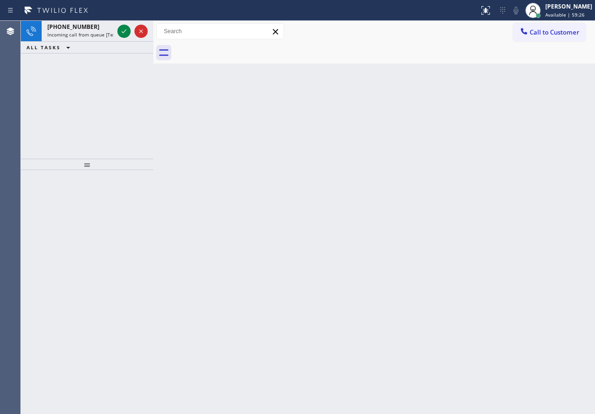
drag, startPoint x: 564, startPoint y: 228, endPoint x: 171, endPoint y: 76, distance: 421.5
click at [564, 228] on div "Back to Dashboard Change Sender ID Customers Technicians Select a contact Outbo…" at bounding box center [373, 217] width 441 height 393
click at [122, 26] on icon at bounding box center [123, 31] width 11 height 11
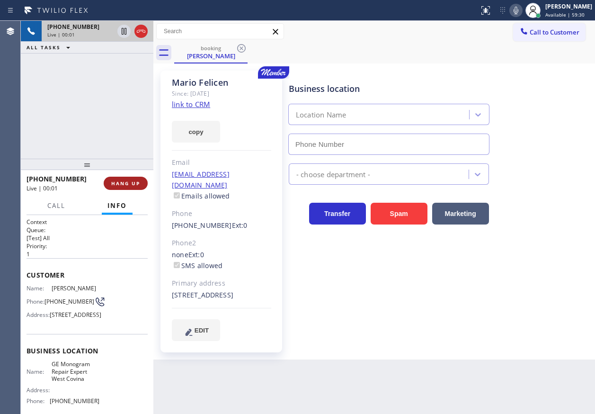
type input "[PHONE_NUMBER]"
click at [127, 179] on button "HANG UP" at bounding box center [126, 182] width 44 height 13
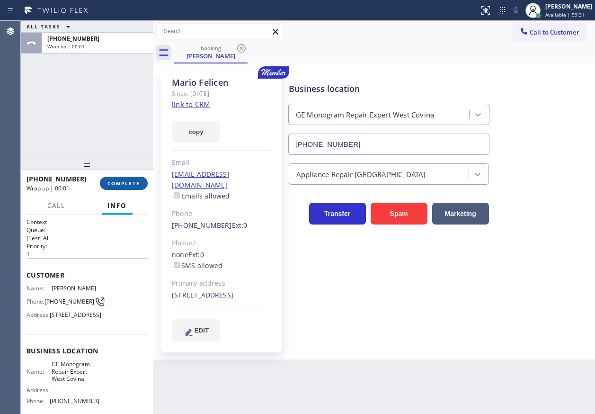
click at [127, 181] on span "COMPLETE" at bounding box center [123, 183] width 33 height 7
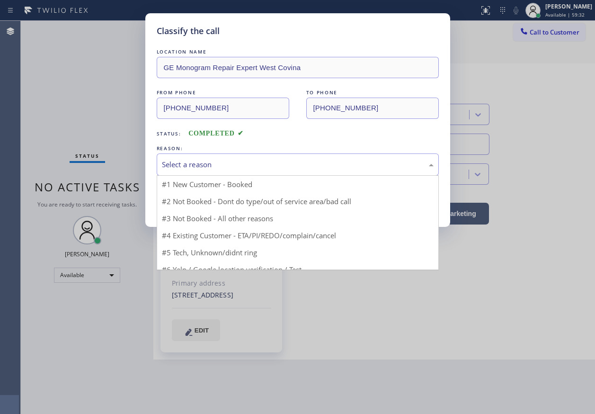
click at [207, 175] on div "Select a reason #1 New Customer - Booked #2 Not Booked - Dont do type/out of se…" at bounding box center [298, 164] width 282 height 22
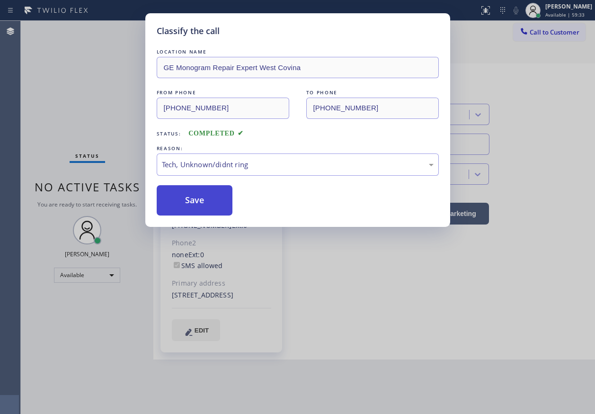
click at [206, 201] on button "Save" at bounding box center [195, 200] width 76 height 30
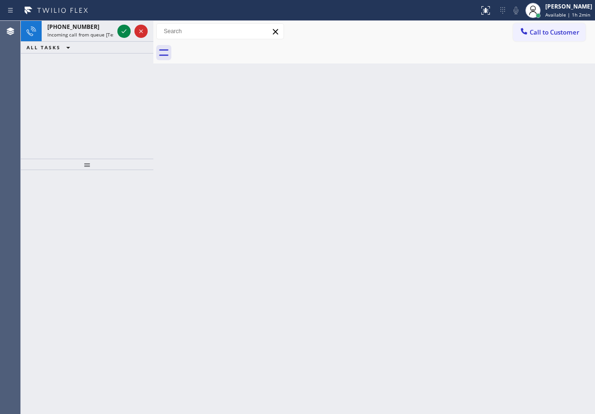
click at [564, 208] on div "Back to Dashboard Change Sender ID Customers Technicians Select a contact Outbo…" at bounding box center [373, 217] width 441 height 393
click at [62, 31] on div "[PHONE_NUMBER] Incoming call from queue [Test] All" at bounding box center [79, 31] width 74 height 21
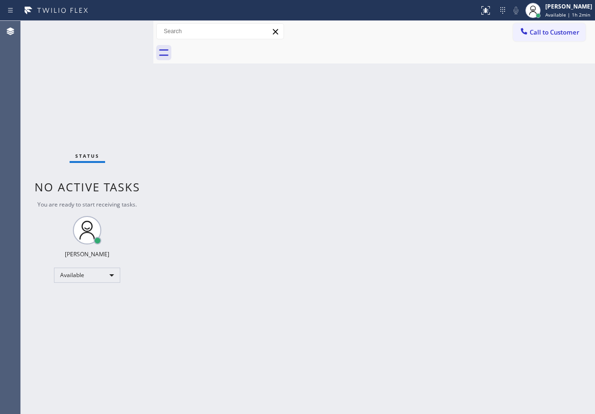
click at [493, 166] on div "Back to Dashboard Change Sender ID Customers Technicians Select a contact Outbo…" at bounding box center [373, 217] width 441 height 393
click at [481, 217] on div "Back to Dashboard Change Sender ID Customers Technicians Select a contact Outbo…" at bounding box center [373, 217] width 441 height 393
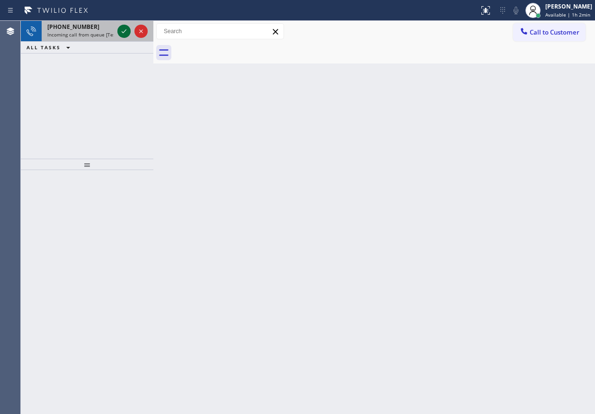
click at [123, 33] on icon at bounding box center [123, 31] width 11 height 11
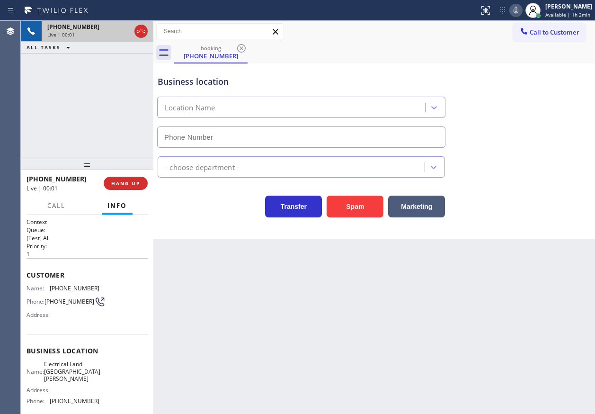
type input "[PHONE_NUMBER]"
click at [71, 375] on span "Electrical Land [GEOGRAPHIC_DATA][PERSON_NAME]" at bounding box center [72, 371] width 56 height 22
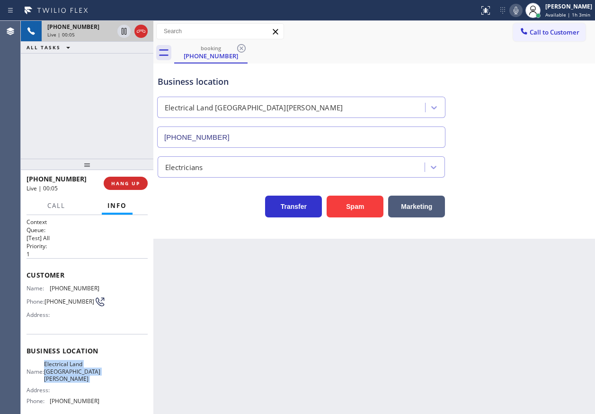
click at [71, 375] on span "Electrical Land [GEOGRAPHIC_DATA][PERSON_NAME]" at bounding box center [72, 371] width 56 height 22
click at [258, 133] on input "[PHONE_NUMBER]" at bounding box center [301, 136] width 288 height 21
click at [53, 288] on span "[PHONE_NUMBER]" at bounding box center [75, 287] width 50 height 7
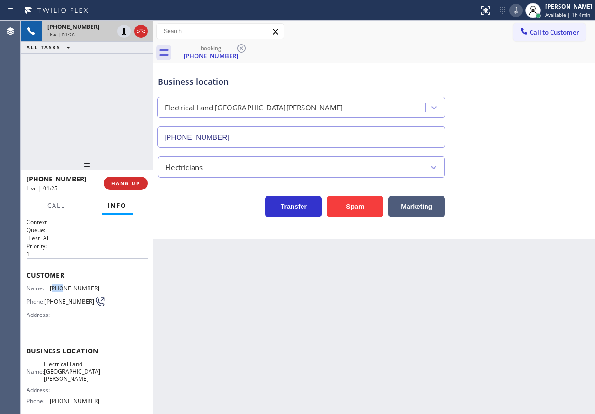
click at [53, 288] on span "[PHONE_NUMBER]" at bounding box center [75, 287] width 50 height 7
click at [517, 13] on icon at bounding box center [515, 10] width 11 height 11
click at [120, 28] on icon at bounding box center [123, 31] width 11 height 11
click at [123, 30] on icon at bounding box center [124, 31] width 7 height 7
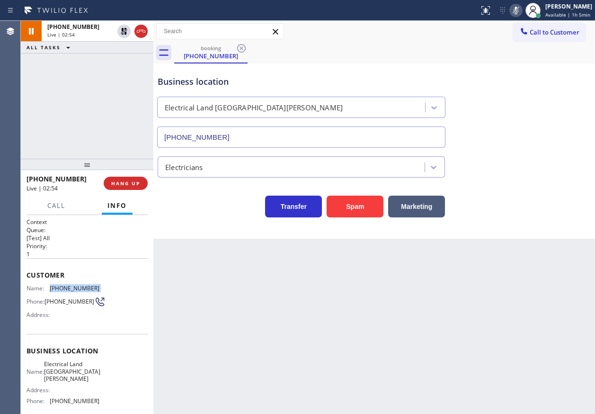
click at [517, 14] on icon at bounding box center [515, 10] width 11 height 11
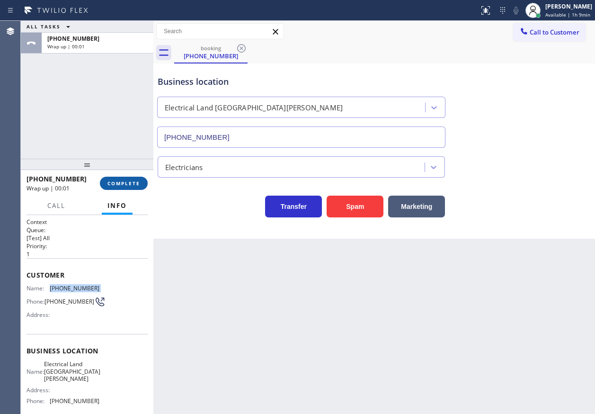
click at [141, 184] on button "COMPLETE" at bounding box center [124, 182] width 48 height 13
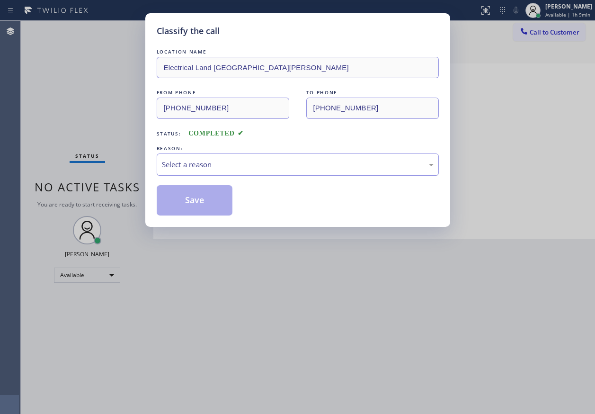
click at [207, 169] on div "Select a reason" at bounding box center [298, 164] width 272 height 11
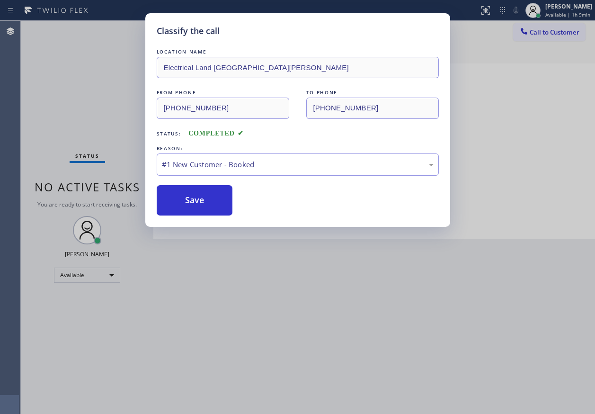
click at [196, 192] on button "Save" at bounding box center [195, 200] width 76 height 30
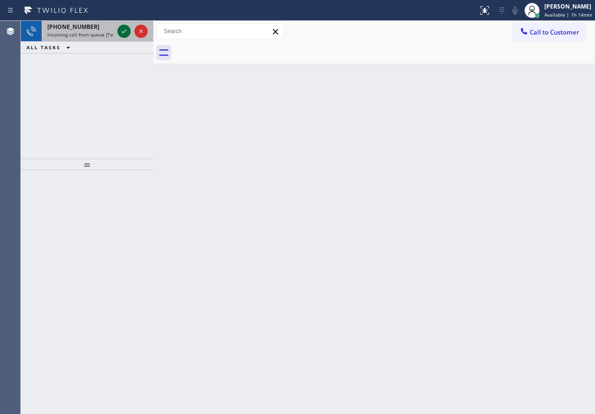
click at [123, 32] on icon at bounding box center [124, 31] width 5 height 4
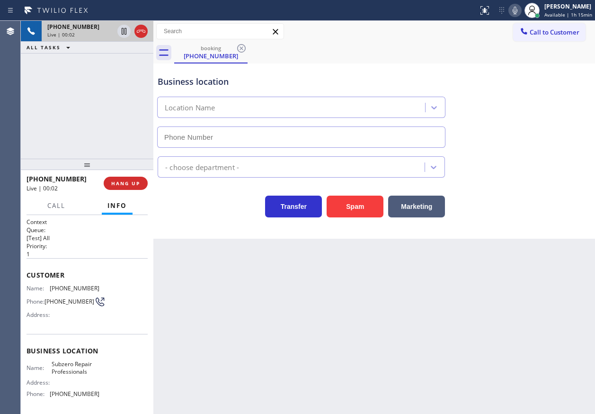
type input "[PHONE_NUMBER]"
click at [74, 370] on span "Subzero Repair Professionals" at bounding box center [75, 367] width 47 height 15
click at [277, 134] on input "[PHONE_NUMBER]" at bounding box center [301, 136] width 288 height 21
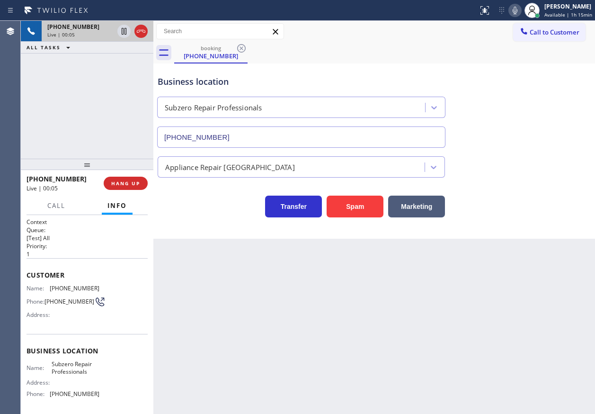
click at [277, 134] on input "[PHONE_NUMBER]" at bounding box center [301, 136] width 288 height 21
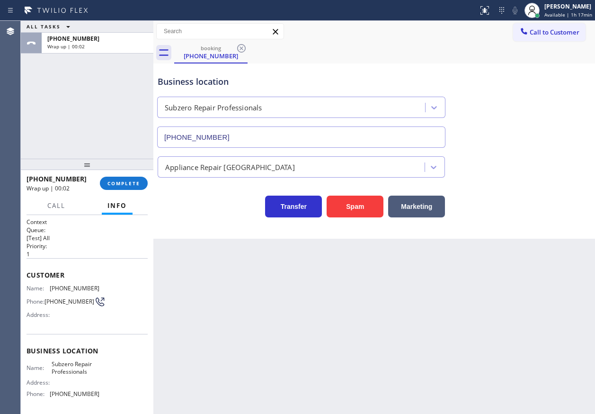
click at [131, 183] on span "COMPLETE" at bounding box center [123, 183] width 33 height 7
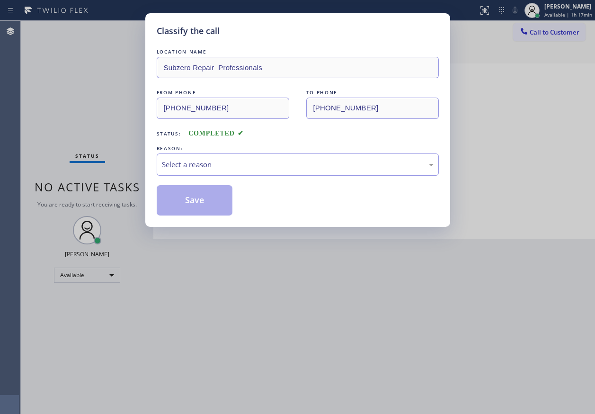
click at [239, 159] on div "Select a reason" at bounding box center [298, 164] width 272 height 11
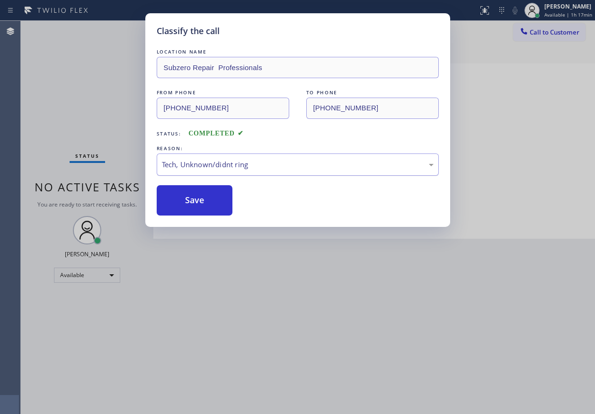
drag, startPoint x: 198, startPoint y: 207, endPoint x: 345, endPoint y: 162, distance: 154.3
click at [199, 207] on button "Save" at bounding box center [195, 200] width 76 height 30
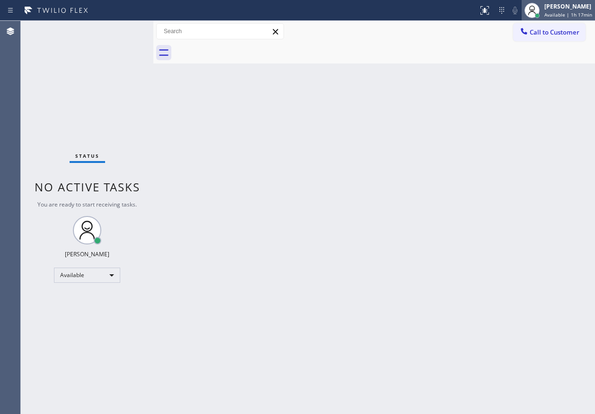
click at [566, 6] on div "[PERSON_NAME]" at bounding box center [568, 6] width 48 height 8
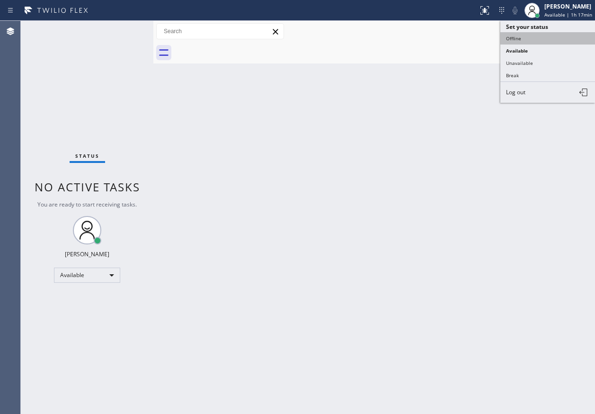
click at [533, 40] on button "Offline" at bounding box center [547, 38] width 95 height 12
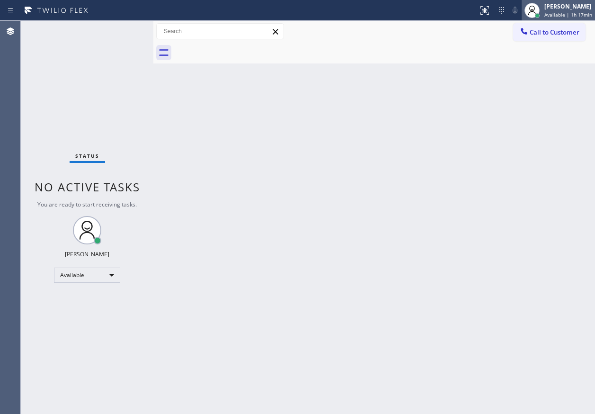
click at [562, 10] on div "[PERSON_NAME]" at bounding box center [568, 6] width 48 height 8
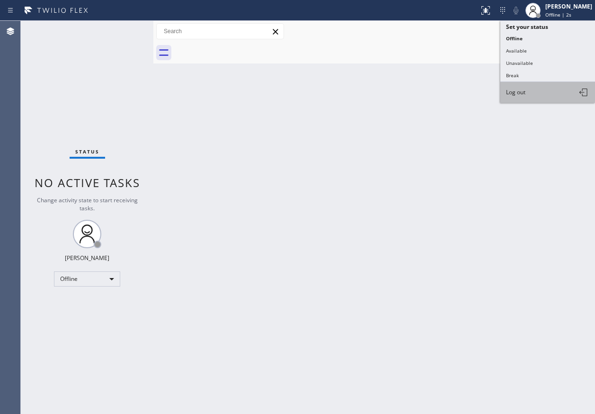
click at [535, 95] on button "Log out" at bounding box center [547, 92] width 95 height 21
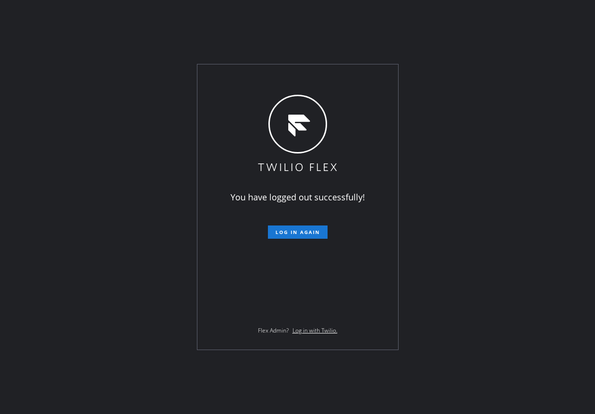
drag, startPoint x: 558, startPoint y: 149, endPoint x: 562, endPoint y: 176, distance: 28.2
click at [558, 149] on div "You have logged out successfully! Log in again Flex Admin? Log in with Twilio." at bounding box center [297, 207] width 595 height 414
